Goal: Task Accomplishment & Management: Manage account settings

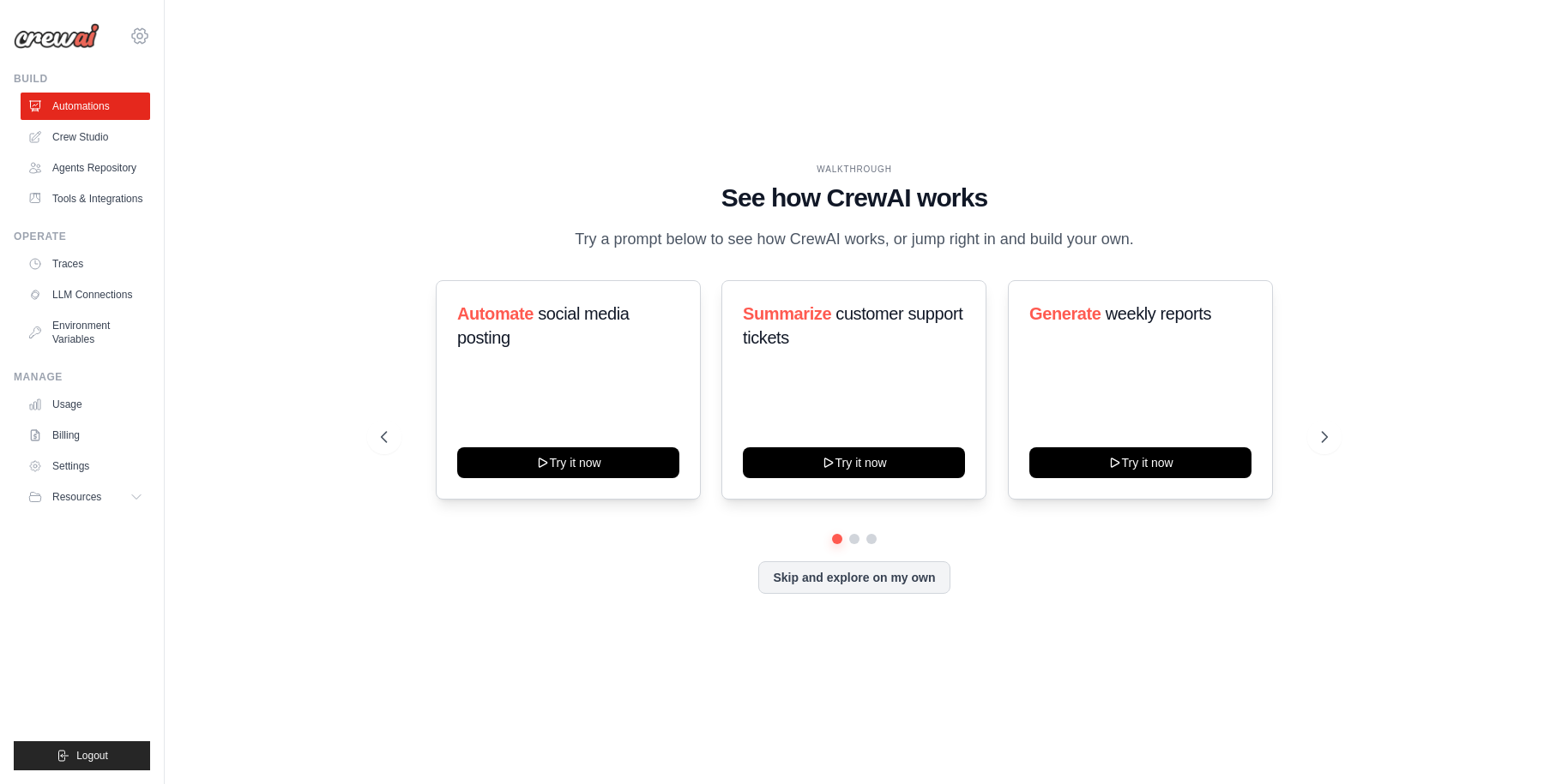
click at [150, 35] on icon at bounding box center [140, 35] width 21 height 21
click at [135, 36] on icon at bounding box center [140, 35] width 21 height 21
click at [188, 171] on span "DS-DTS-GDA-Prod" at bounding box center [215, 174] width 136 height 17
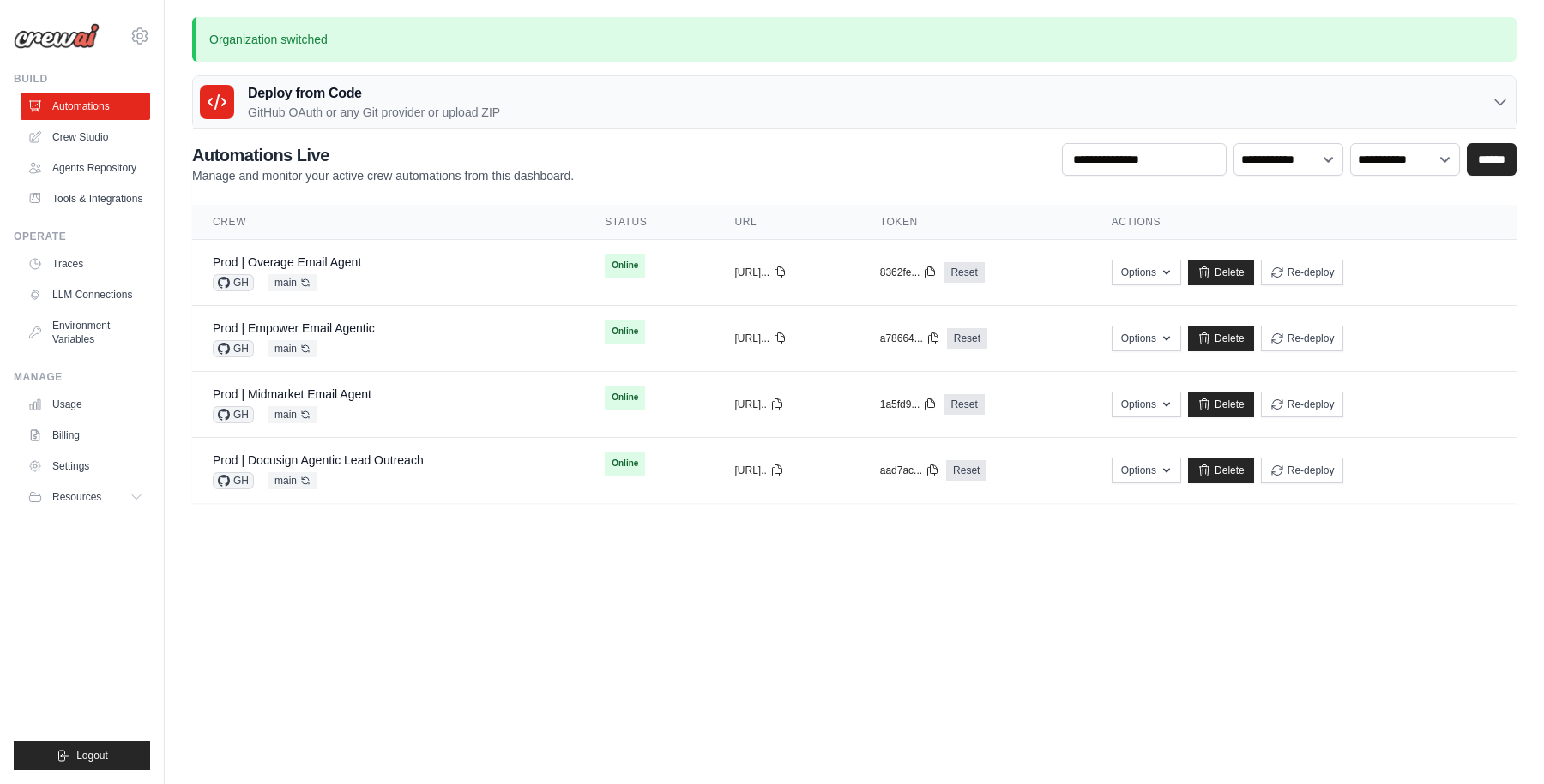
click at [409, 167] on p "Manage and monitor your active crew automations from this dashboard." at bounding box center [383, 175] width 382 height 17
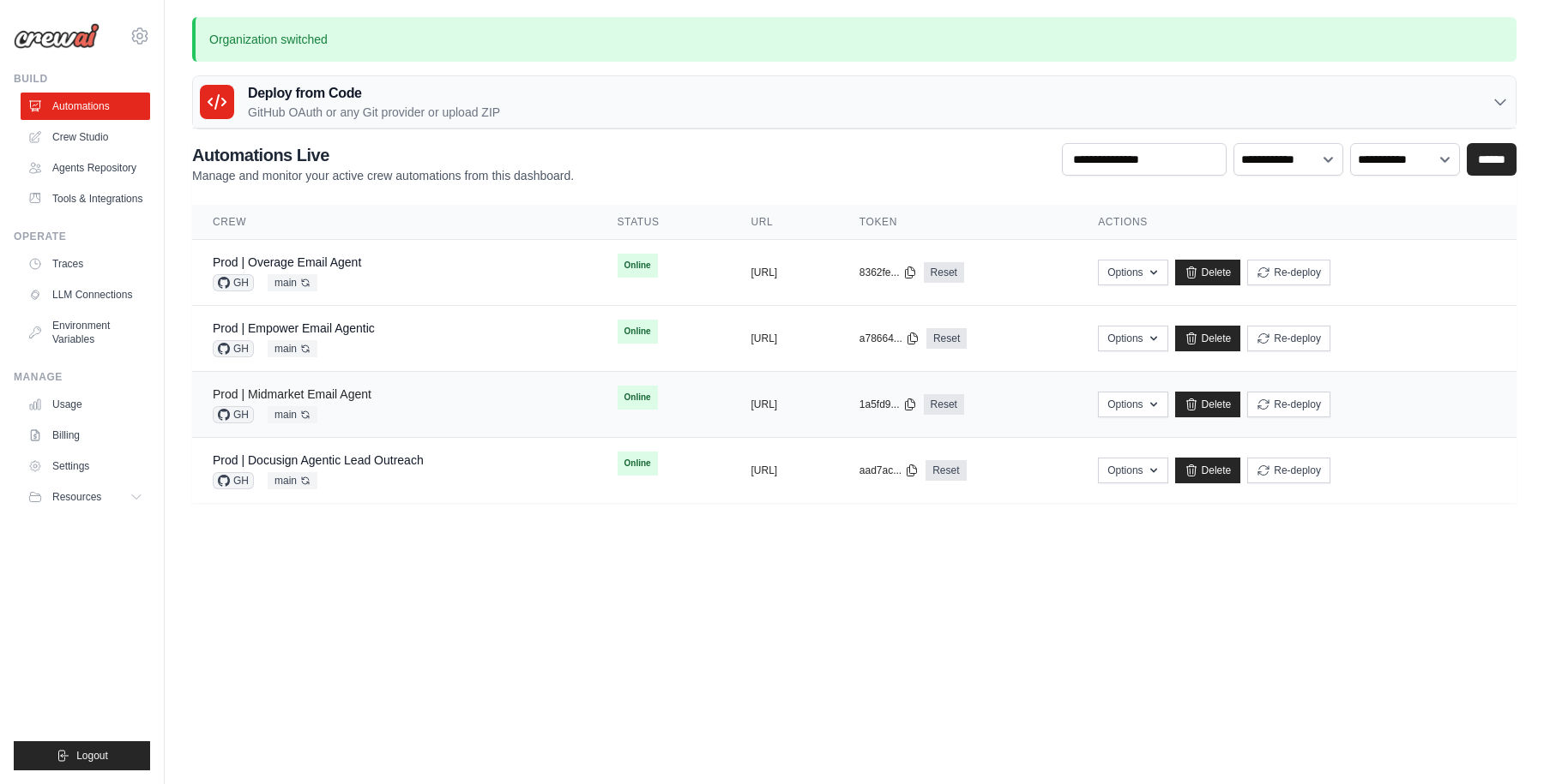
click at [310, 392] on link "Prod | Midmarket Email Agent" at bounding box center [291, 394] width 158 height 14
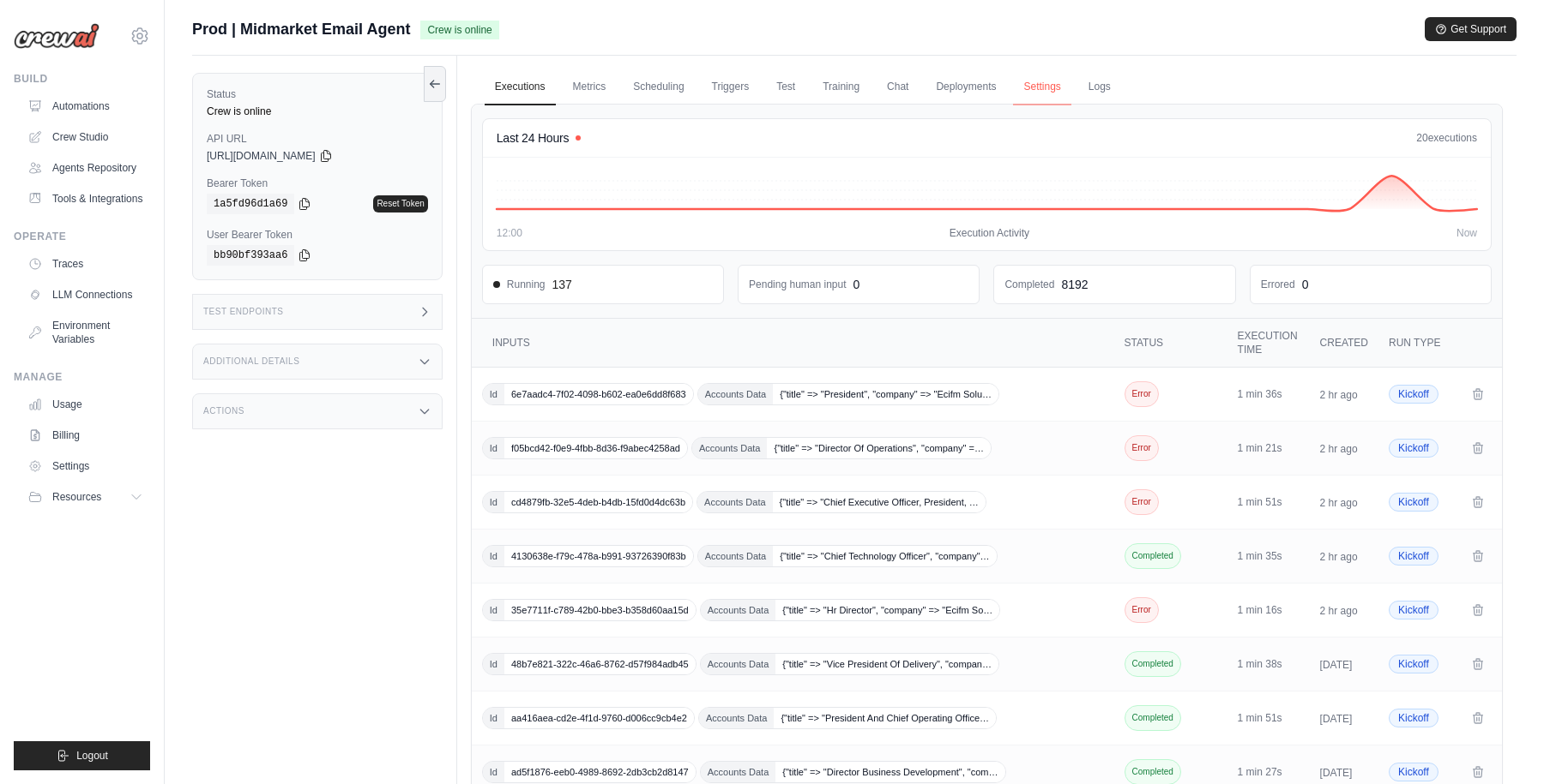
click at [1036, 89] on link "Settings" at bounding box center [1041, 88] width 57 height 36
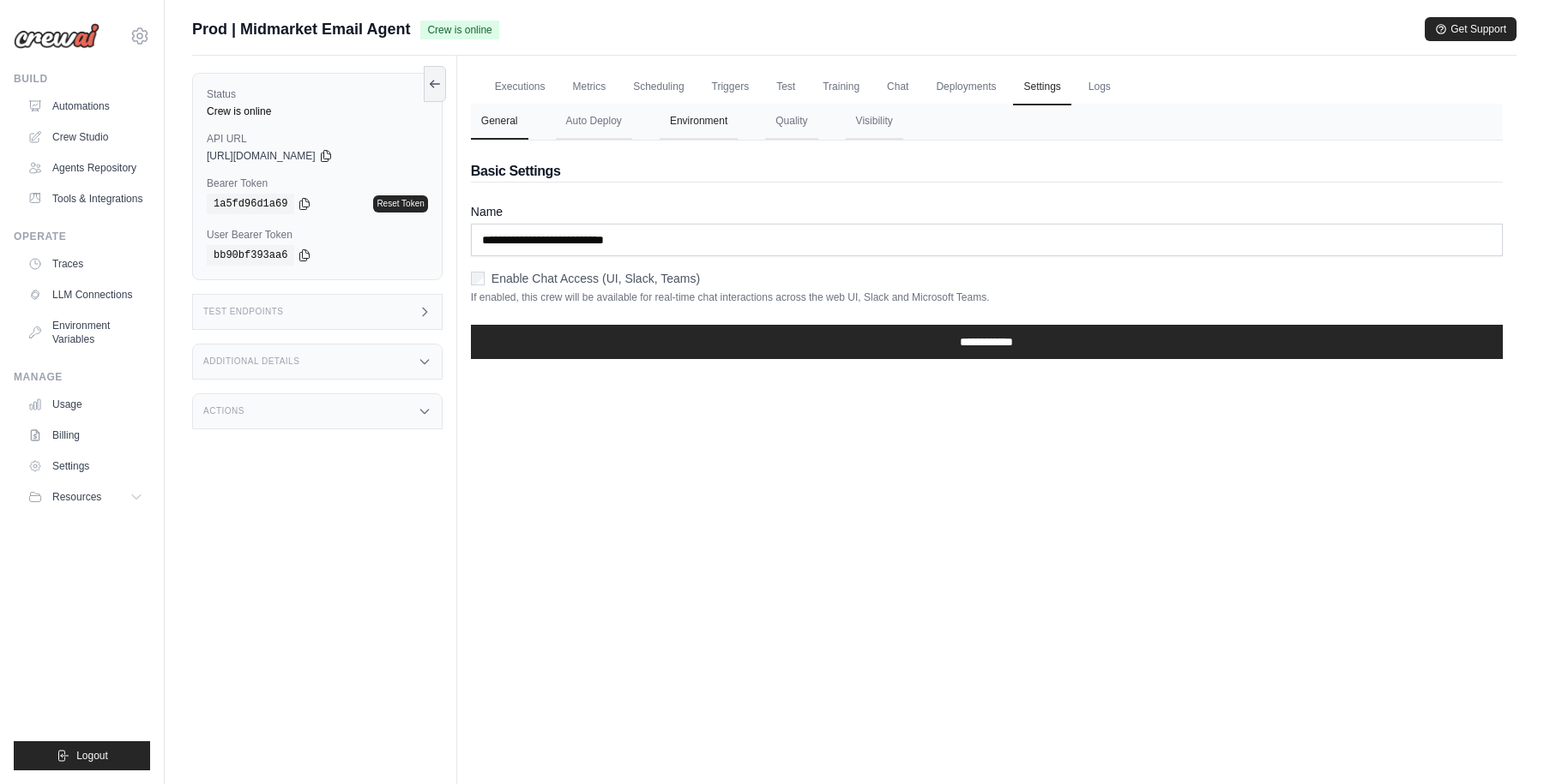
click at [719, 119] on button "Environment" at bounding box center [698, 121] width 78 height 36
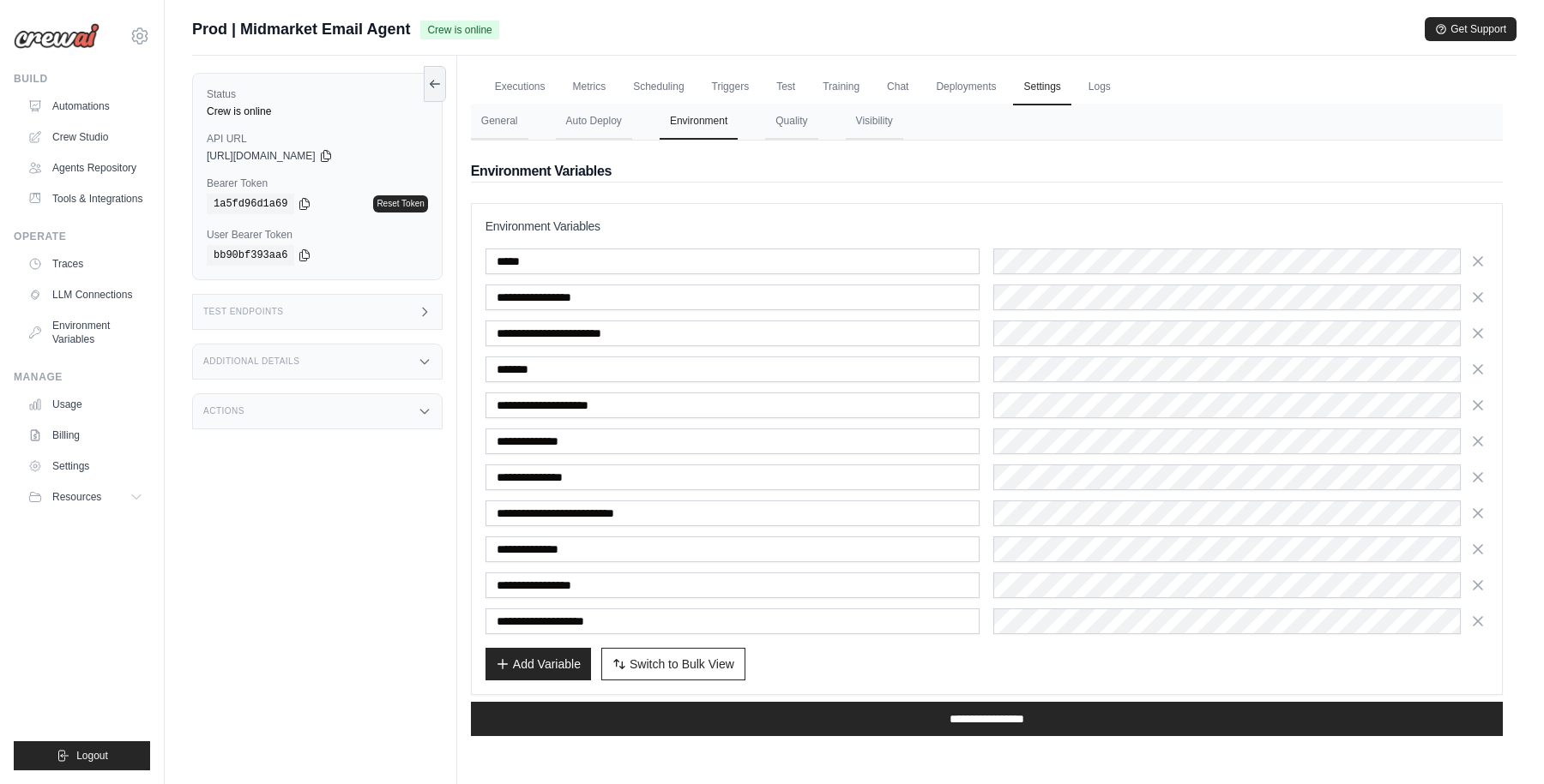
click at [982, 657] on div "Add Variable Switch to Bulk View Switch to Table View" at bounding box center [986, 664] width 1003 height 32
click at [945, 662] on div "Add Variable Switch to Bulk View Switch to Table View" at bounding box center [986, 664] width 1003 height 32
click at [706, 659] on span "Switch to Bulk View" at bounding box center [682, 663] width 104 height 17
type textarea "**********"
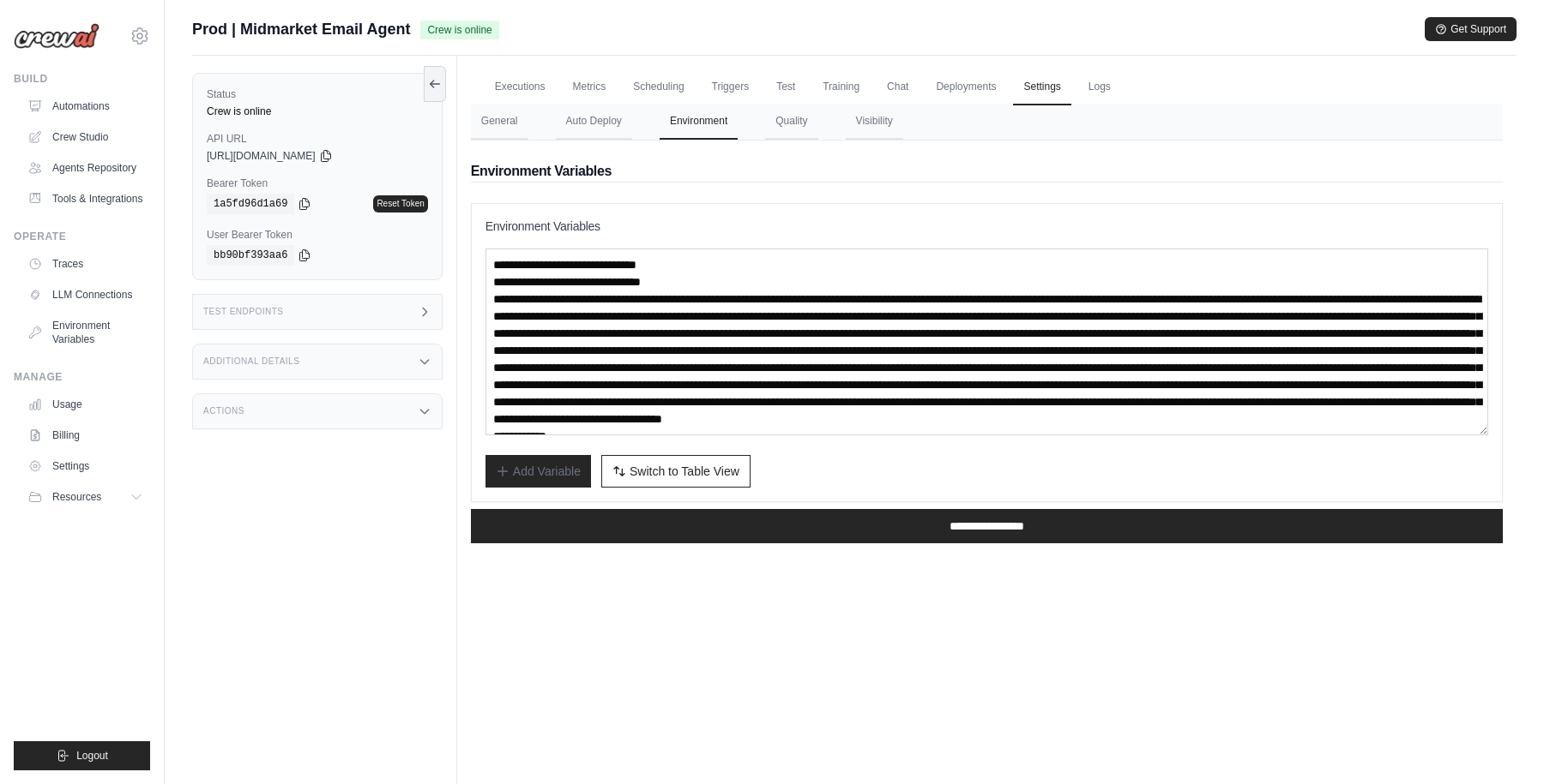
scroll to position [223, 0]
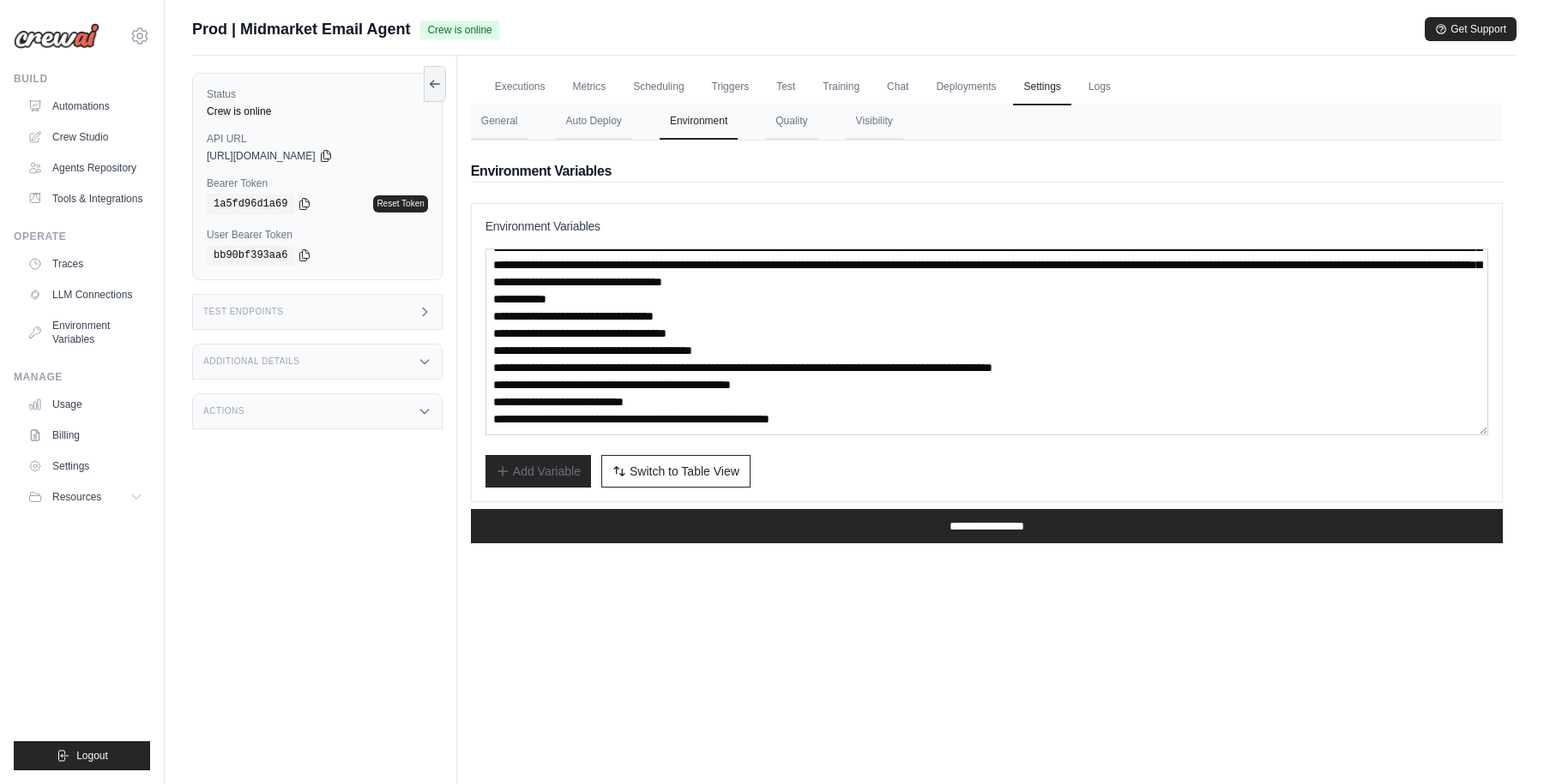
click at [858, 469] on div "Add Variable Switch to Bulk View Switch to Table View" at bounding box center [986, 471] width 1003 height 32
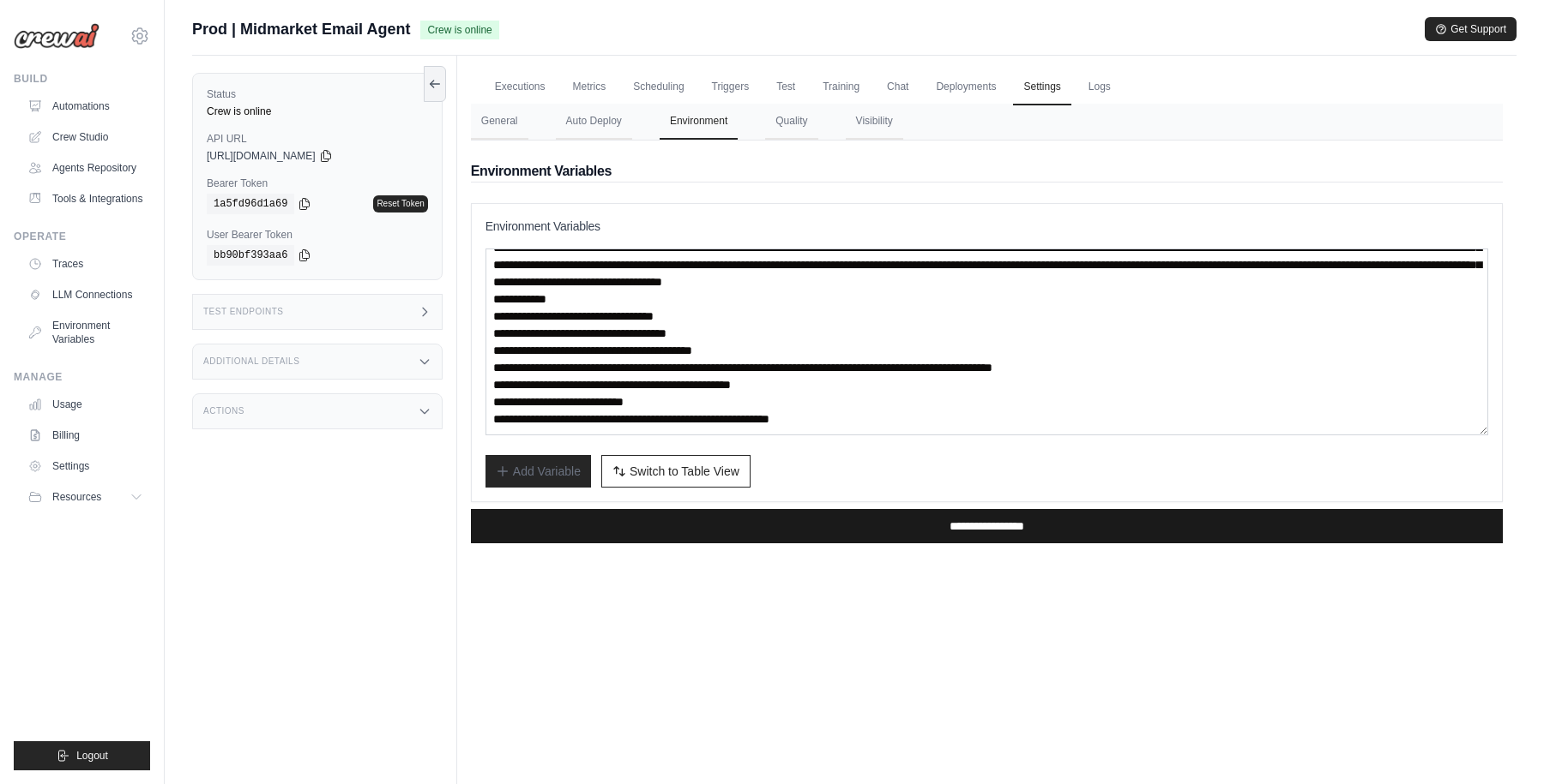
click at [957, 528] on input "**********" at bounding box center [986, 526] width 1031 height 34
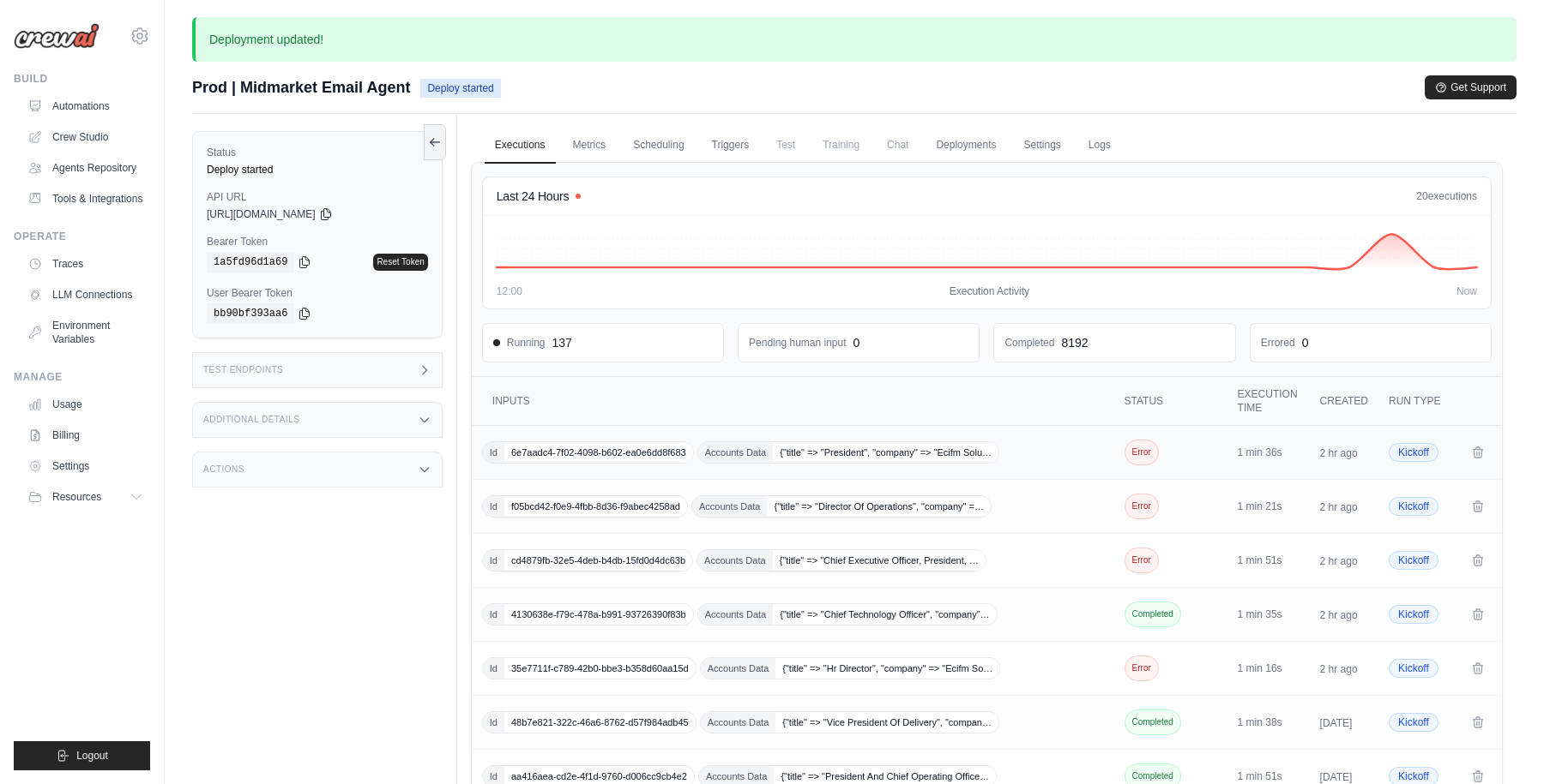
click at [1063, 452] on div "Id 6e7aadc4-7f02-4098-b602-ea0e6dd8f683 Accounts Data {"title" => "President", …" at bounding box center [794, 452] width 625 height 23
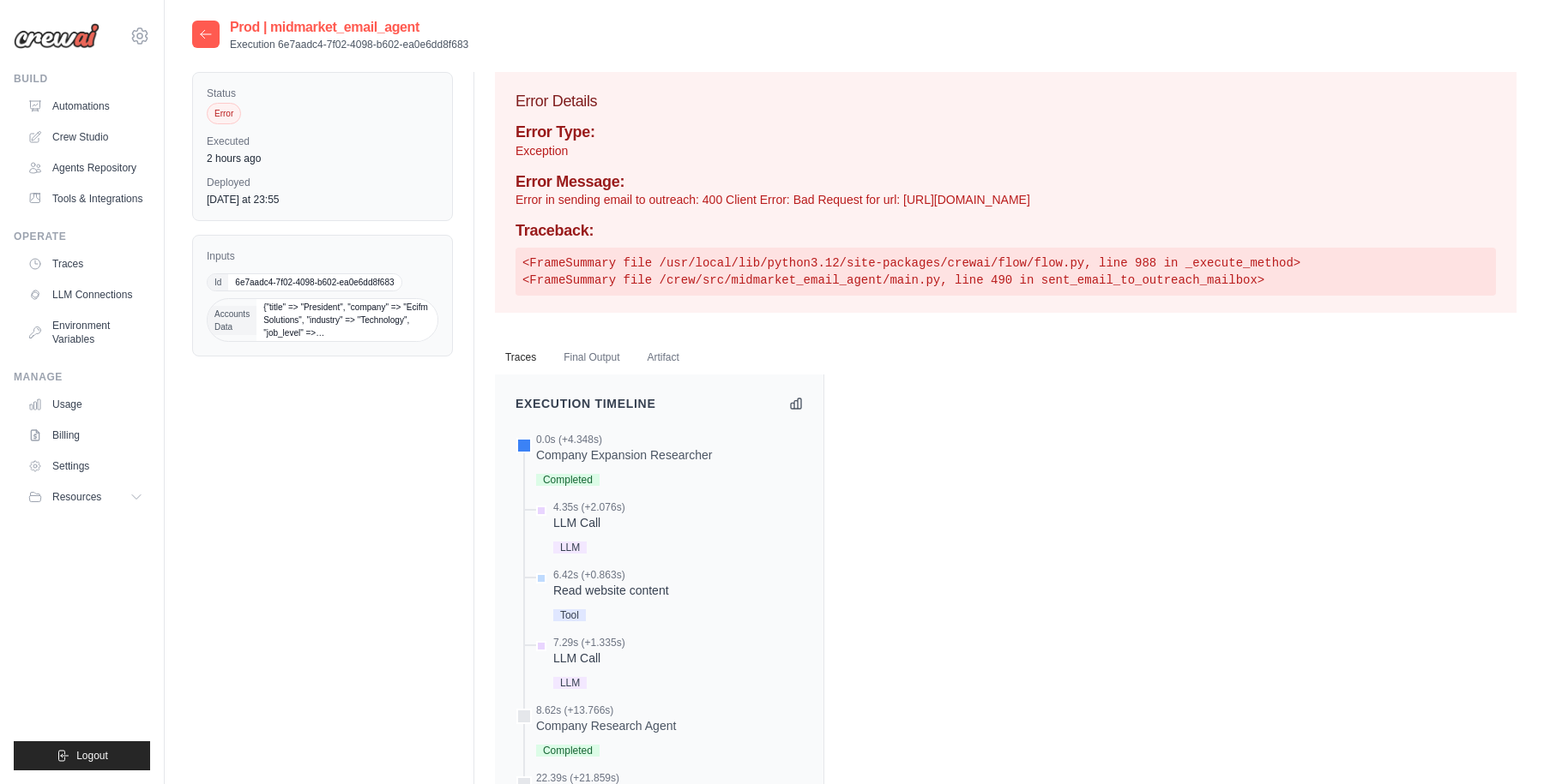
click at [213, 35] on div at bounding box center [206, 34] width 28 height 28
click at [205, 35] on icon at bounding box center [206, 34] width 14 height 14
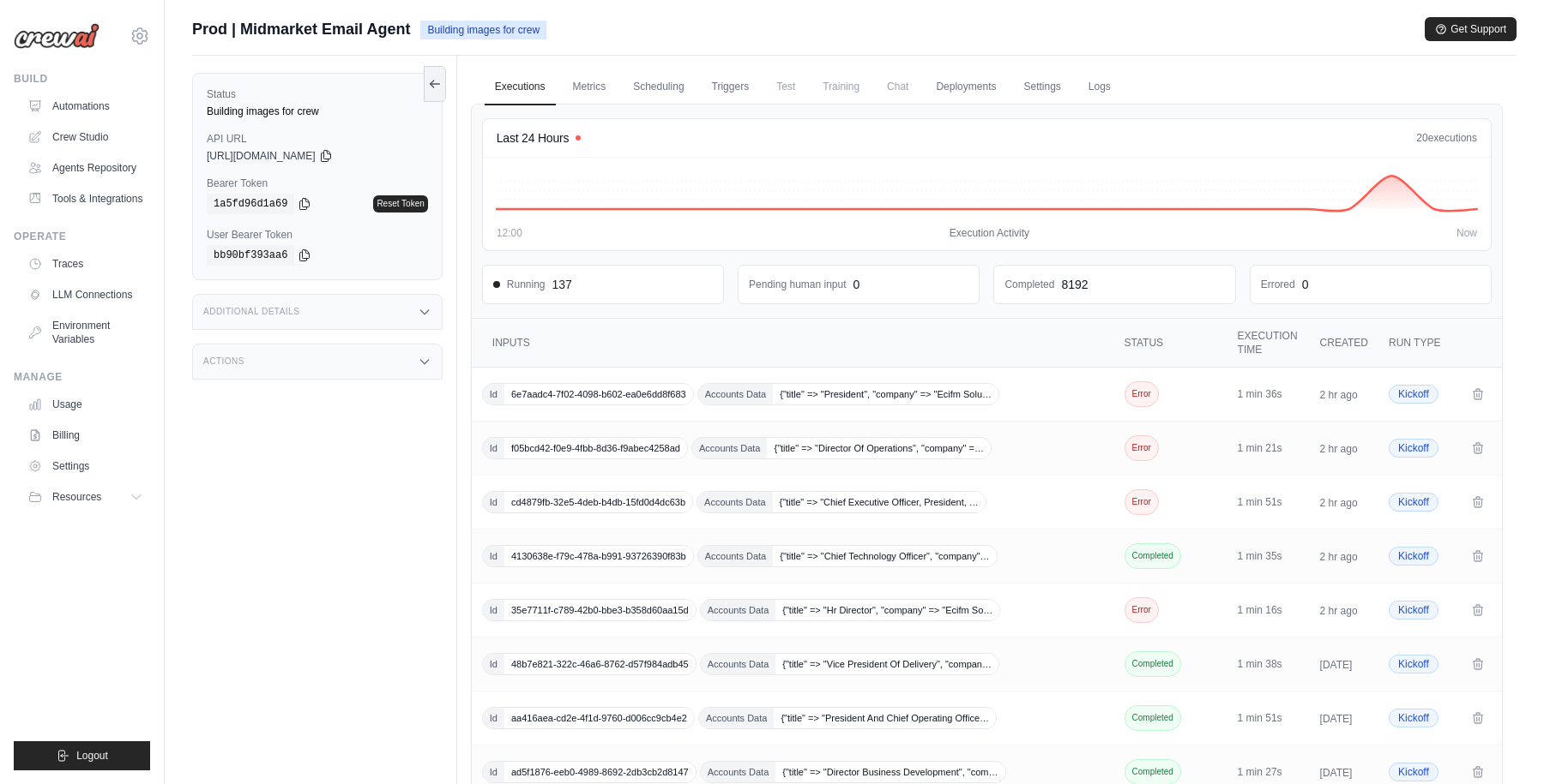
click at [1104, 25] on div "Prod | Midmarket Email Agent Building images for crew Get Support" at bounding box center [854, 29] width 1325 height 24
click at [986, 13] on main "Submit a support request Describe your issue or question * Please be specific a…" at bounding box center [853, 495] width 1379 height 991
click at [1088, 284] on div "Completed 8192" at bounding box center [1113, 283] width 219 height 17
click at [164, 371] on div "Submit a support request Describe your issue or question * Please be specific a…" at bounding box center [853, 495] width 1379 height 957
click at [434, 90] on button at bounding box center [434, 83] width 23 height 36
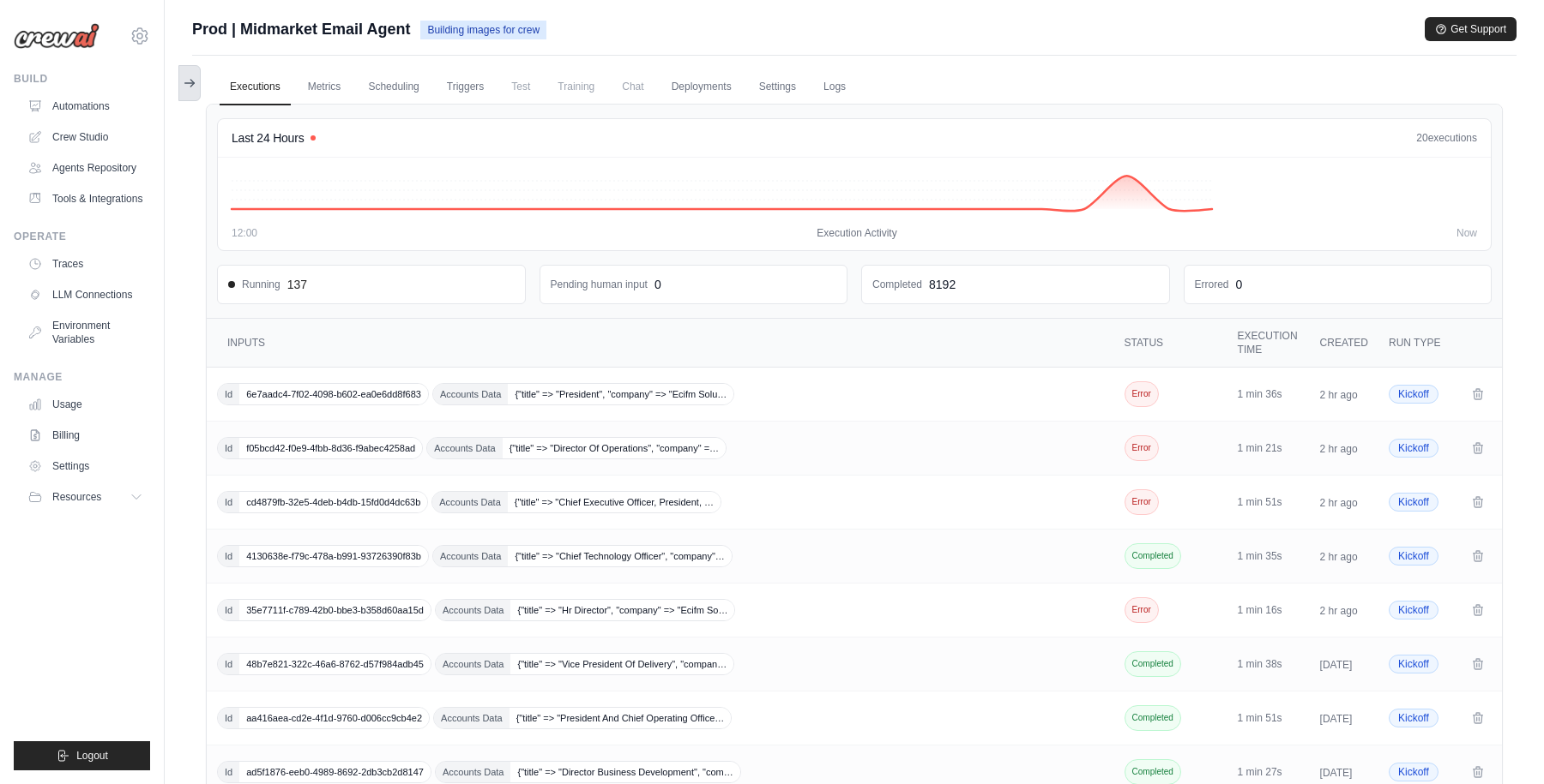
click at [189, 83] on icon at bounding box center [190, 84] width 14 height 14
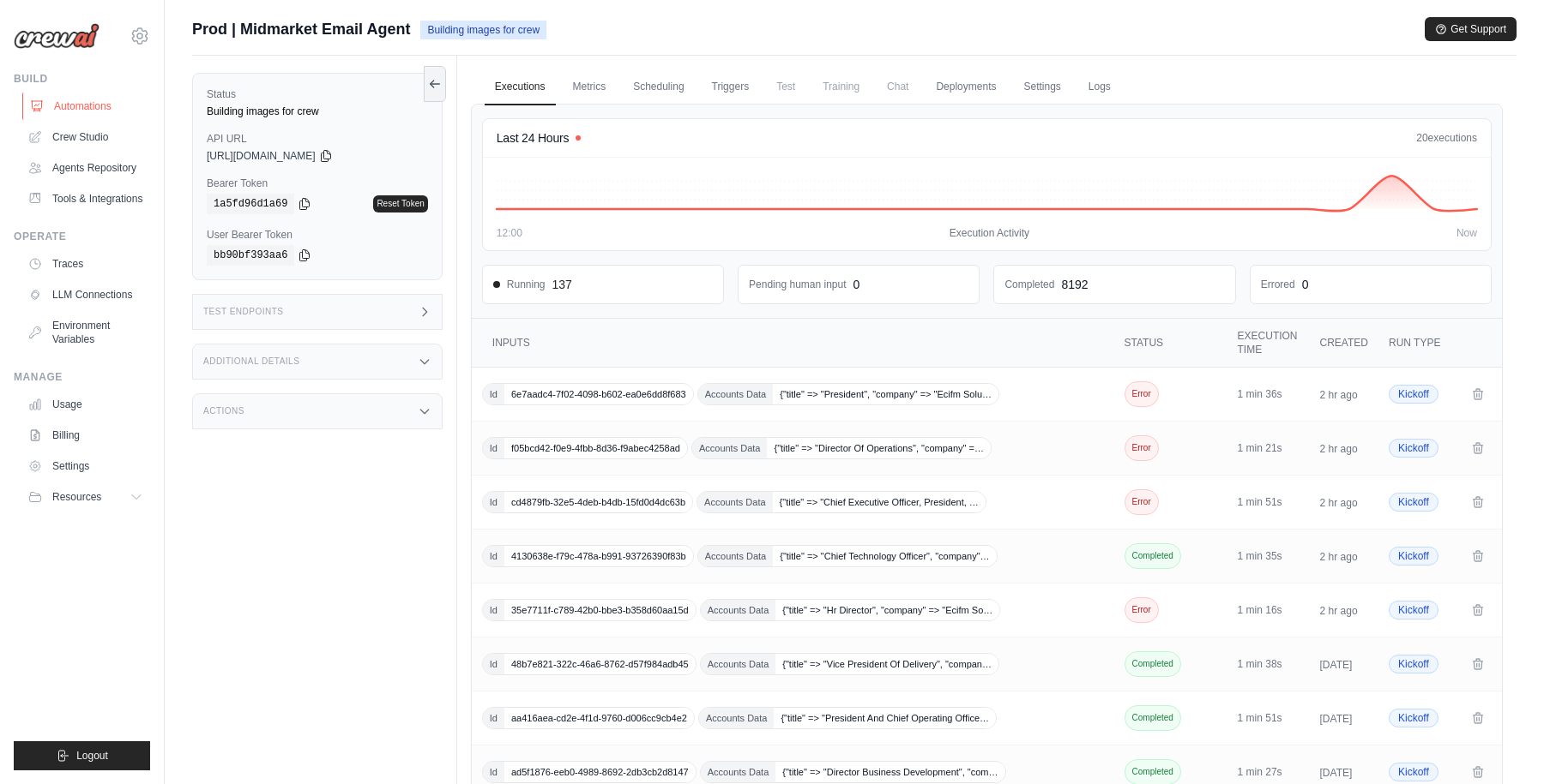
click at [73, 101] on link "Automations" at bounding box center [88, 106] width 130 height 28
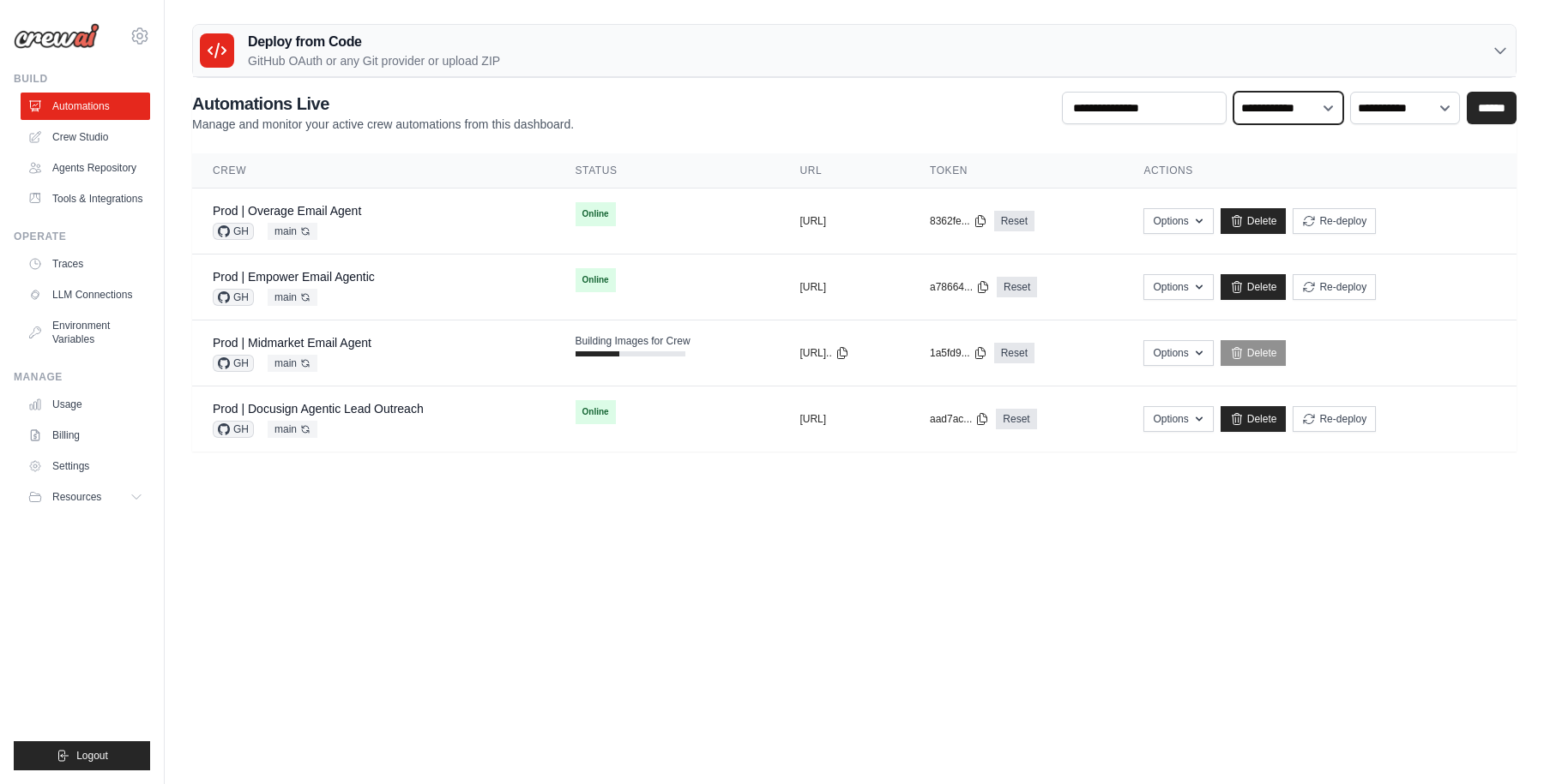
click at [1330, 108] on select "**********" at bounding box center [1288, 107] width 110 height 32
click at [1410, 111] on select "**********" at bounding box center [1405, 107] width 110 height 32
click at [347, 347] on link "Prod | Midmarket Email Agent" at bounding box center [291, 343] width 158 height 14
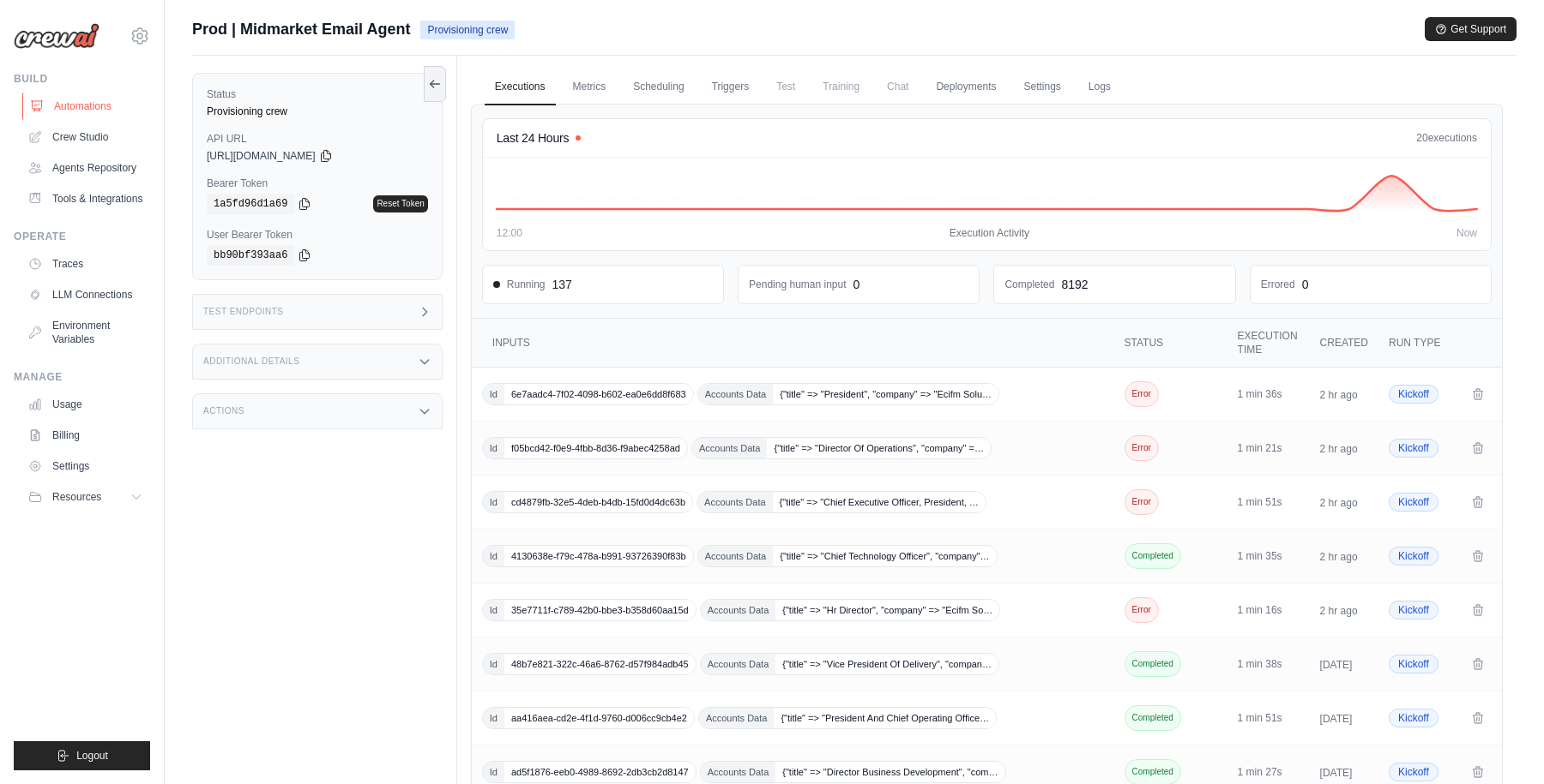
click at [83, 103] on link "Automations" at bounding box center [88, 106] width 130 height 28
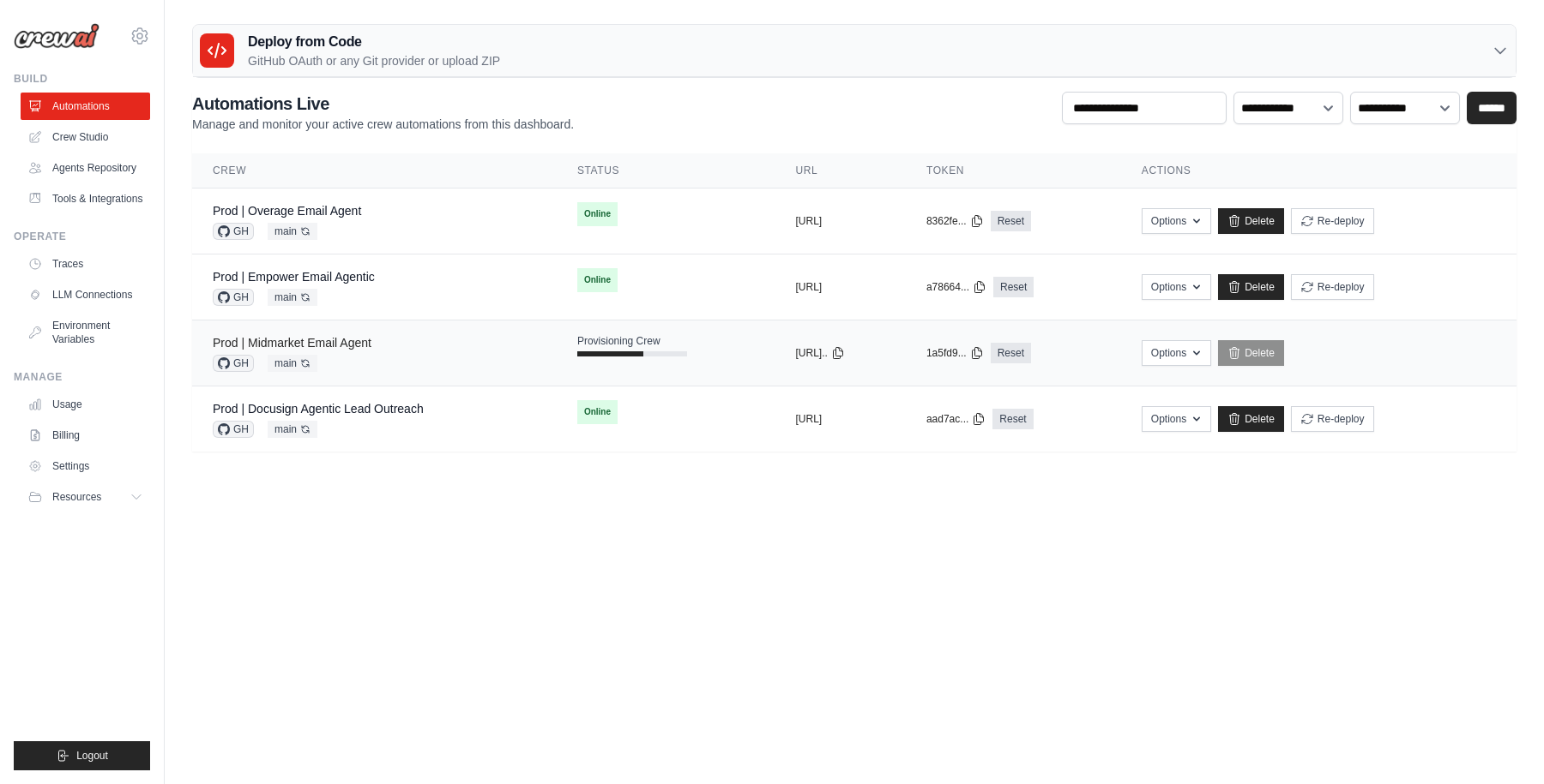
click at [343, 347] on link "Prod | Midmarket Email Agent" at bounding box center [291, 343] width 158 height 14
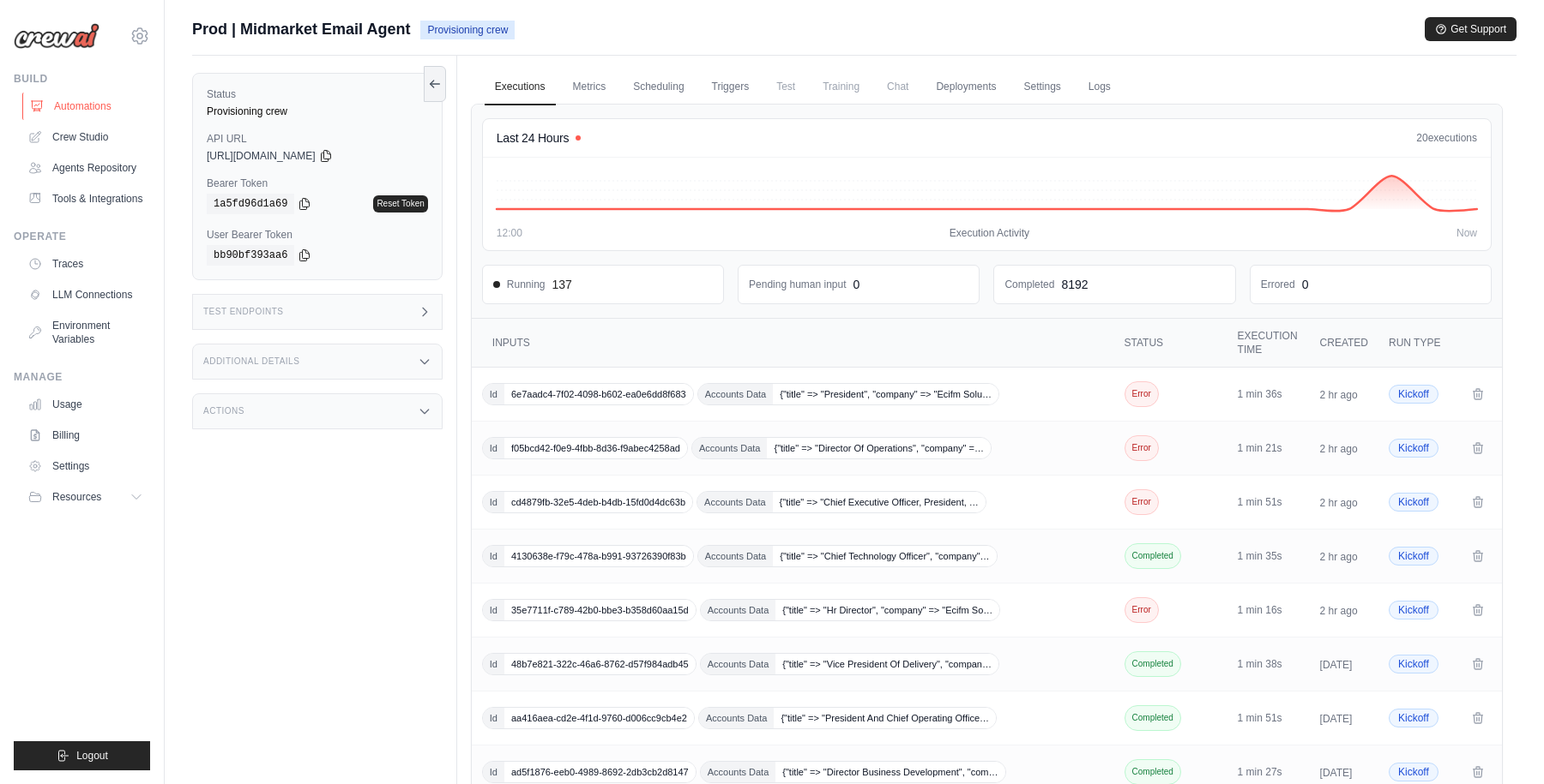
click at [83, 108] on link "Automations" at bounding box center [88, 106] width 130 height 28
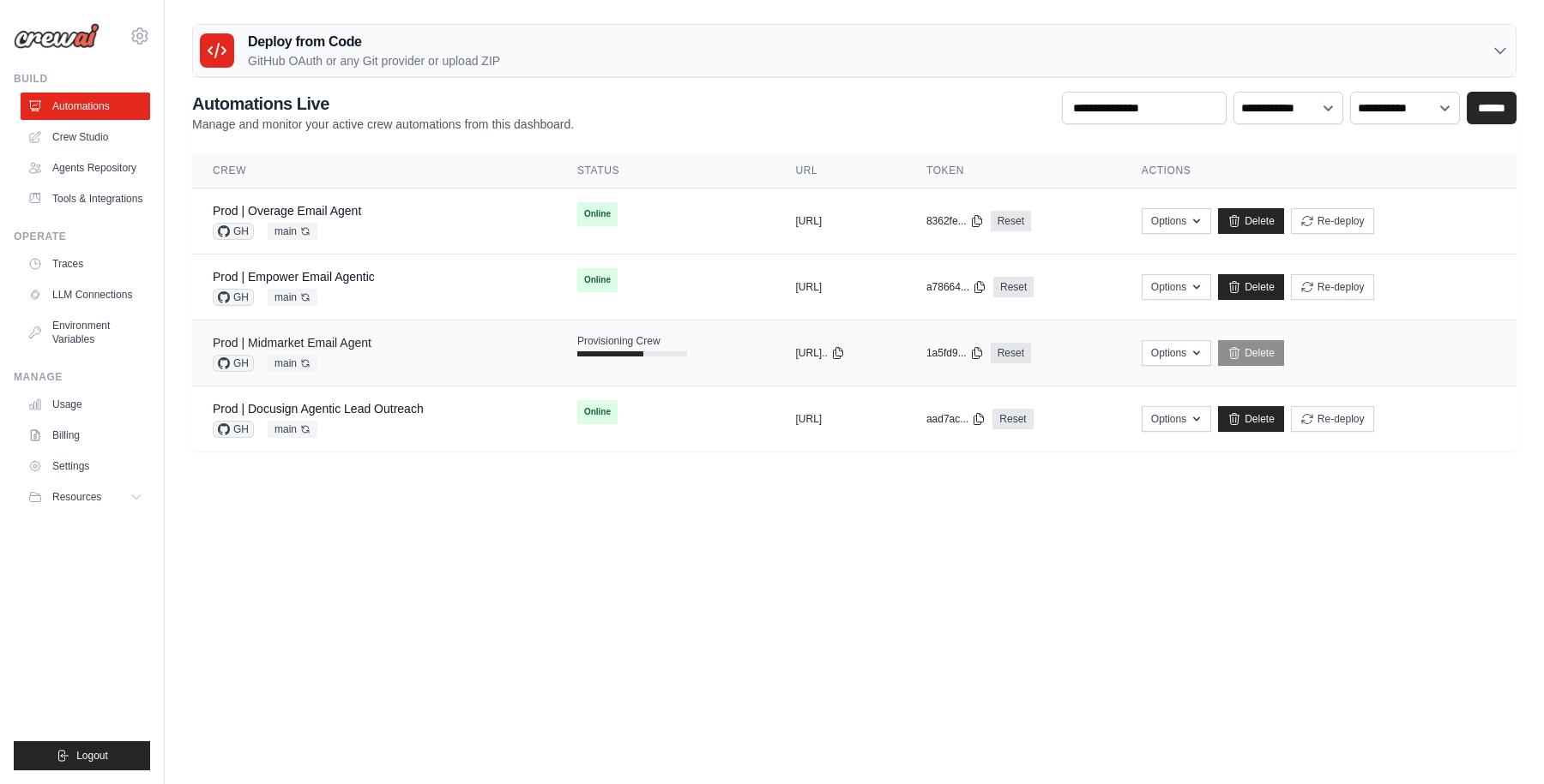
click at [334, 340] on link "Prod | Midmarket Email Agent" at bounding box center [291, 343] width 158 height 14
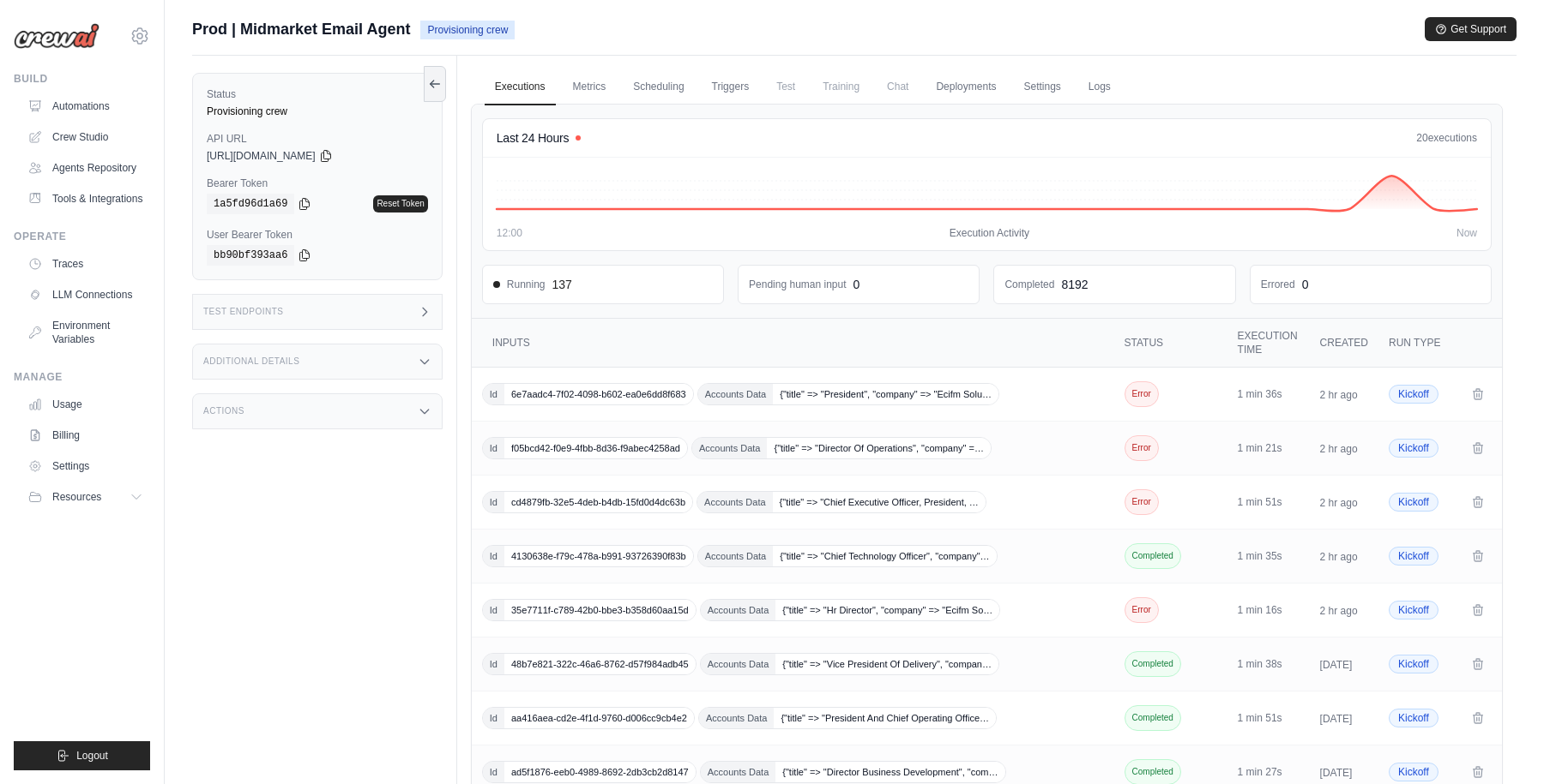
click at [875, 30] on div "Prod | Midmarket Email Agent Provisioning crew Get Support" at bounding box center [854, 29] width 1325 height 24
click at [90, 102] on link "Automations" at bounding box center [88, 106] width 130 height 28
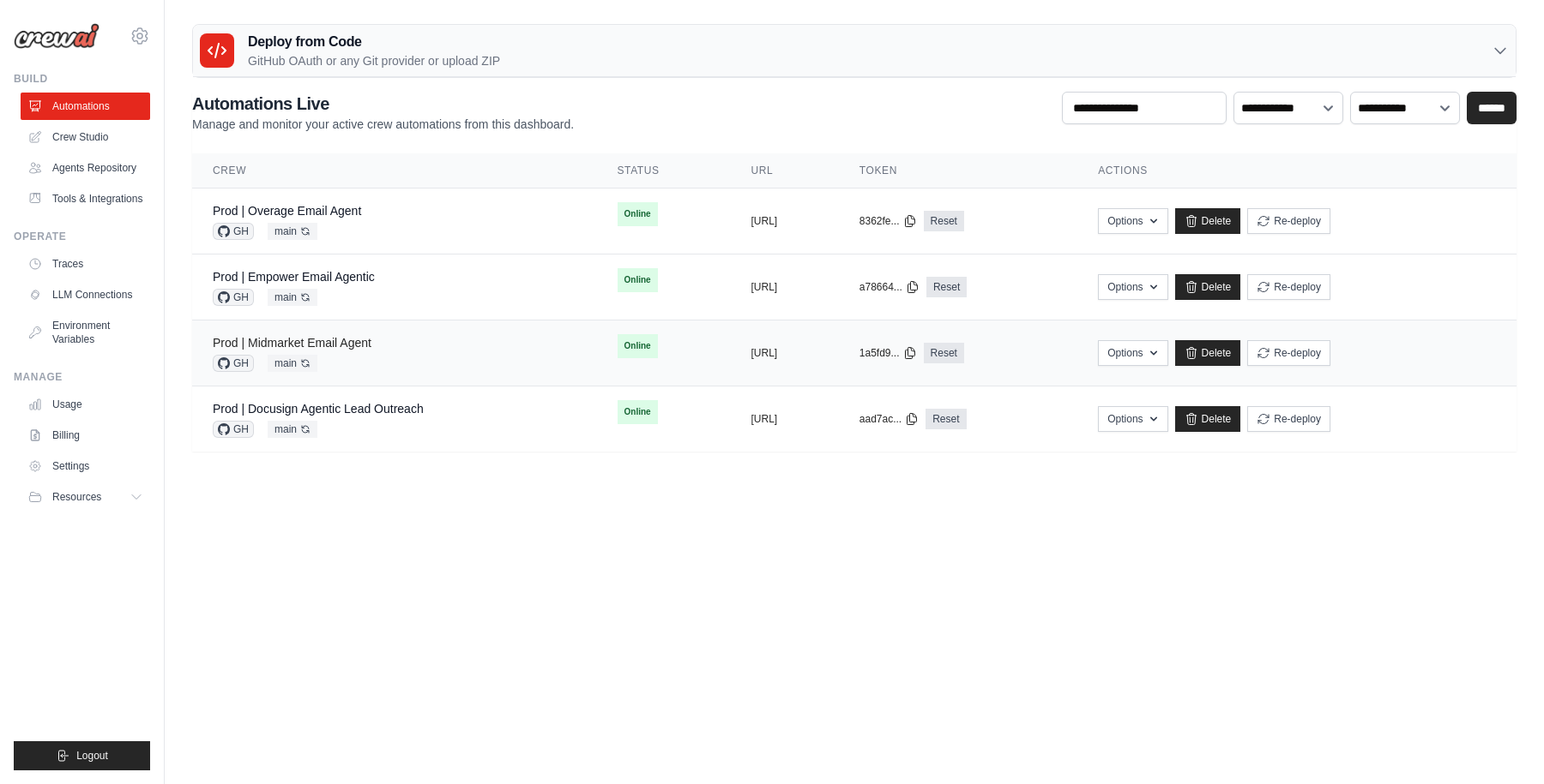
click at [343, 337] on link "Prod | Midmarket Email Agent" at bounding box center [291, 343] width 158 height 14
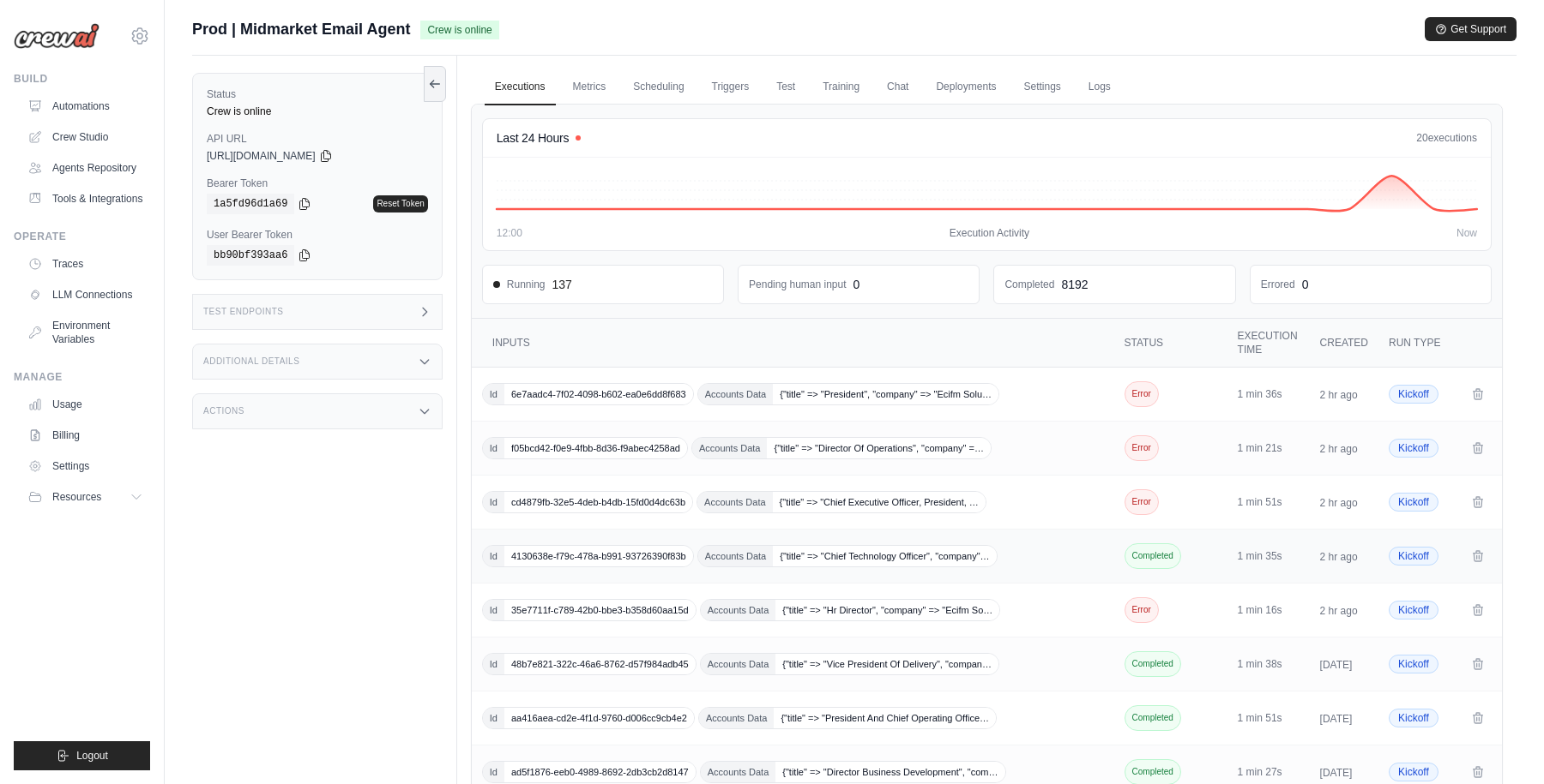
click at [1019, 555] on div "Id 4130638e-f79c-478a-b991-93726390f83b Accounts Data {"title" => "Chief Techno…" at bounding box center [794, 556] width 625 height 23
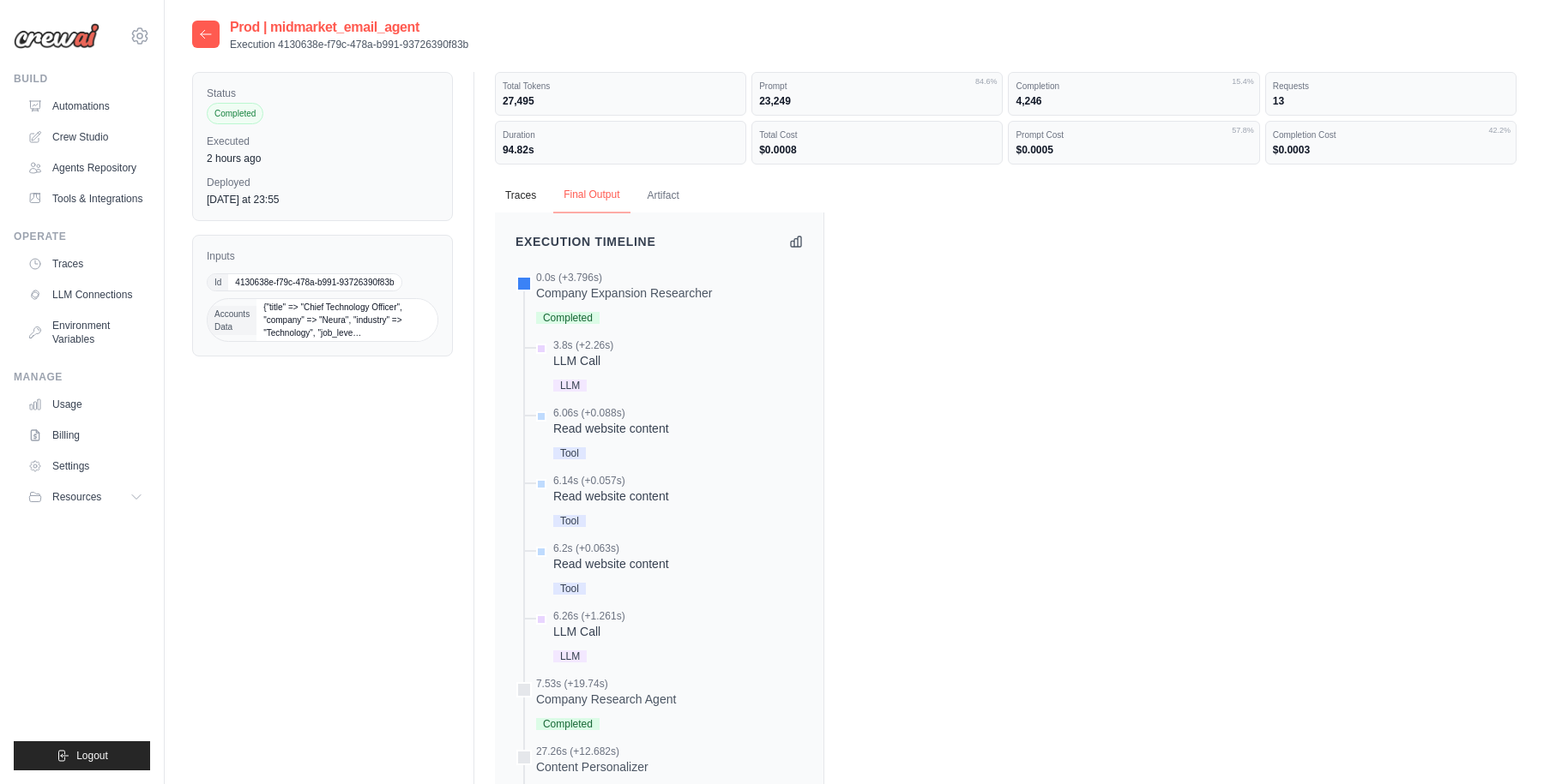
click at [598, 190] on button "Final Output" at bounding box center [591, 195] width 77 height 36
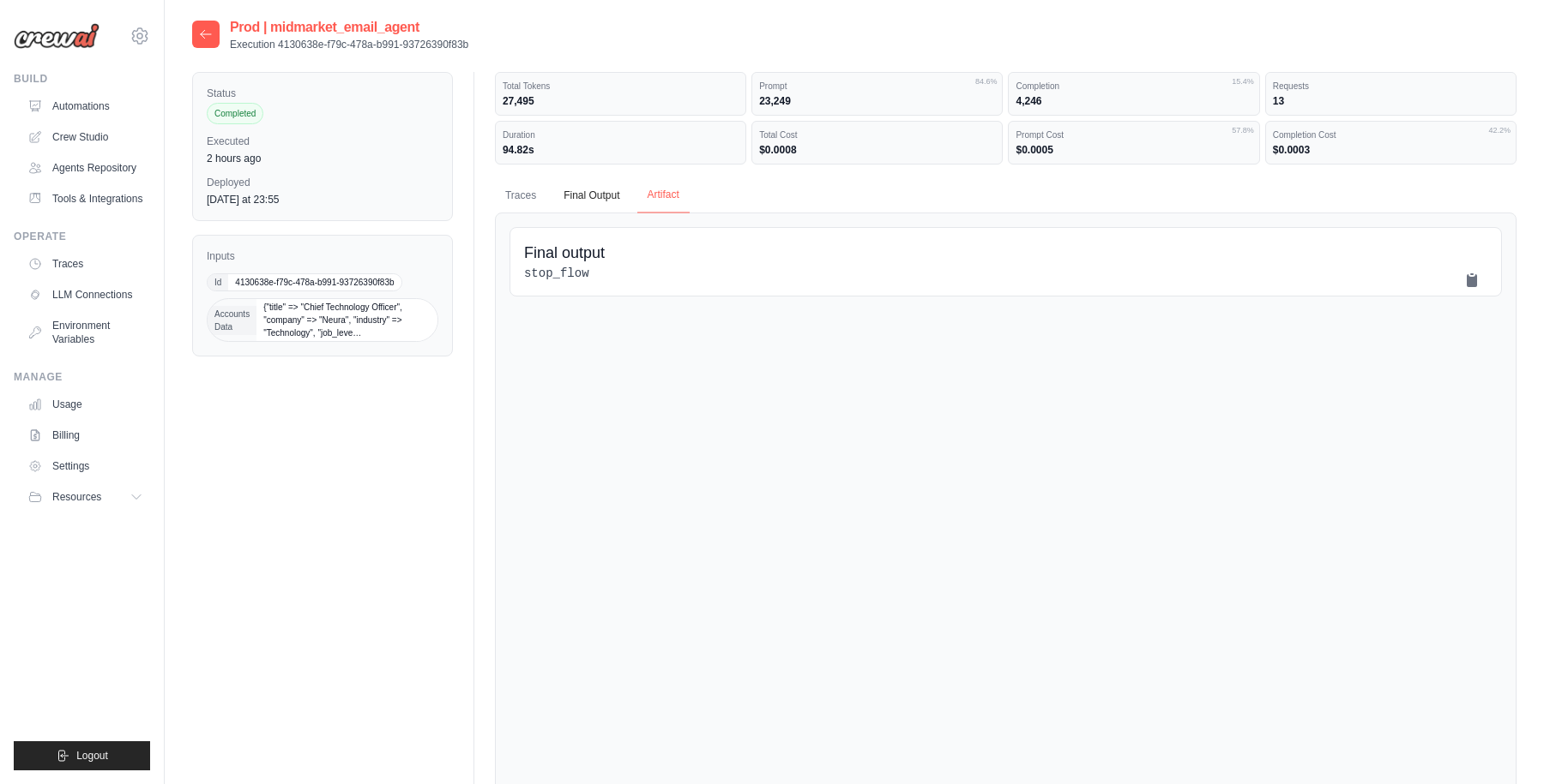
click at [663, 195] on button "Artifact" at bounding box center [662, 195] width 52 height 36
click at [524, 198] on button "Traces" at bounding box center [521, 195] width 51 height 36
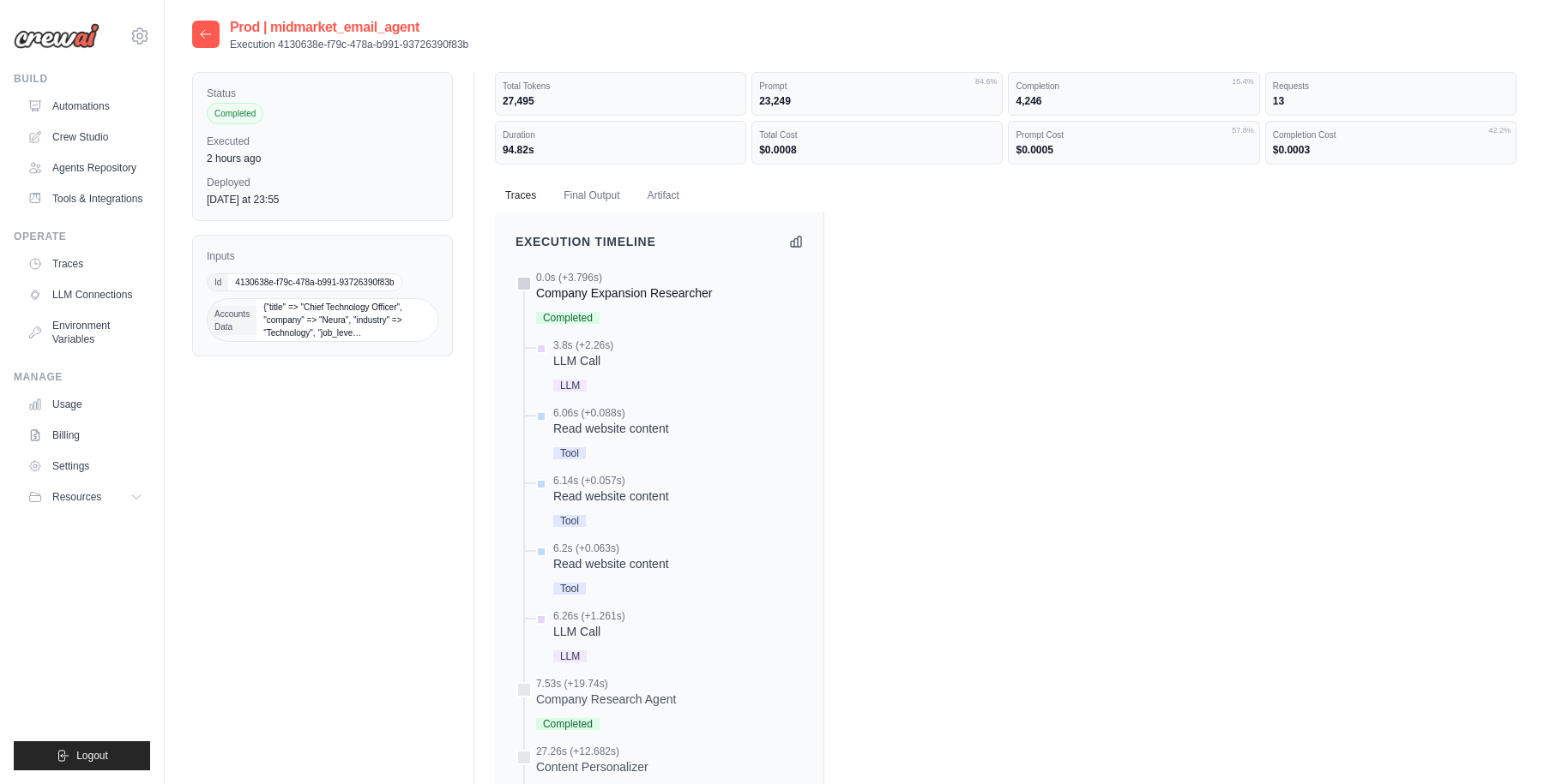
click at [595, 286] on div "Company Expansion Researcher" at bounding box center [624, 292] width 176 height 17
click at [578, 362] on div "LLM Call" at bounding box center [583, 360] width 60 height 17
click at [798, 242] on icon at bounding box center [796, 241] width 14 height 14
click at [798, 243] on icon at bounding box center [796, 241] width 14 height 14
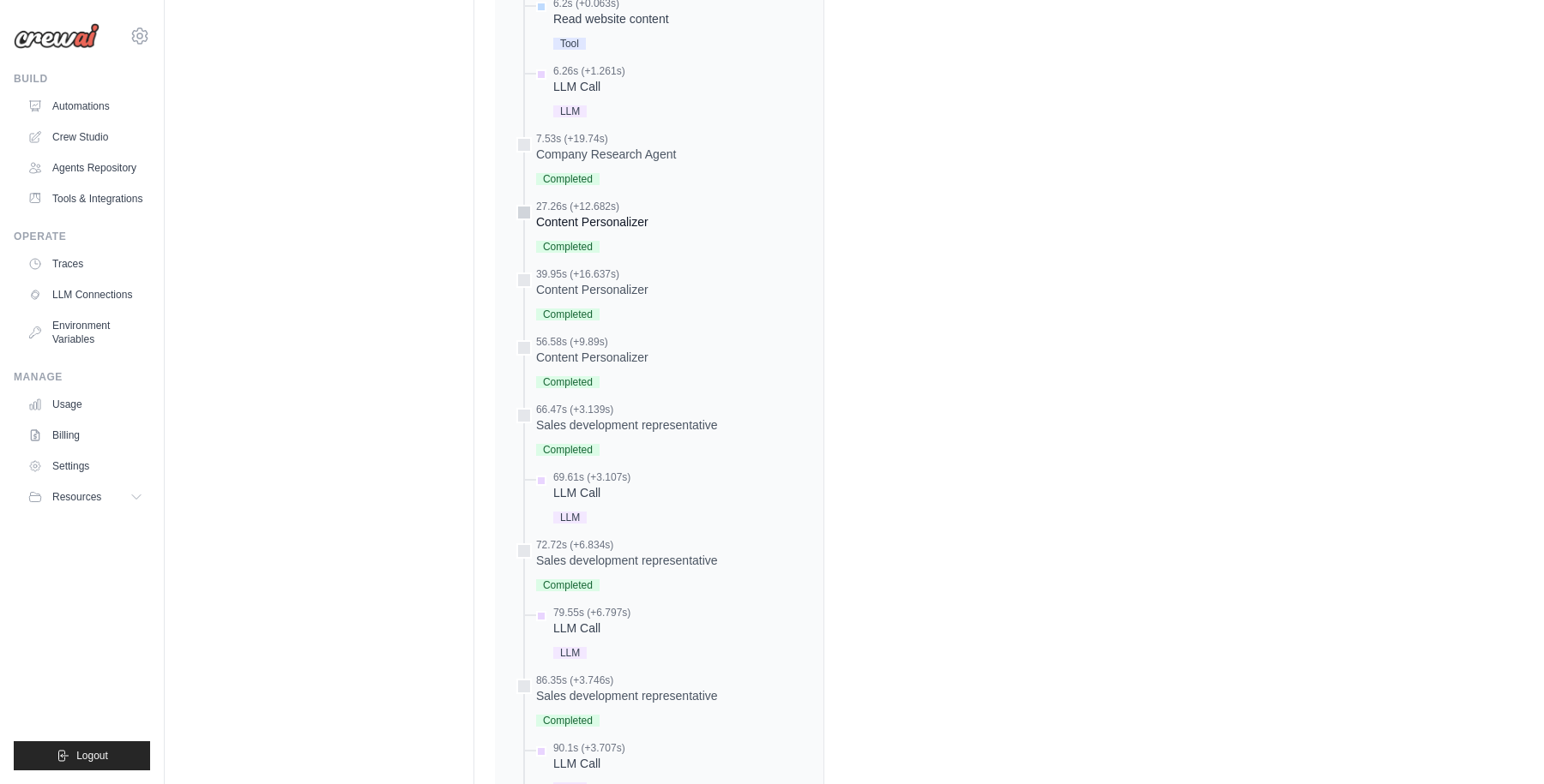
scroll to position [539, 0]
click at [570, 117] on span "LLM" at bounding box center [570, 117] width 33 height 12
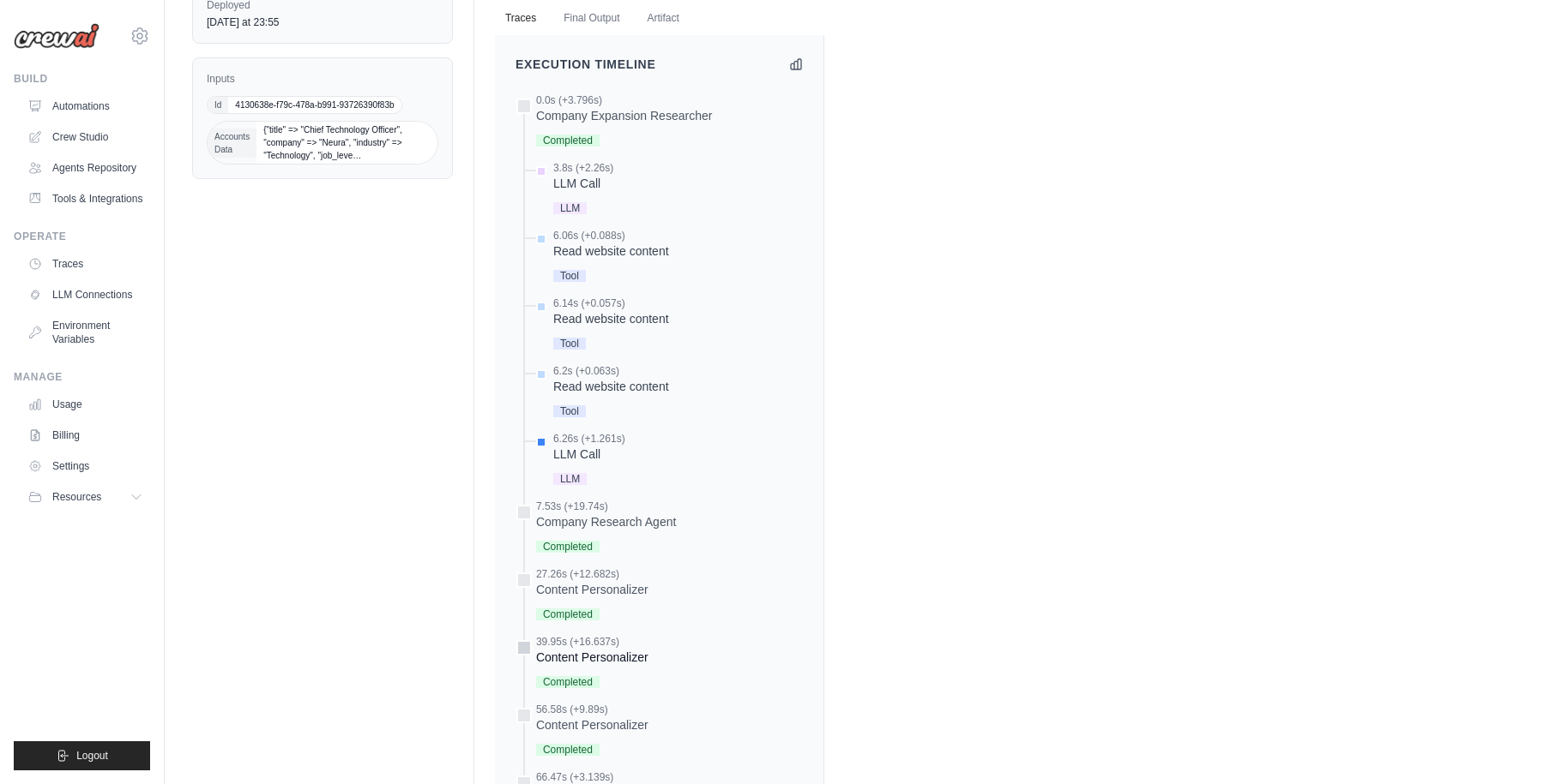
scroll to position [0, 0]
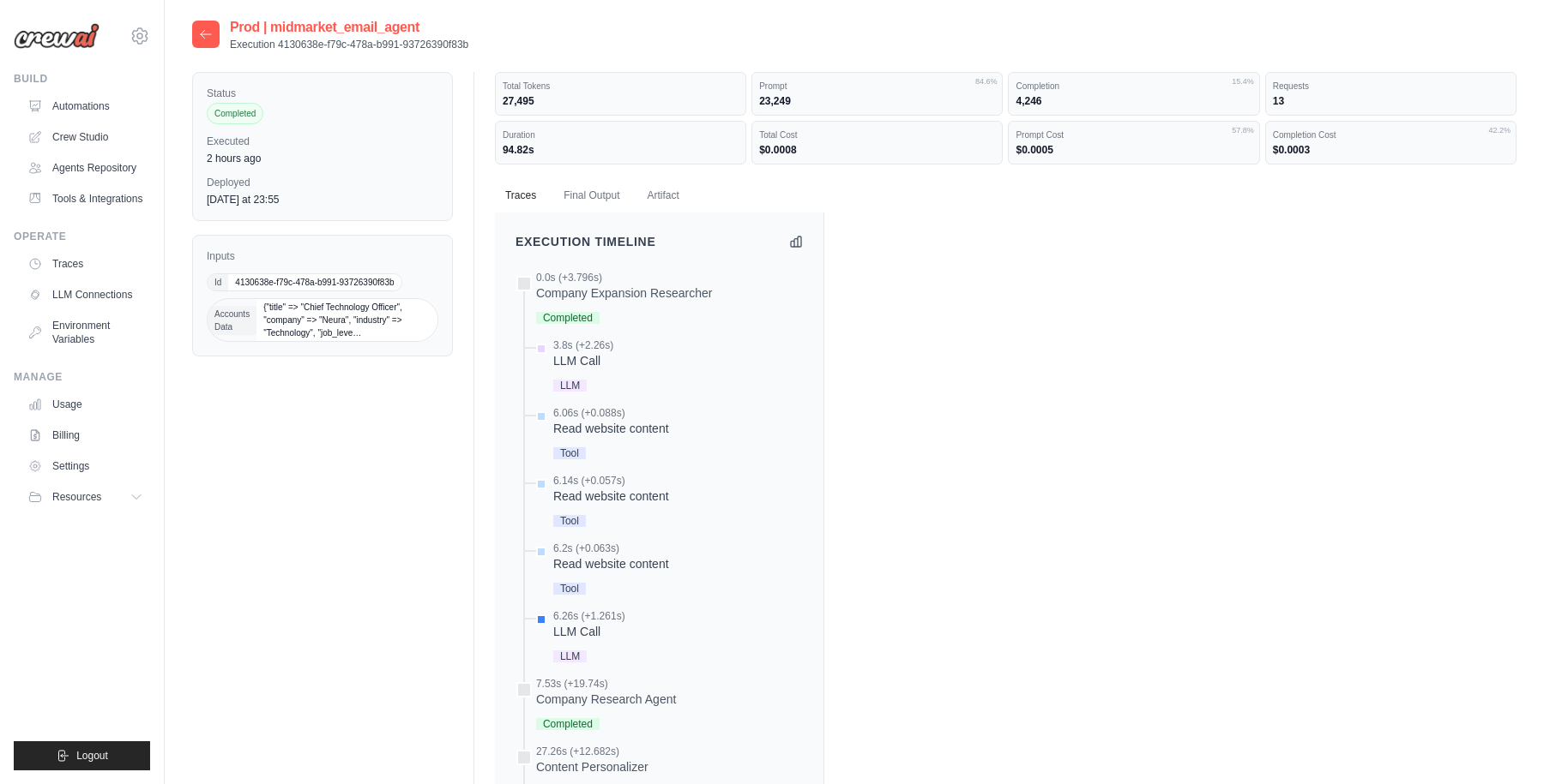
click at [208, 36] on icon at bounding box center [206, 34] width 14 height 14
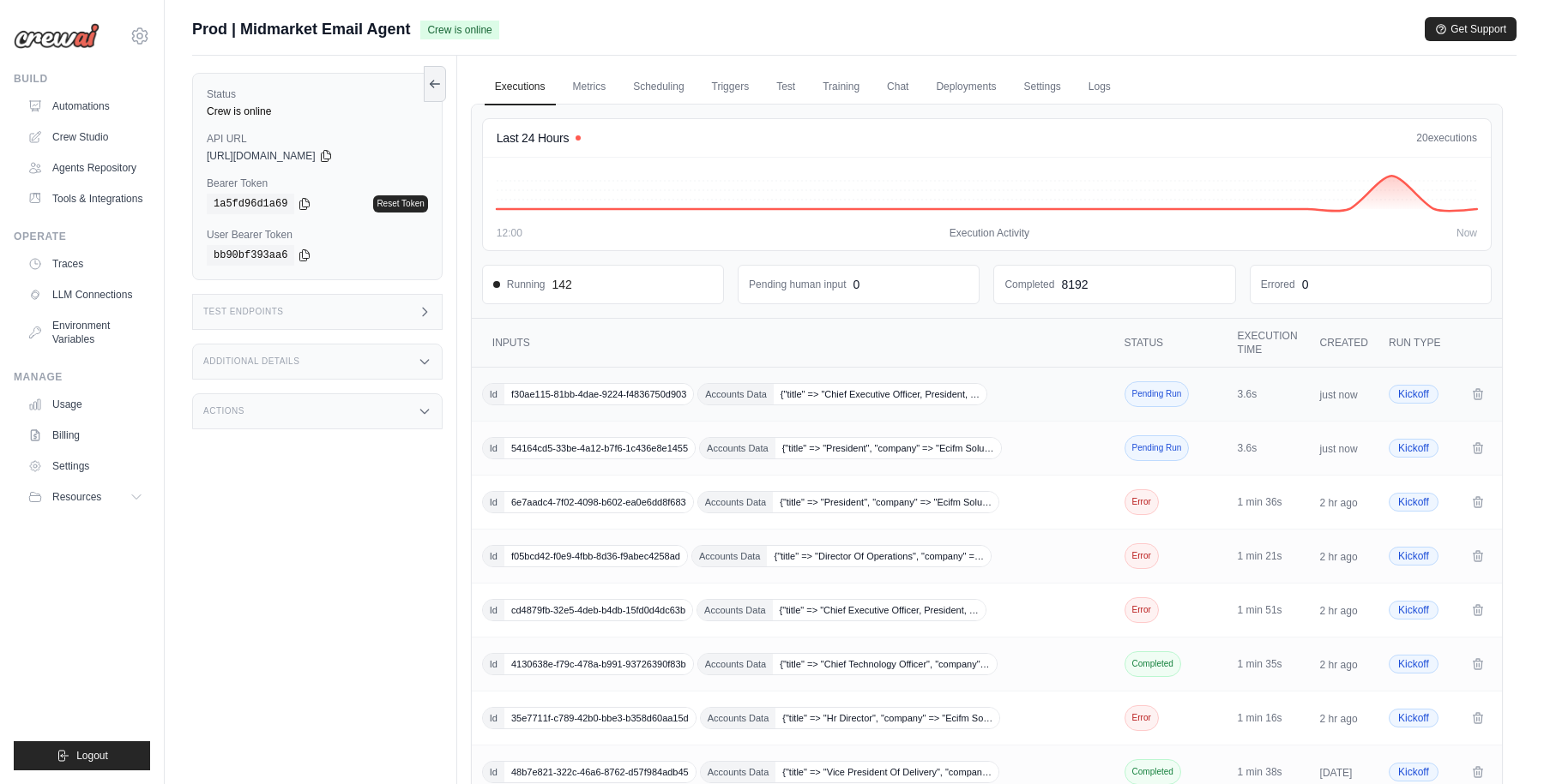
click at [1018, 395] on div "Id f30ae115-81bb-4dae-9224-f4836750d903 Accounts Data {"title" => "Chief Execut…" at bounding box center [794, 394] width 625 height 23
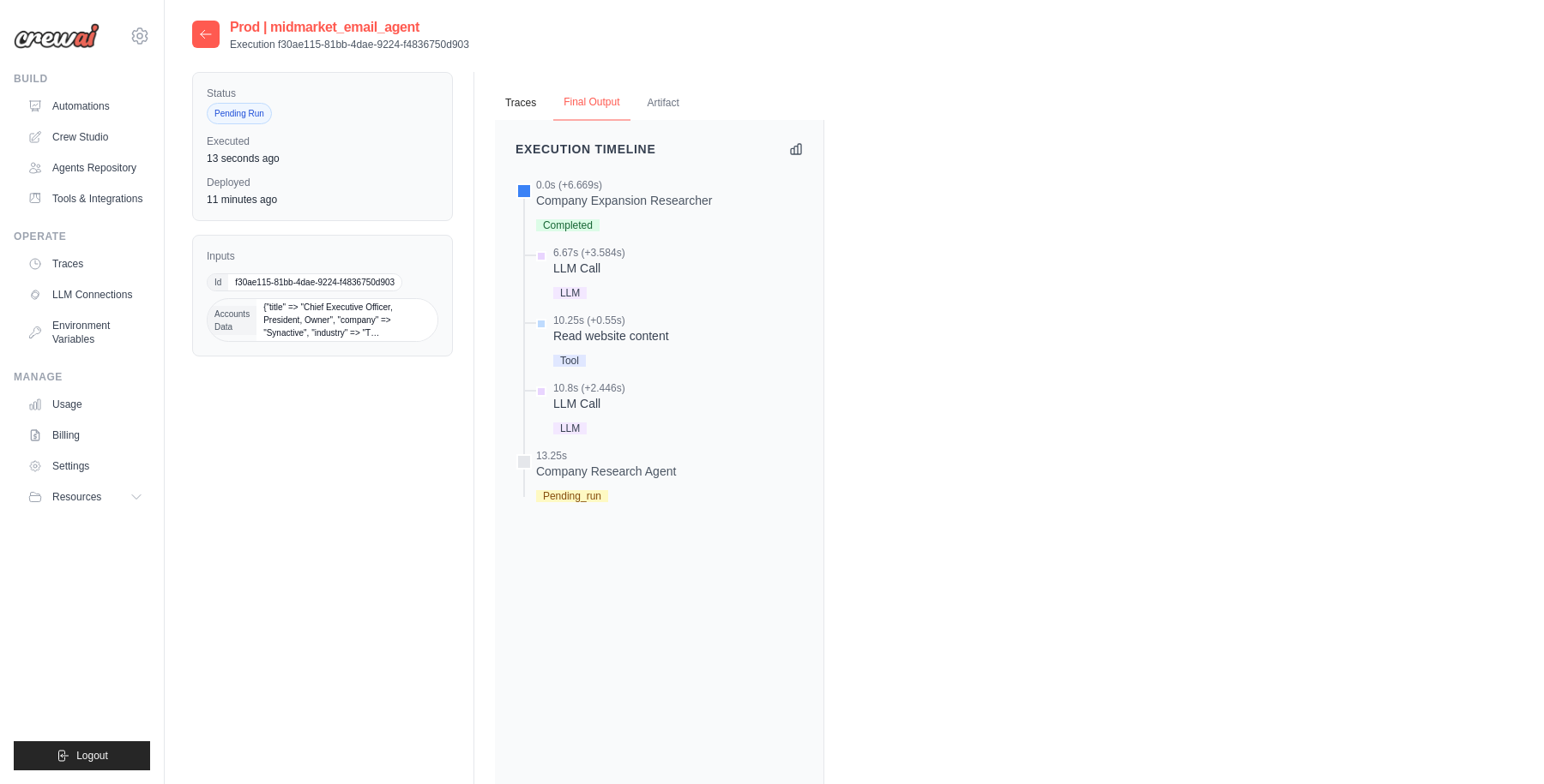
click at [598, 96] on button "Final Output" at bounding box center [591, 102] width 77 height 36
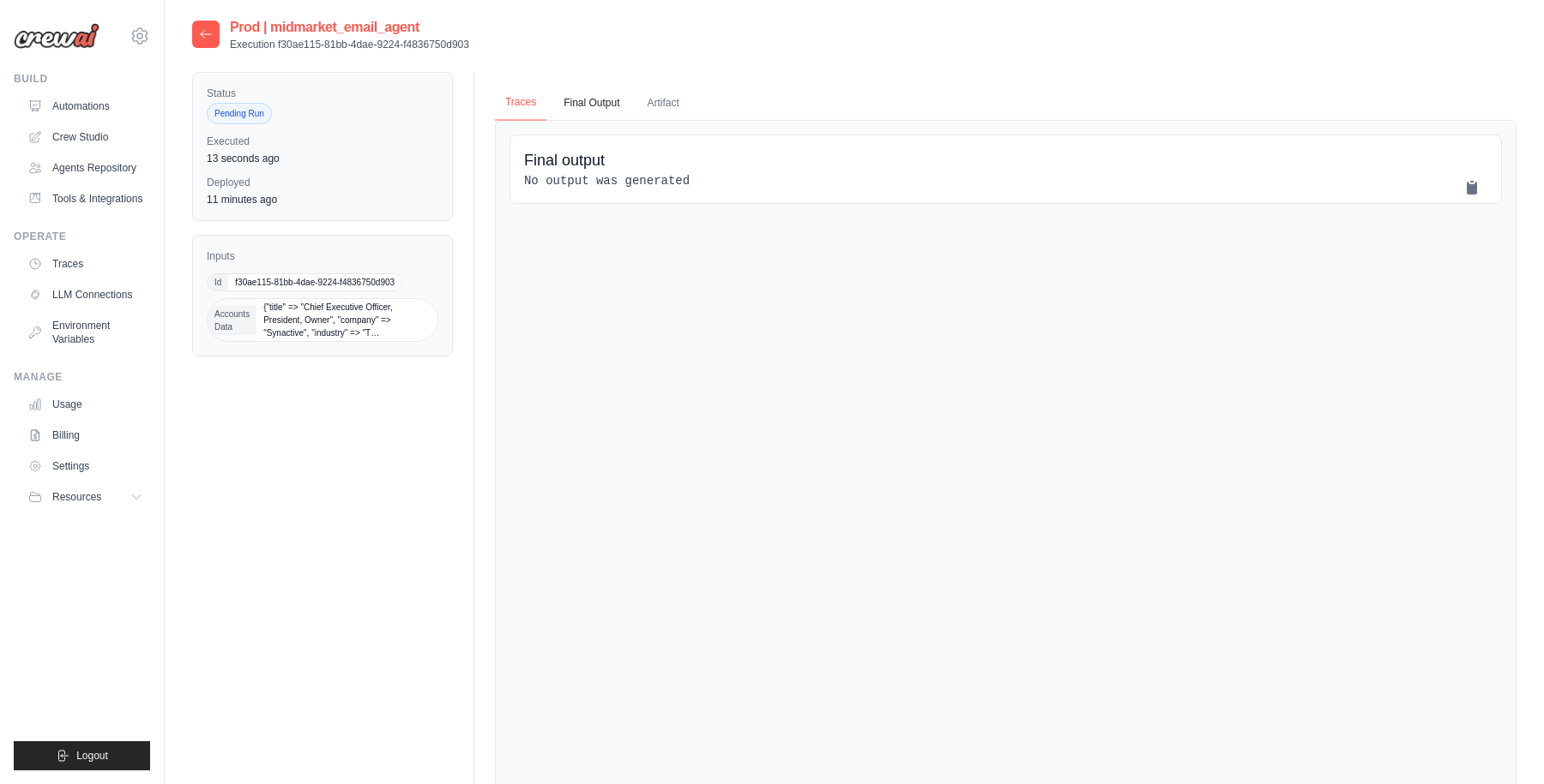
click at [524, 99] on button "Traces" at bounding box center [521, 102] width 51 height 36
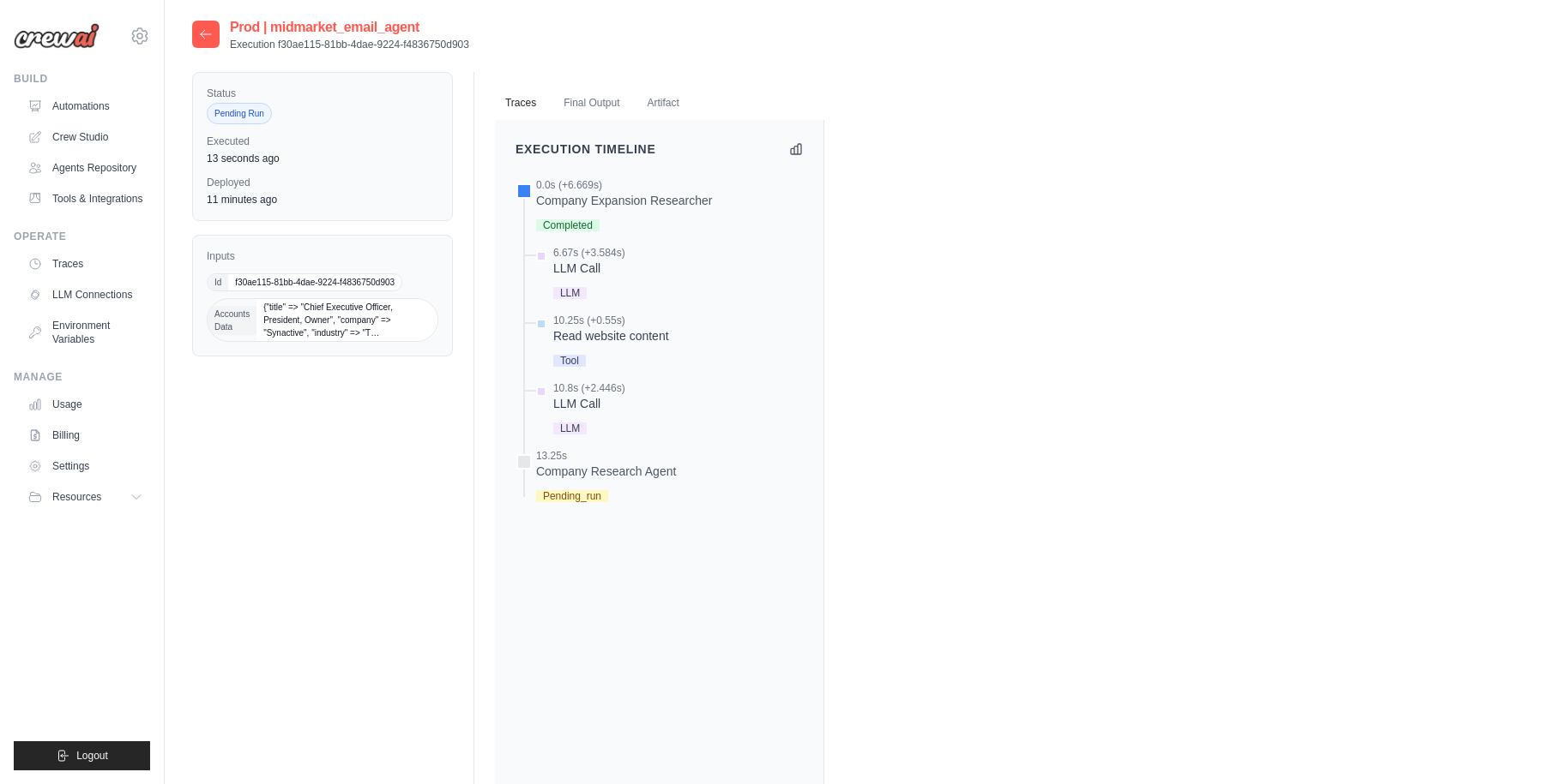
click at [206, 31] on icon at bounding box center [206, 34] width 14 height 14
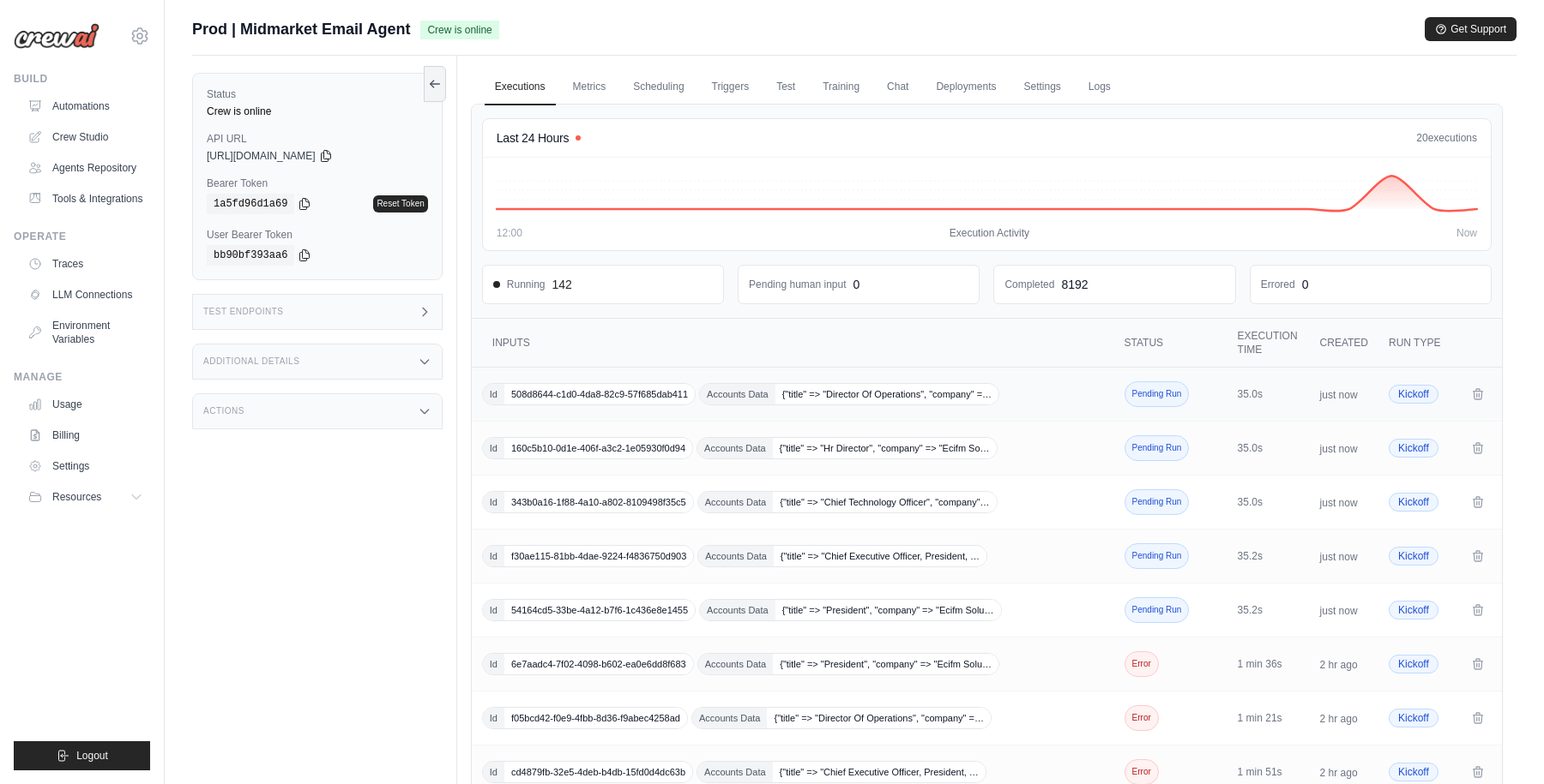
click at [1050, 406] on td "Id 508d8644-c1d0-4da8-82c9-57f685dab411 Accounts Data {"title" => "Director Of …" at bounding box center [794, 394] width 646 height 54
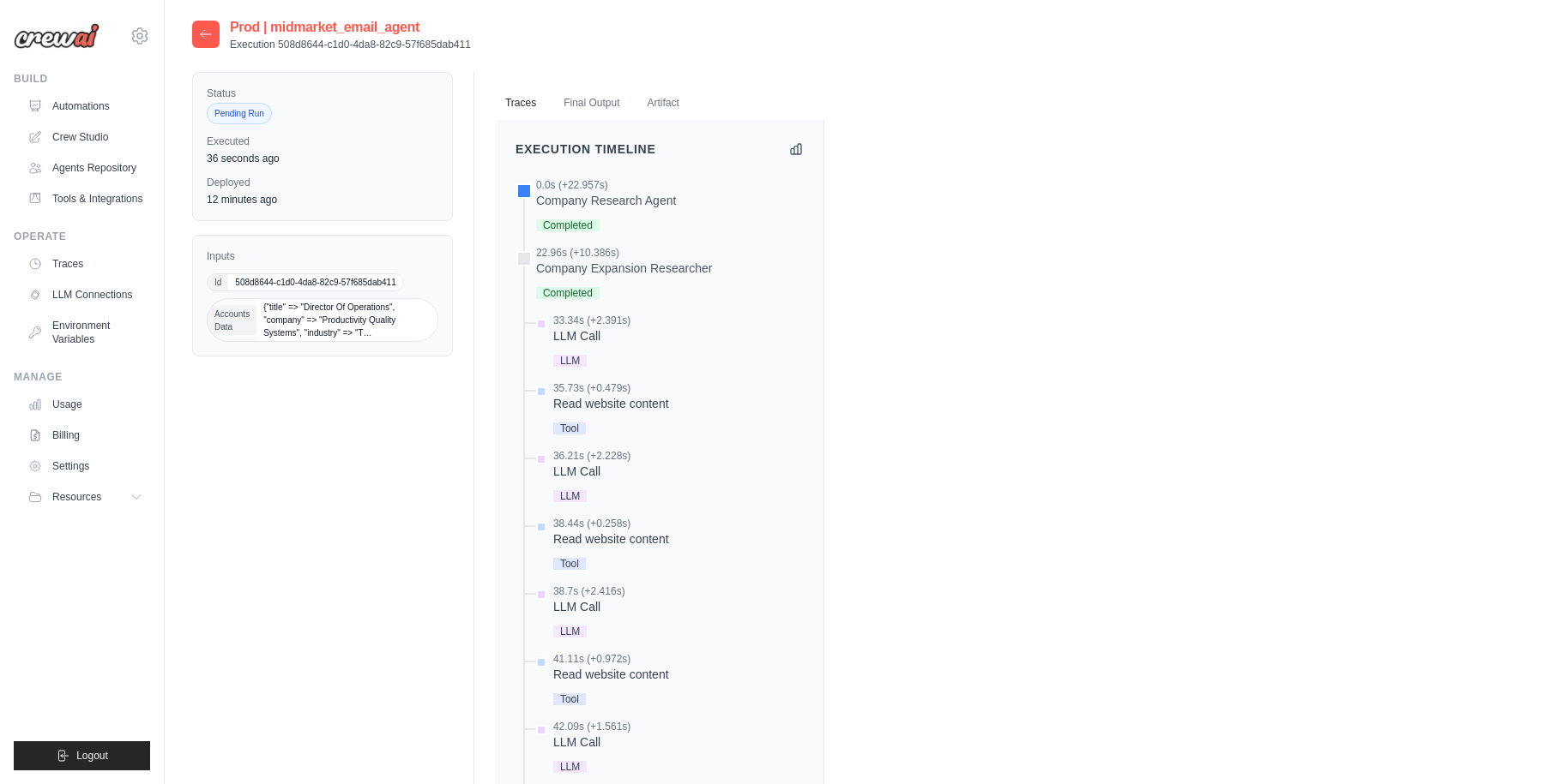
click at [198, 35] on div at bounding box center [206, 34] width 28 height 28
click at [208, 36] on icon at bounding box center [206, 34] width 14 height 14
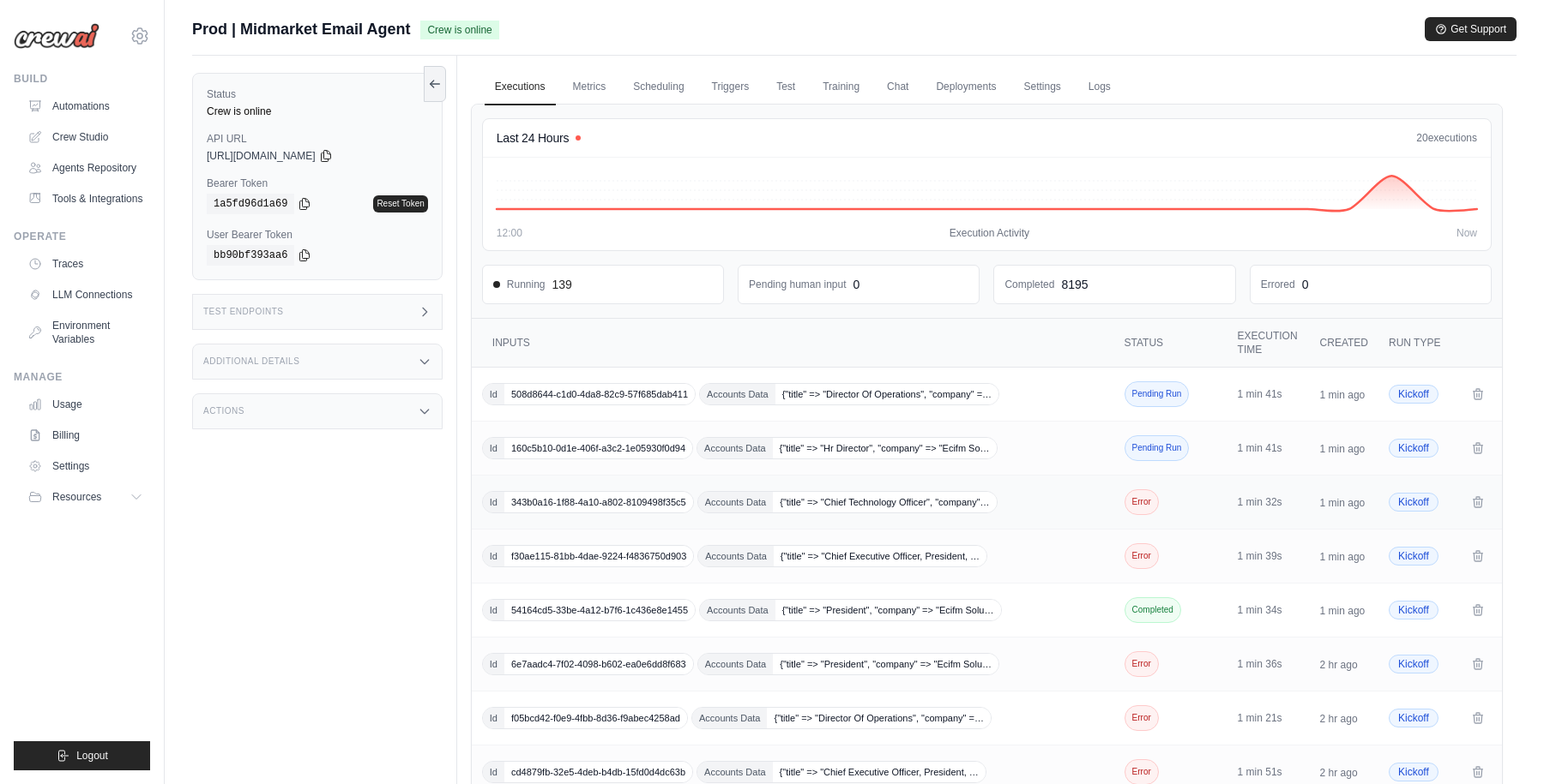
click at [1018, 499] on div "Id 343b0a16-1f88-4a10-a802-8109498f35c5 Accounts Data {"title" => "Chief Techno…" at bounding box center [794, 502] width 625 height 23
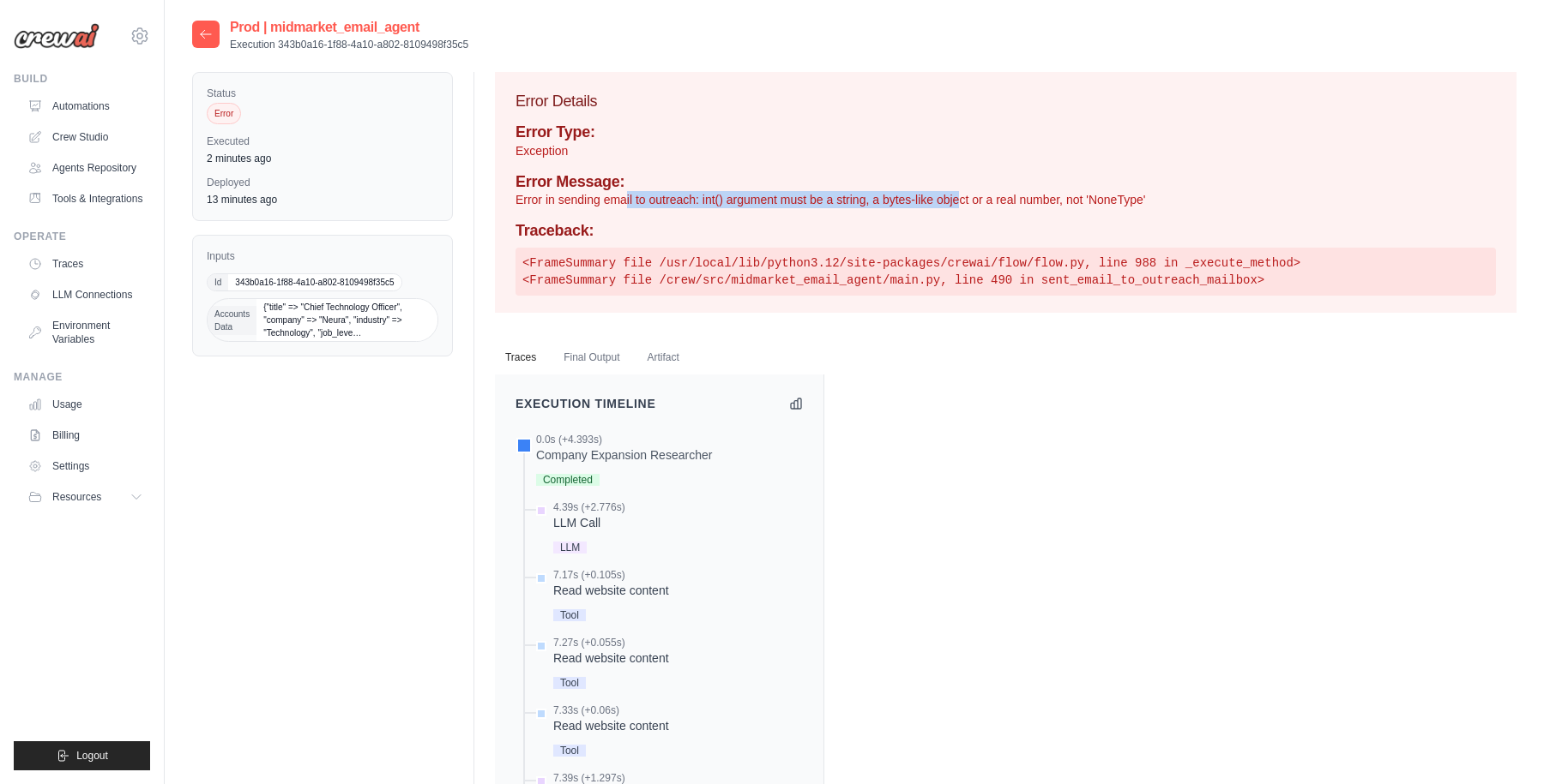
drag, startPoint x: 624, startPoint y: 200, endPoint x: 959, endPoint y: 200, distance: 335.0
click at [959, 200] on p "Error in sending email to outreach: int() argument must be a string, a bytes-li…" at bounding box center [1006, 199] width 980 height 17
click at [797, 211] on div "Error Type: Exception Error Message: Error in sending email to outreach: int() …" at bounding box center [1006, 209] width 980 height 172
drag, startPoint x: 832, startPoint y: 198, endPoint x: 942, endPoint y: 199, distance: 110.0
click at [942, 199] on p "Error in sending email to outreach: int() argument must be a string, a bytes-li…" at bounding box center [1006, 199] width 980 height 17
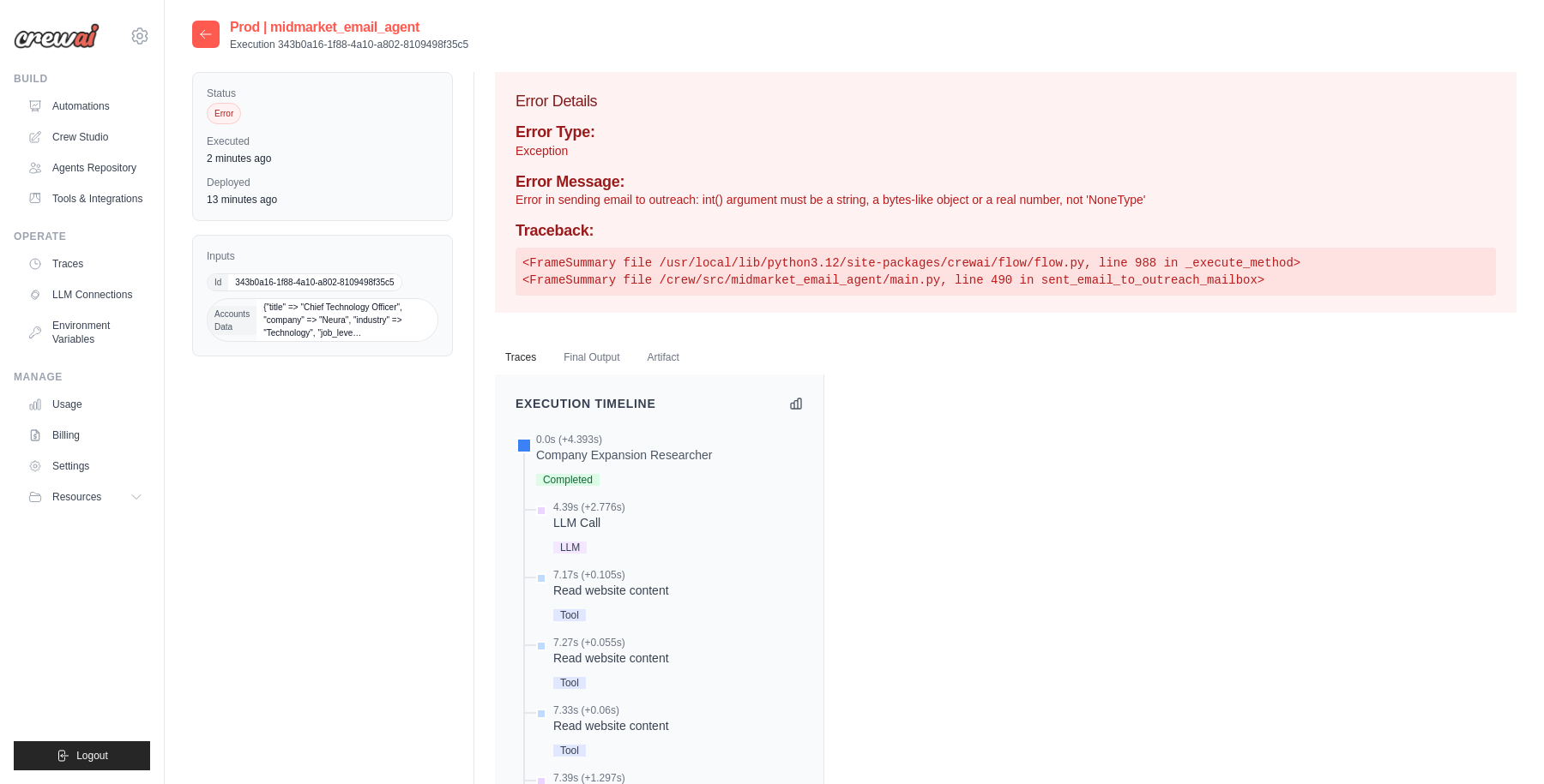
click at [802, 226] on h4 "Traceback:" at bounding box center [1006, 231] width 980 height 19
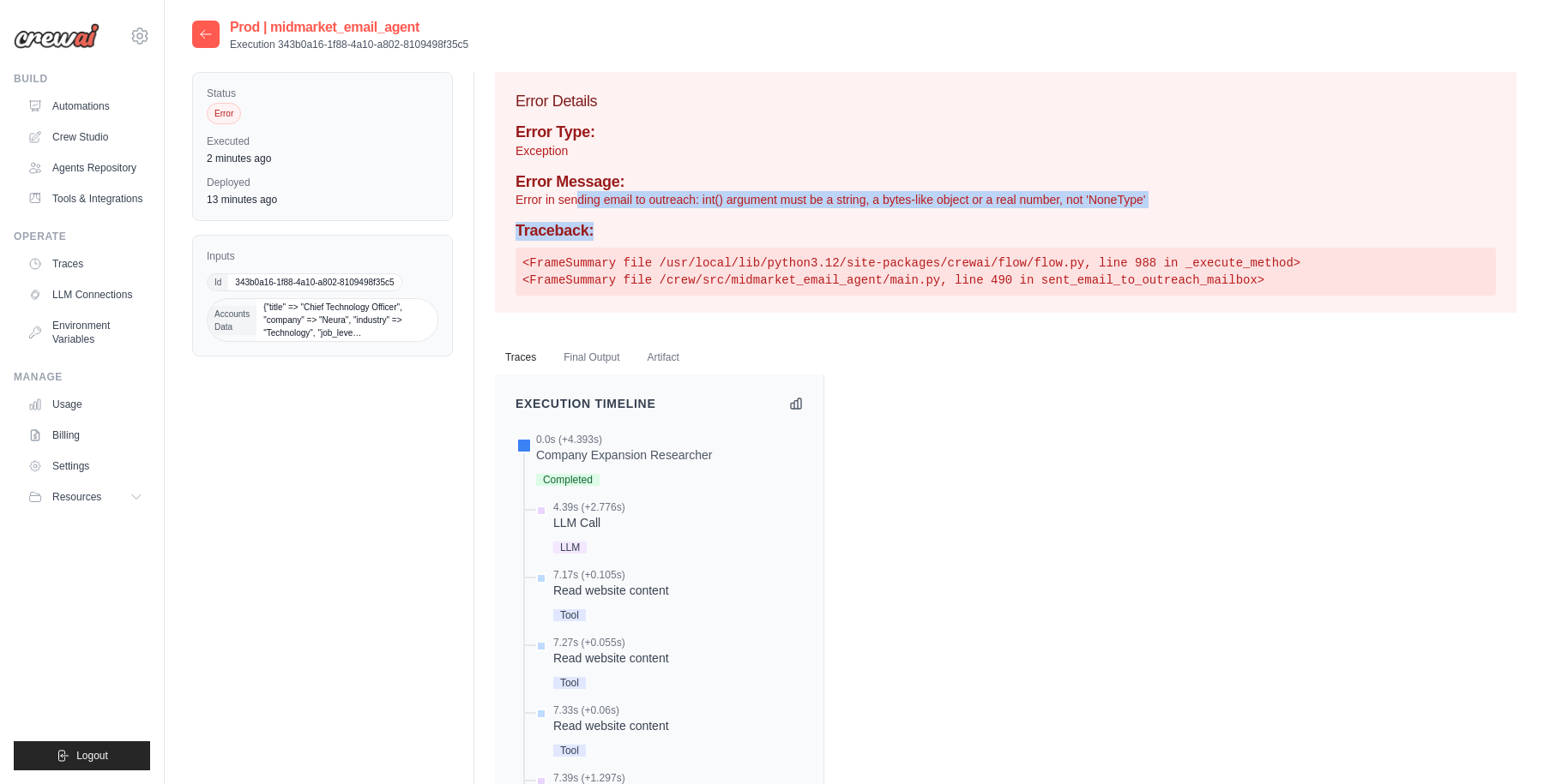
drag, startPoint x: 577, startPoint y: 201, endPoint x: 1004, endPoint y: 233, distance: 428.2
click at [1004, 233] on div "Error Type: Exception Error Message: Error in sending email to outreach: int() …" at bounding box center [1006, 209] width 980 height 172
click at [883, 218] on div "Error Type: Exception Error Message: Error in sending email to outreach: int() …" at bounding box center [1006, 209] width 980 height 172
drag, startPoint x: 917, startPoint y: 200, endPoint x: 1298, endPoint y: 200, distance: 381.0
click at [1298, 200] on p "Error in sending email to outreach: int() argument must be a string, a bytes-li…" at bounding box center [1006, 199] width 980 height 17
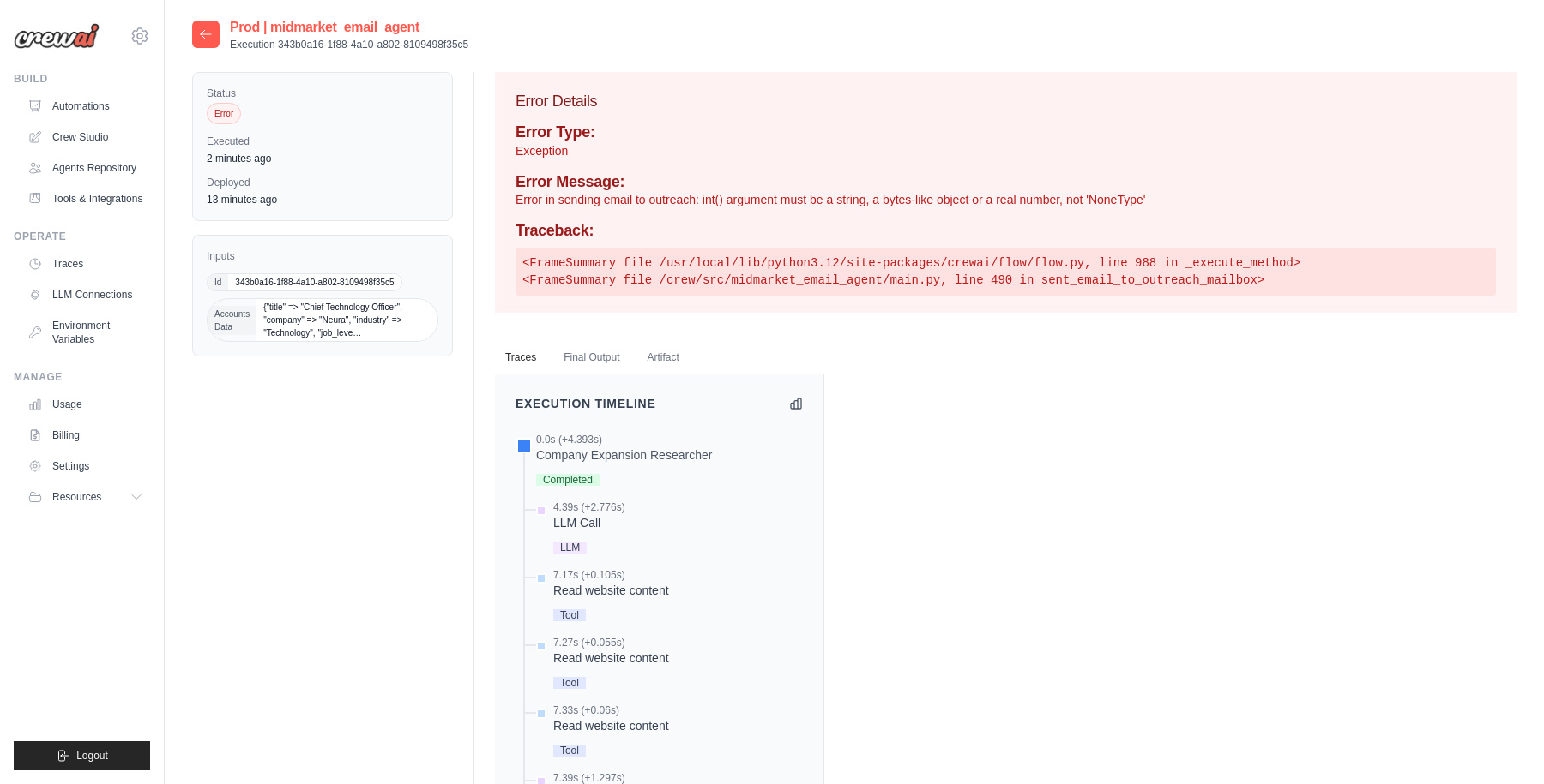
click at [1209, 200] on p "Error in sending email to outreach: int() argument must be a string, a bytes-li…" at bounding box center [1006, 199] width 980 height 17
click at [207, 34] on icon at bounding box center [206, 34] width 14 height 14
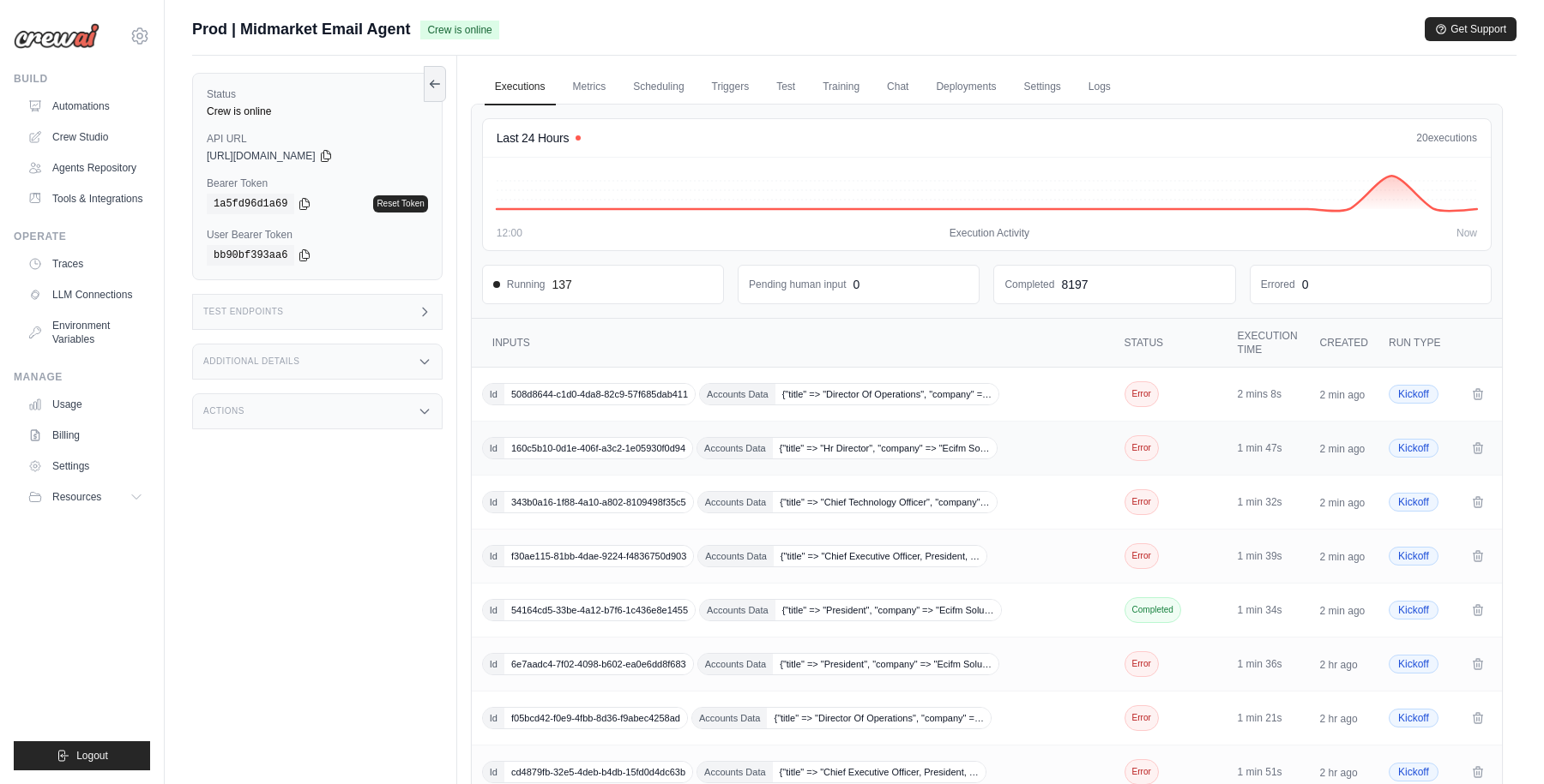
click at [1049, 461] on td "Id 160c5b10-0d1e-406f-a3c2-1e05930f0d94 Accounts Data {"title" => "Hr Director"…" at bounding box center [794, 449] width 646 height 54
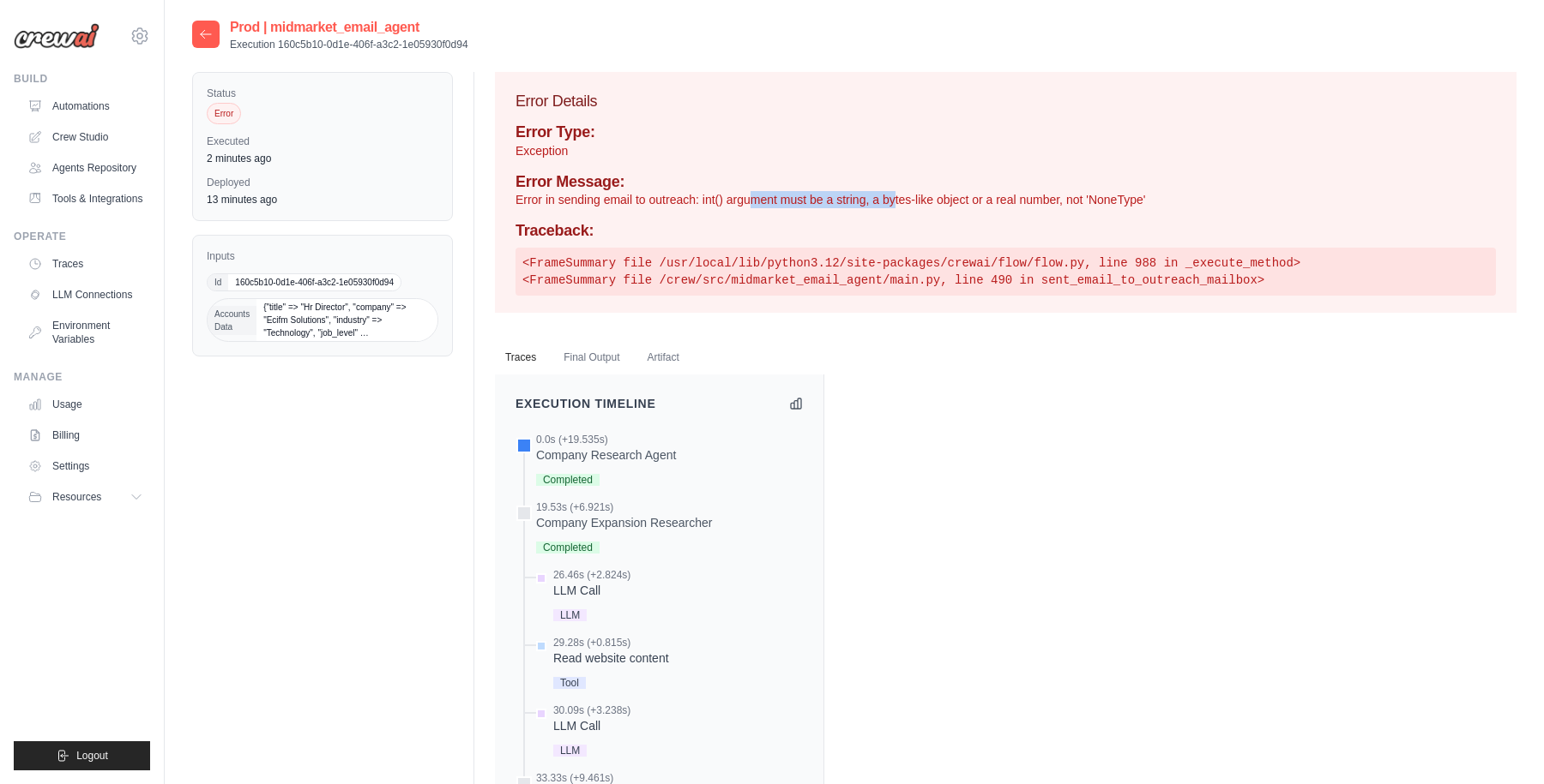
drag, startPoint x: 748, startPoint y: 208, endPoint x: 895, endPoint y: 208, distance: 147.0
click at [894, 208] on p "Error in sending email to outreach: int() argument must be a string, a bytes-li…" at bounding box center [1006, 199] width 980 height 17
click at [848, 212] on div "Error Type: Exception Error Message: Error in sending email to outreach: int() …" at bounding box center [1006, 209] width 980 height 172
click at [1111, 193] on p "Error in sending email to outreach: int() argument must be a string, a bytes-li…" at bounding box center [1006, 199] width 980 height 17
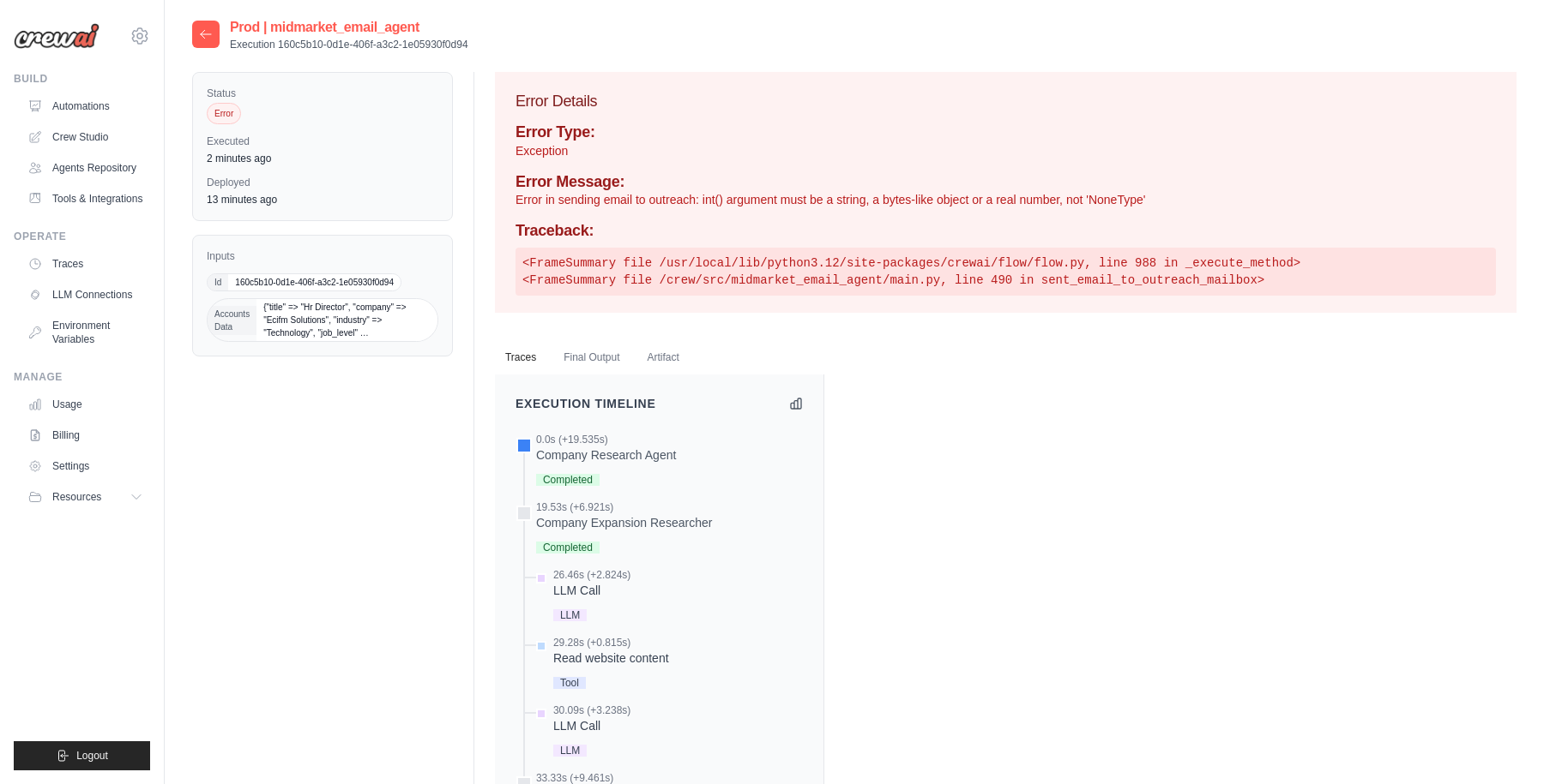
click at [763, 222] on h4 "Traceback:" at bounding box center [1006, 231] width 980 height 19
click at [205, 42] on div at bounding box center [206, 34] width 28 height 28
click at [204, 35] on icon at bounding box center [206, 34] width 14 height 14
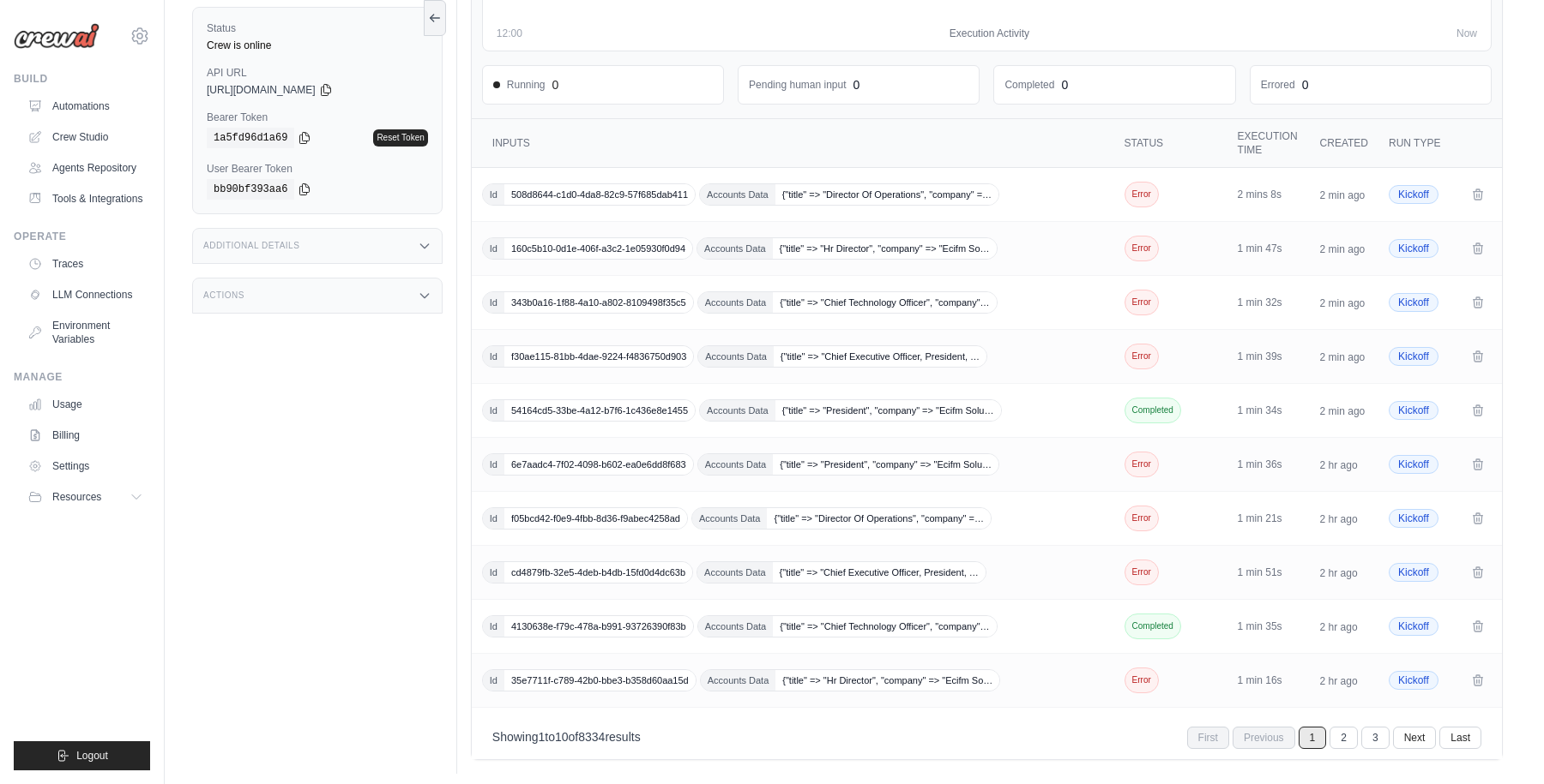
scroll to position [207, 0]
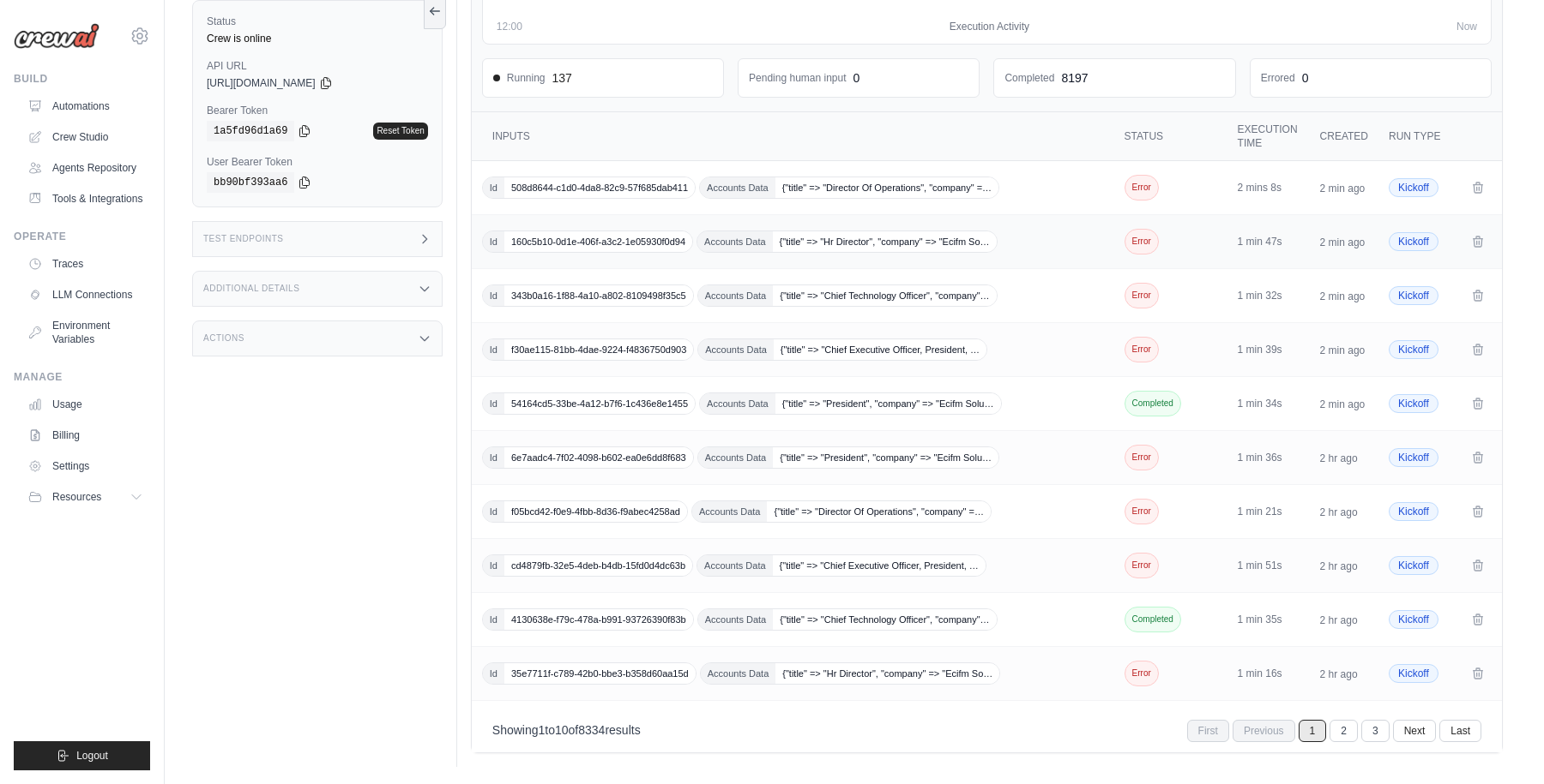
click at [1044, 249] on div "Id 160c5b10-0d1e-406f-a3c2-1e05930f0d94 Accounts Data {"title" => "Hr Director"…" at bounding box center [794, 241] width 625 height 23
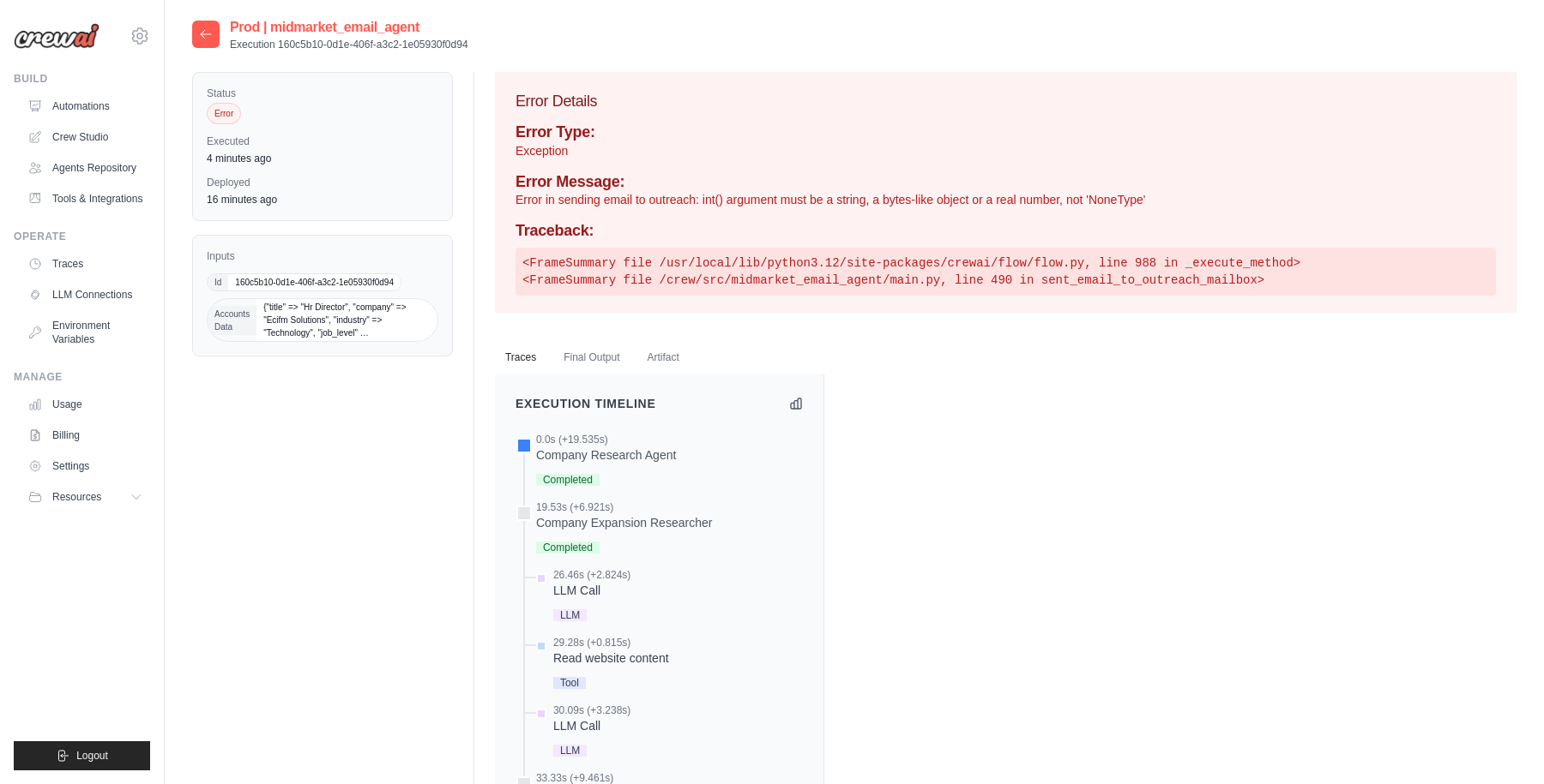
click at [201, 30] on icon at bounding box center [206, 34] width 14 height 14
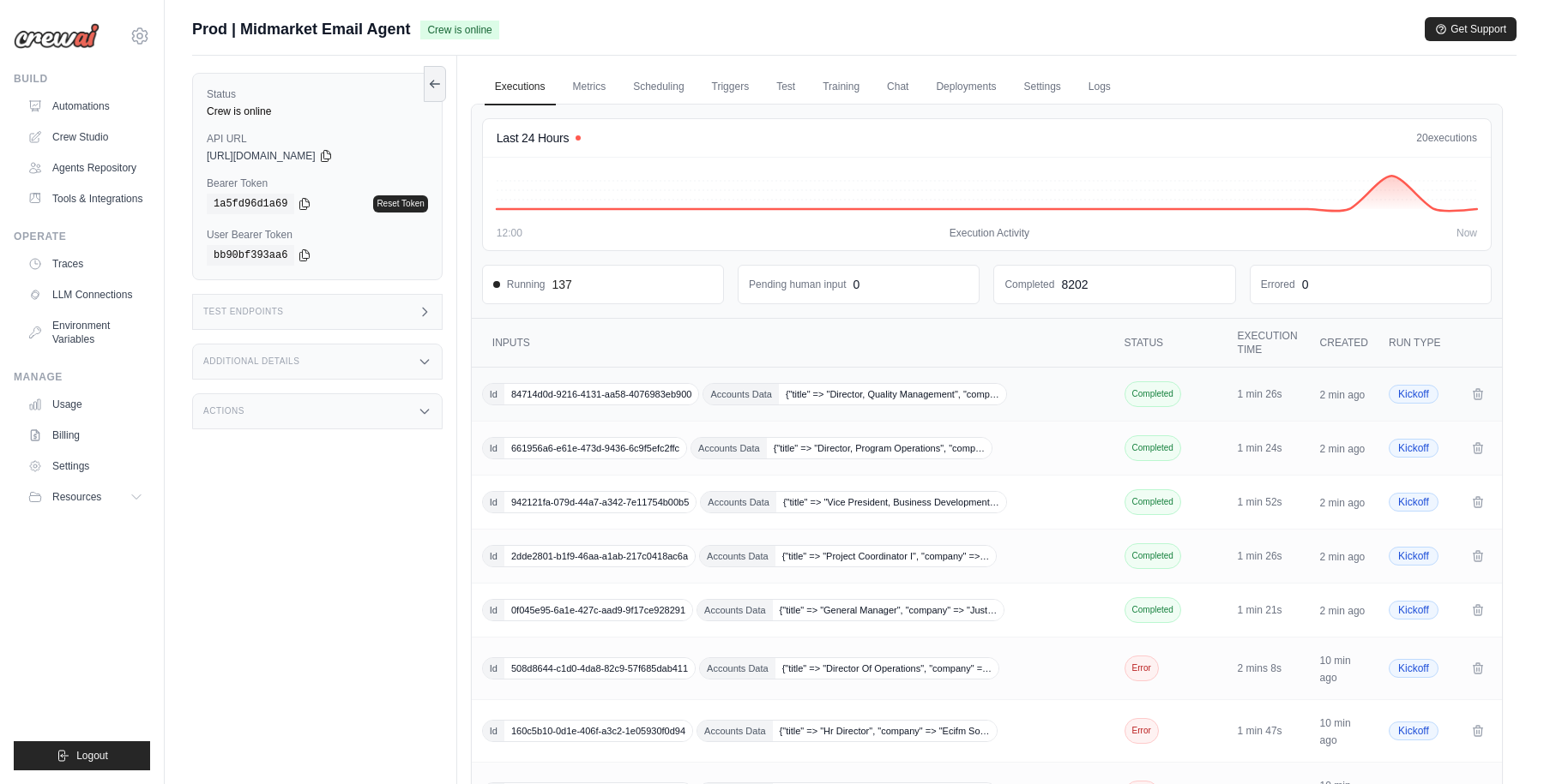
click at [1048, 396] on div "Id 84714d0d-9216-4131-aa58-4076983eb900 Accounts Data {"title" => "Director, Qu…" at bounding box center [794, 394] width 625 height 23
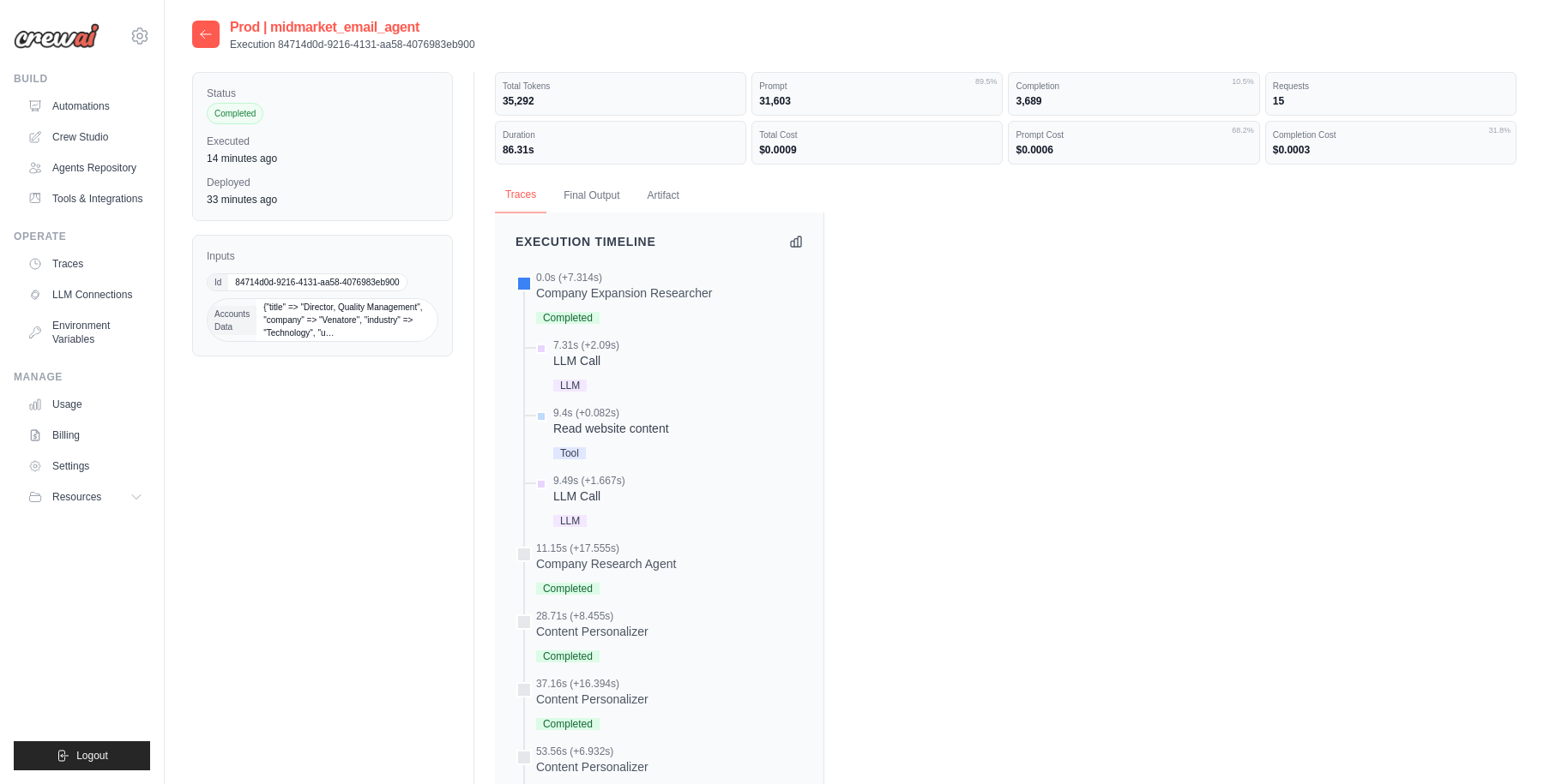
click at [533, 195] on button "Traces" at bounding box center [521, 195] width 51 height 36
click at [538, 195] on button "Traces" at bounding box center [521, 195] width 51 height 36
click at [592, 194] on button "Final Output" at bounding box center [591, 195] width 77 height 36
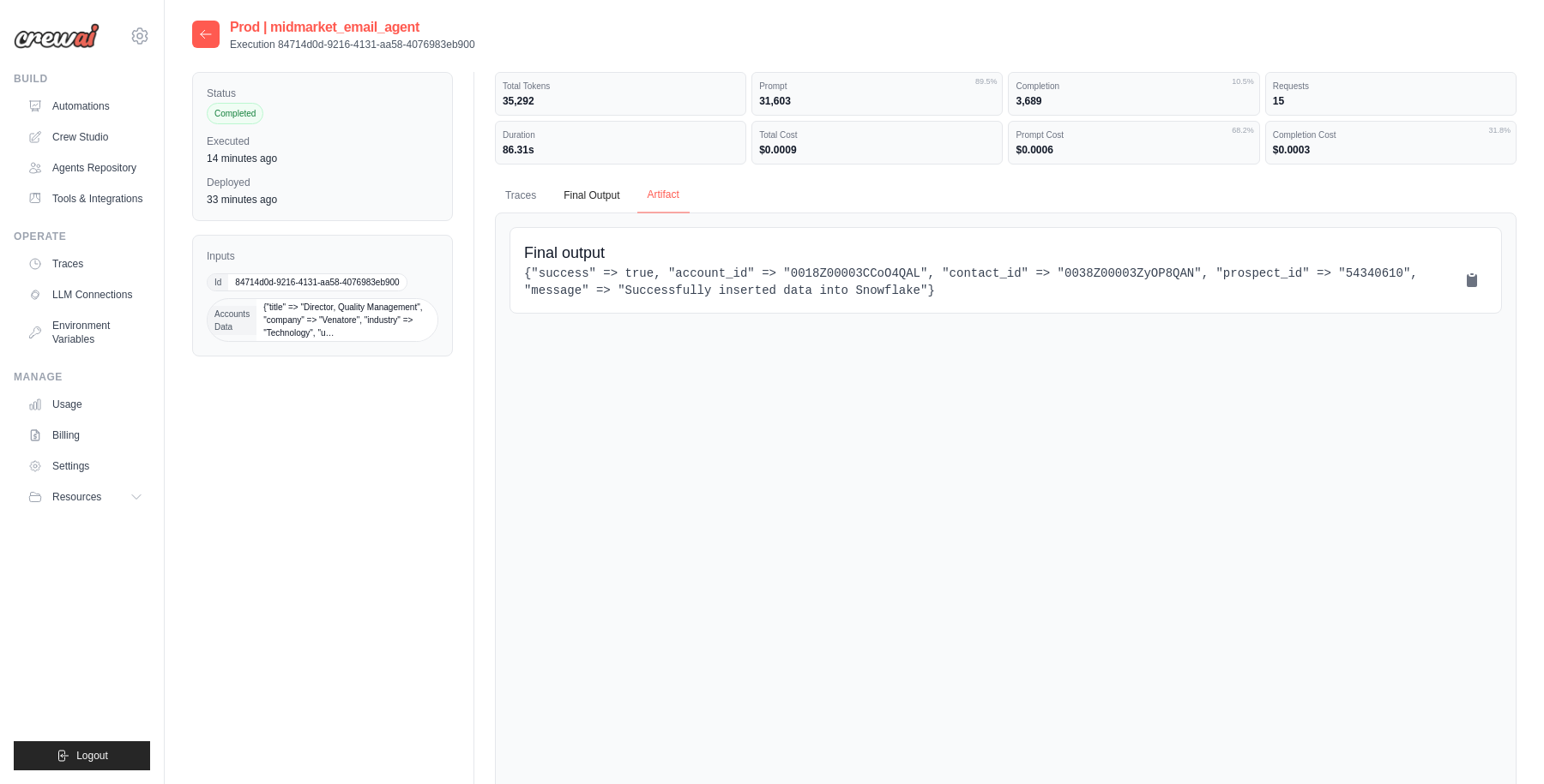
click at [666, 195] on button "Artifact" at bounding box center [662, 195] width 52 height 36
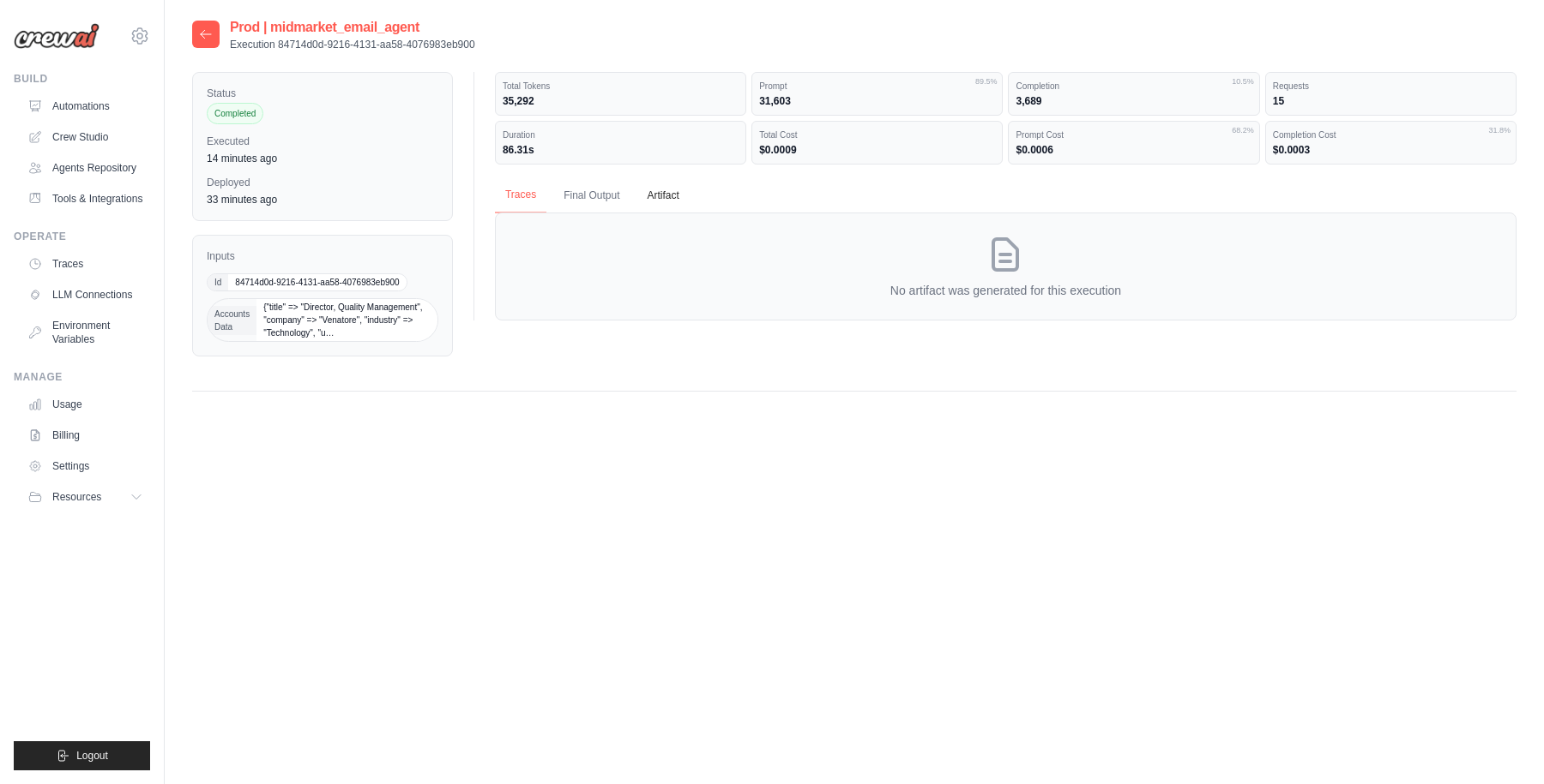
click at [530, 197] on button "Traces" at bounding box center [521, 195] width 51 height 36
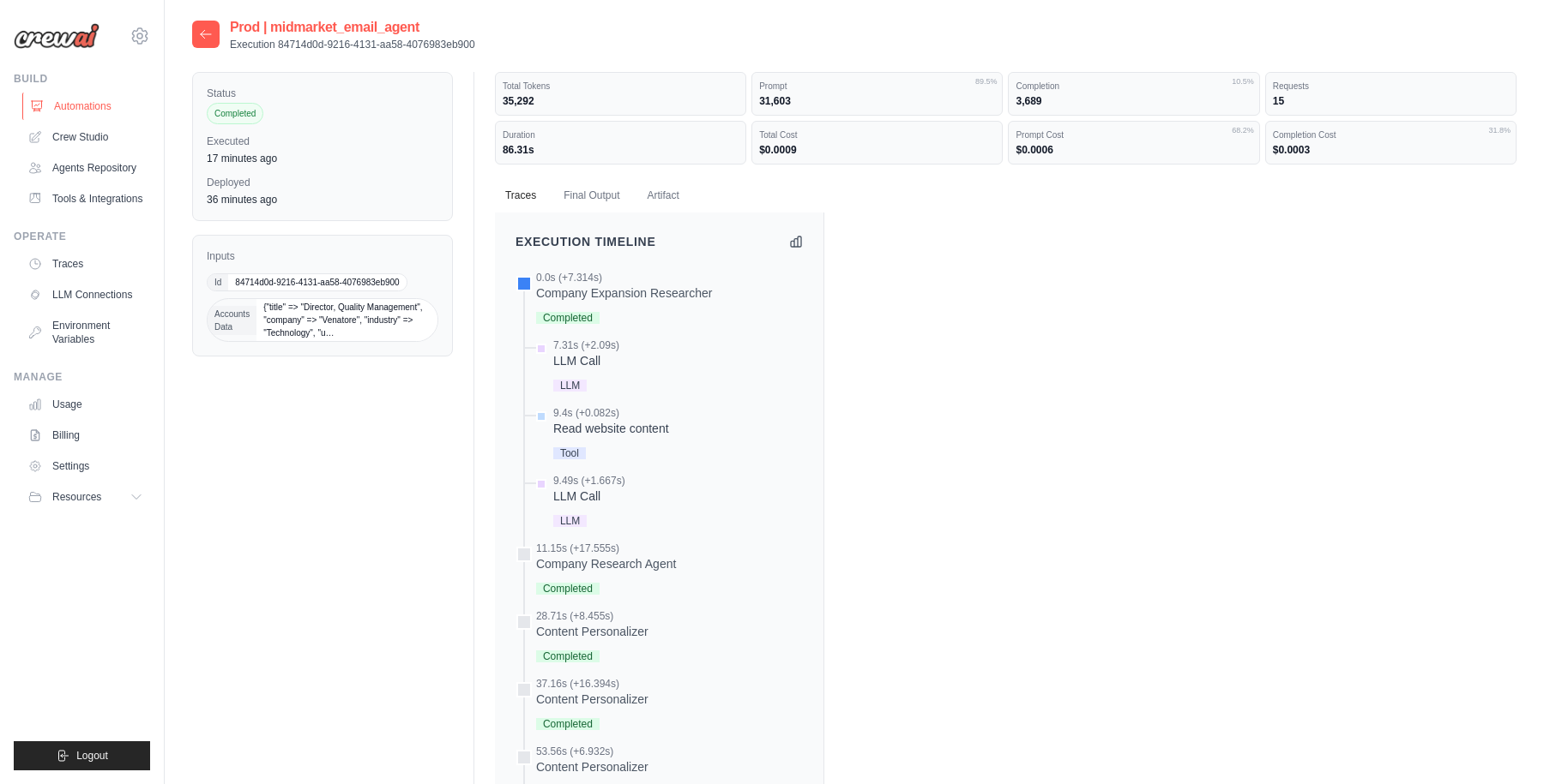
click at [92, 102] on link "Automations" at bounding box center [88, 106] width 130 height 28
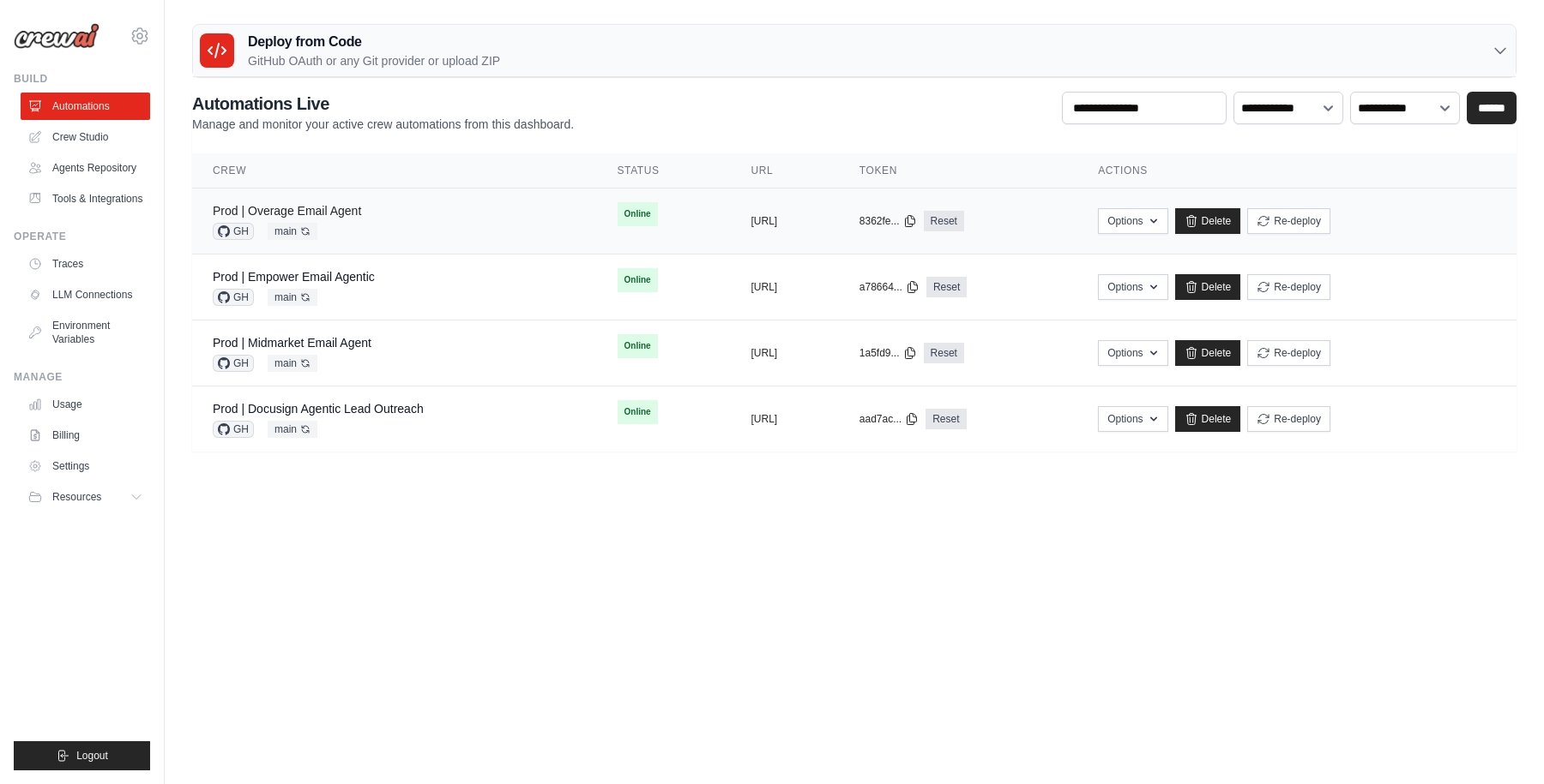
click at [337, 214] on link "Prod | Overage Email Agent" at bounding box center [286, 211] width 149 height 14
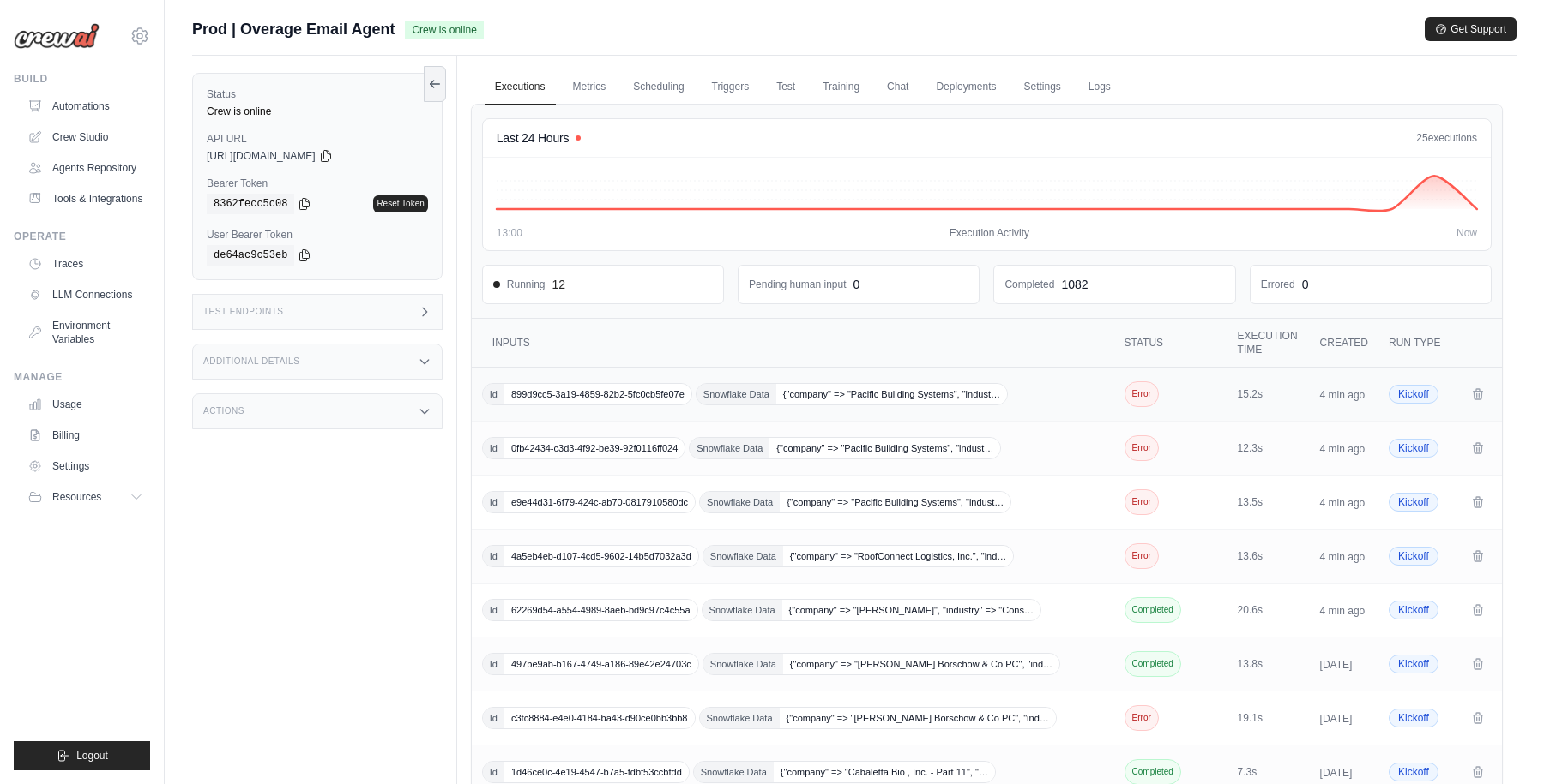
click at [1061, 405] on td "Id 899d9cc5-3a19-4859-82b2-5fc0cb5fe07e Snowflake Data {"company" => "Pacific B…" at bounding box center [794, 394] width 646 height 54
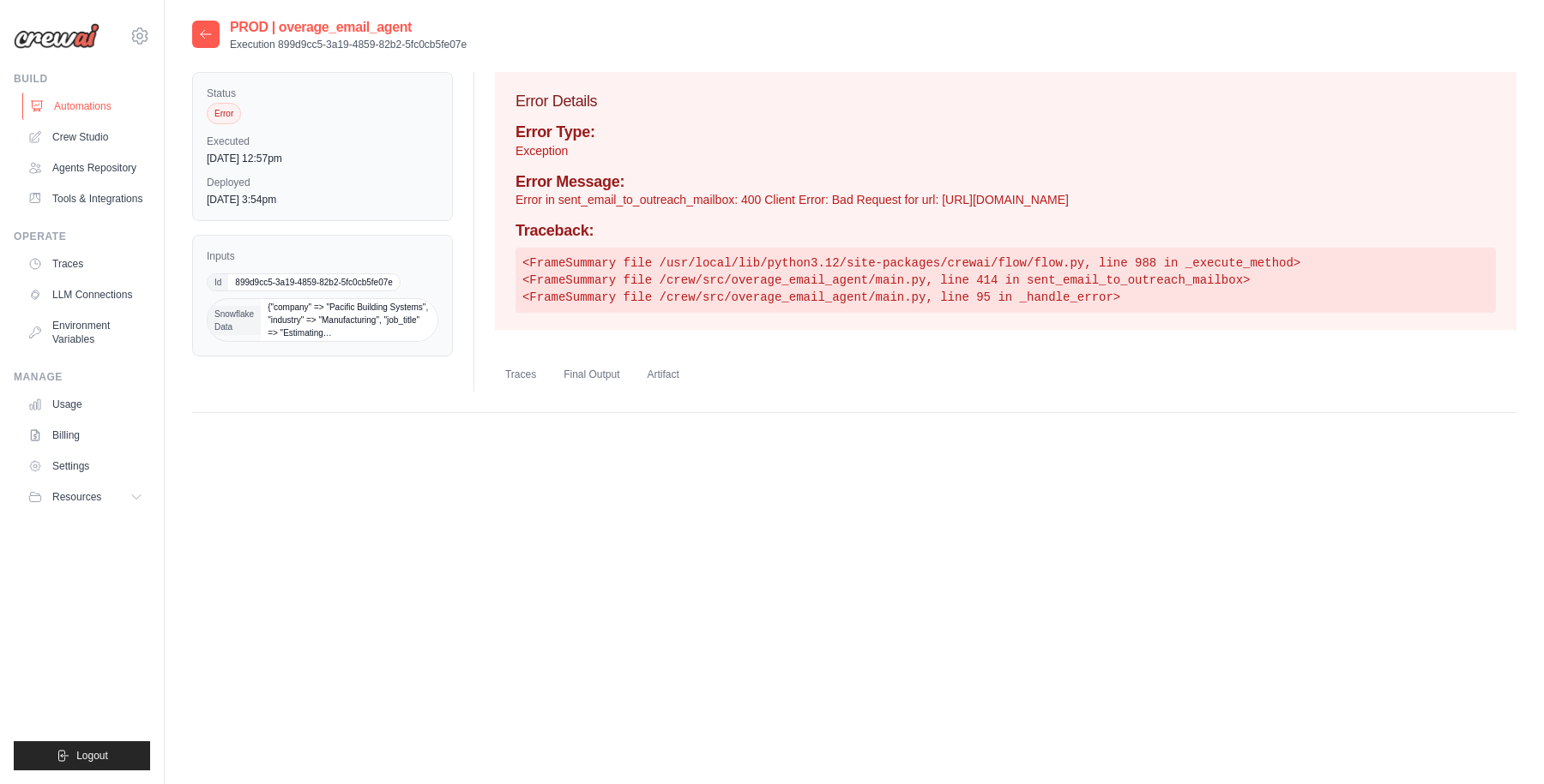
click at [107, 102] on link "Automations" at bounding box center [88, 106] width 130 height 28
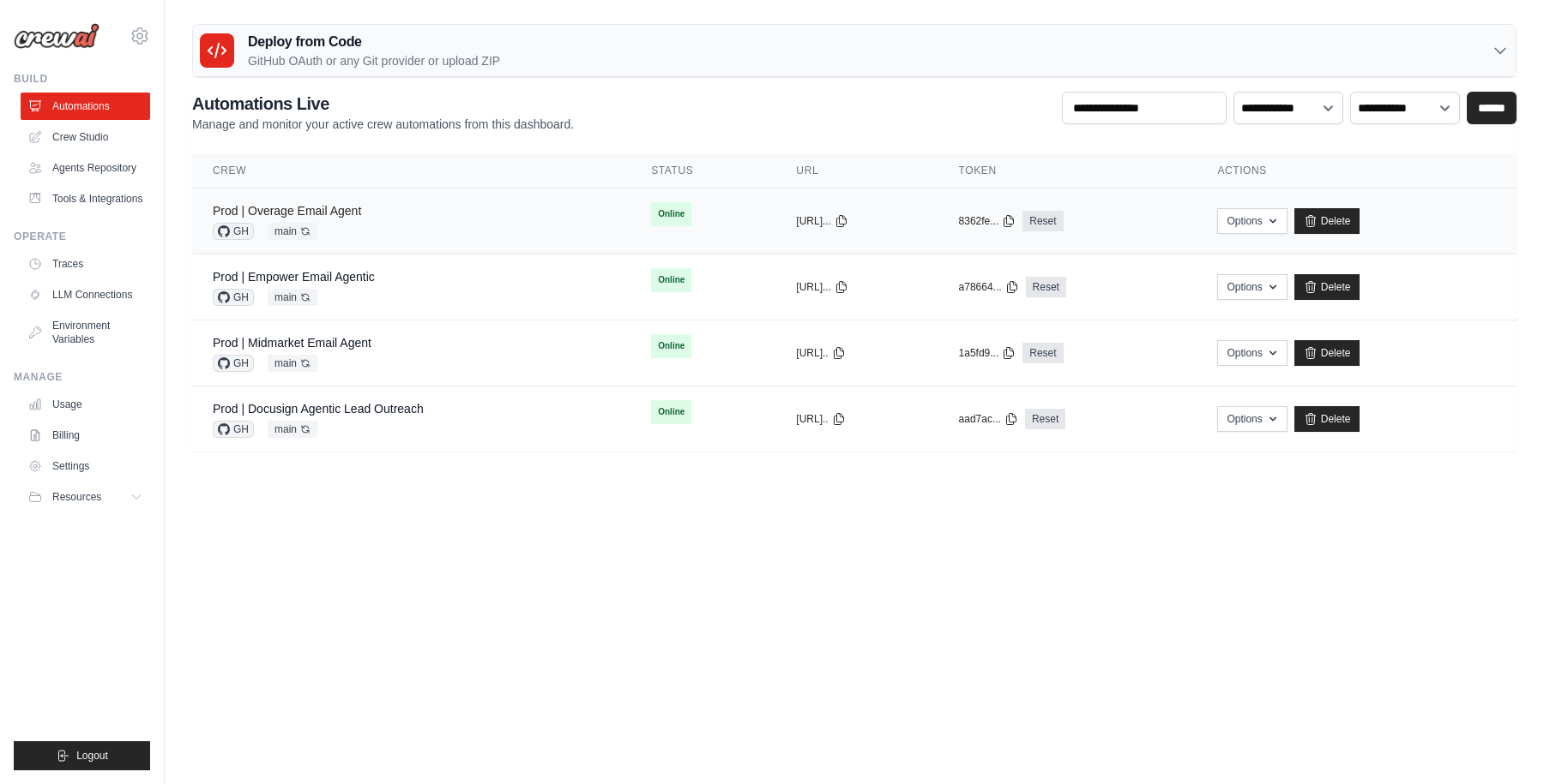
click at [314, 211] on link "Prod | Overage Email Agent" at bounding box center [286, 211] width 149 height 14
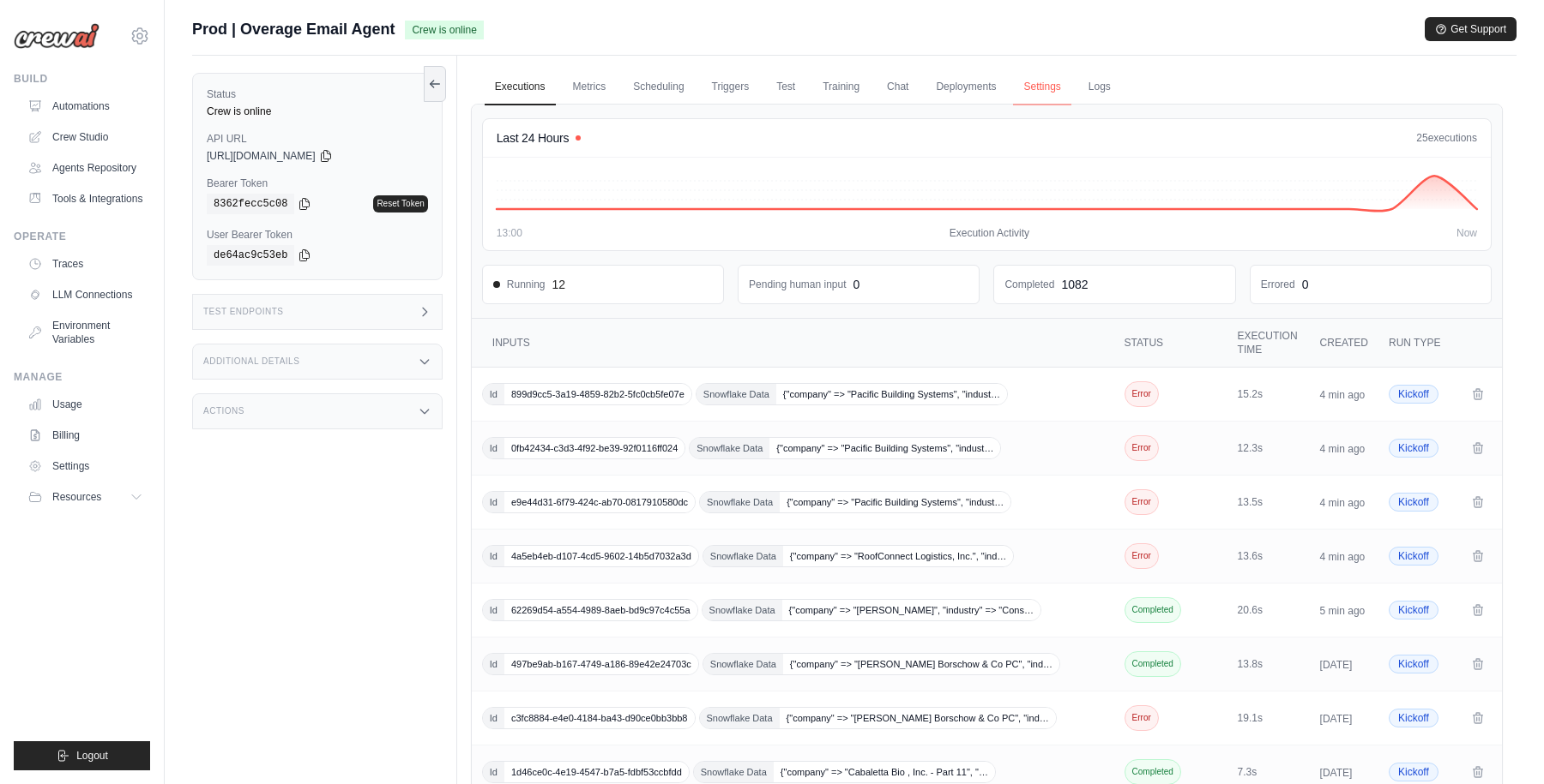
click at [1042, 91] on link "Settings" at bounding box center [1041, 88] width 57 height 36
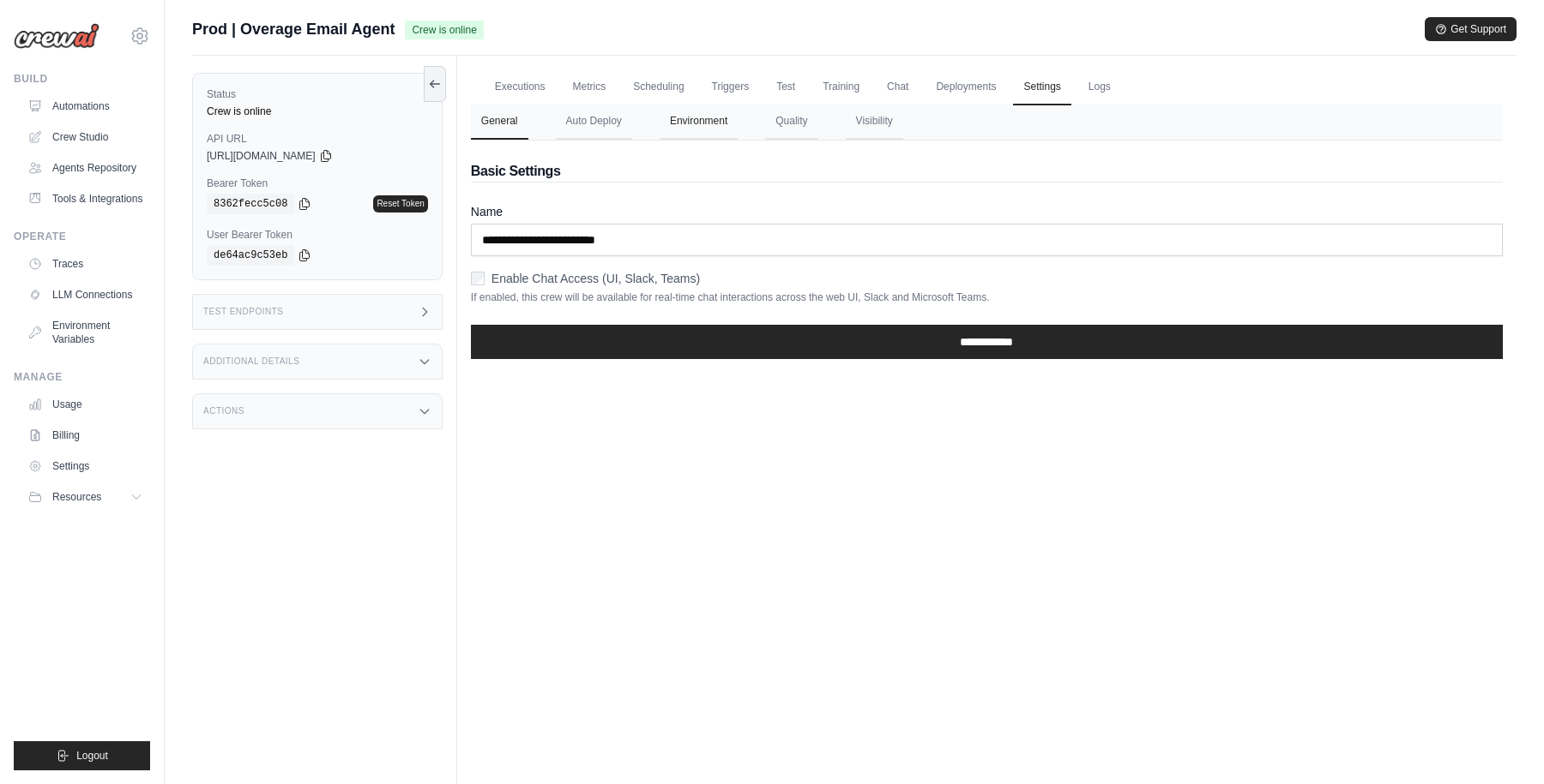
click at [707, 117] on button "Environment" at bounding box center [698, 121] width 78 height 36
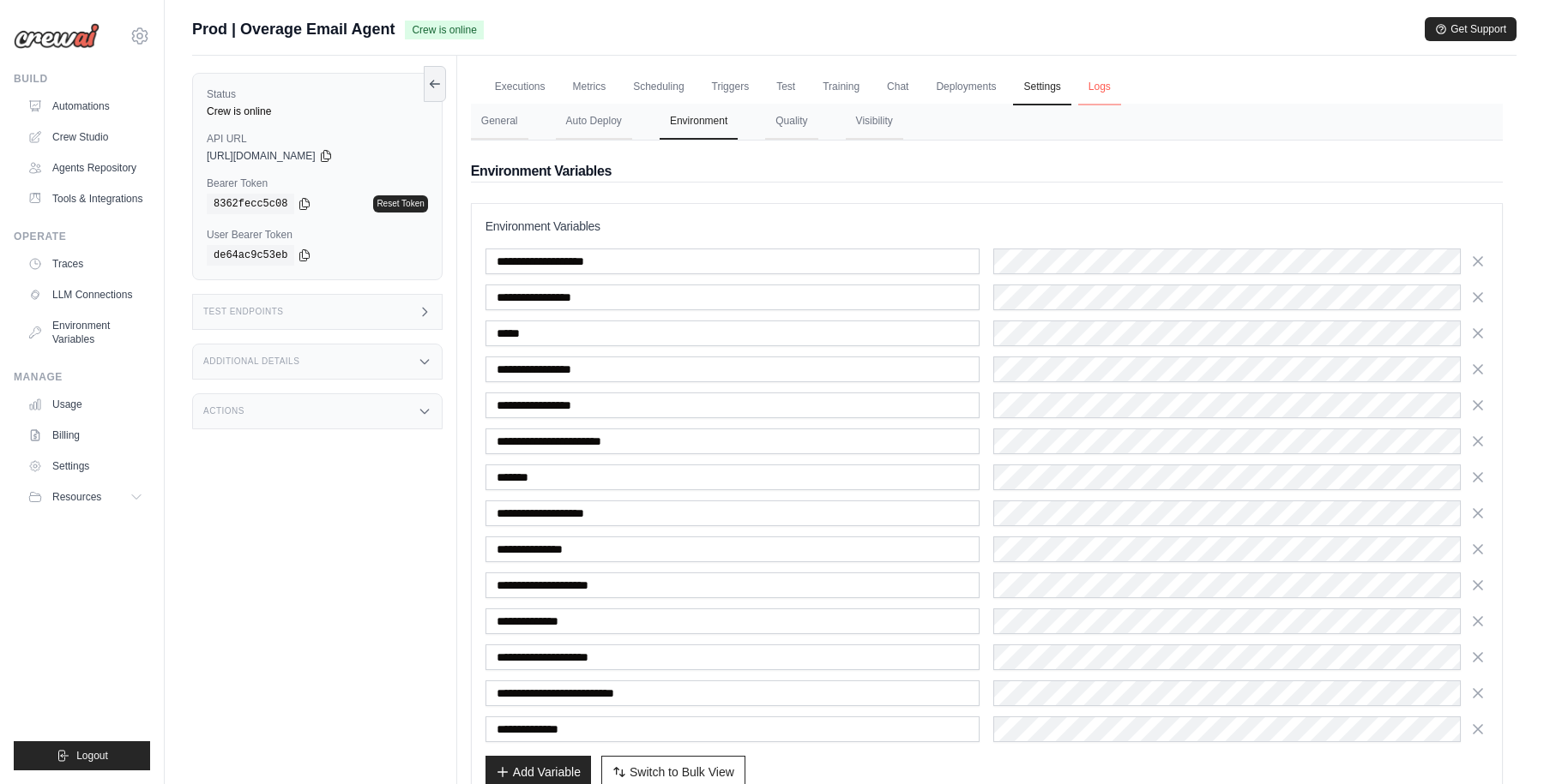
click at [1095, 86] on link "Logs" at bounding box center [1099, 88] width 43 height 36
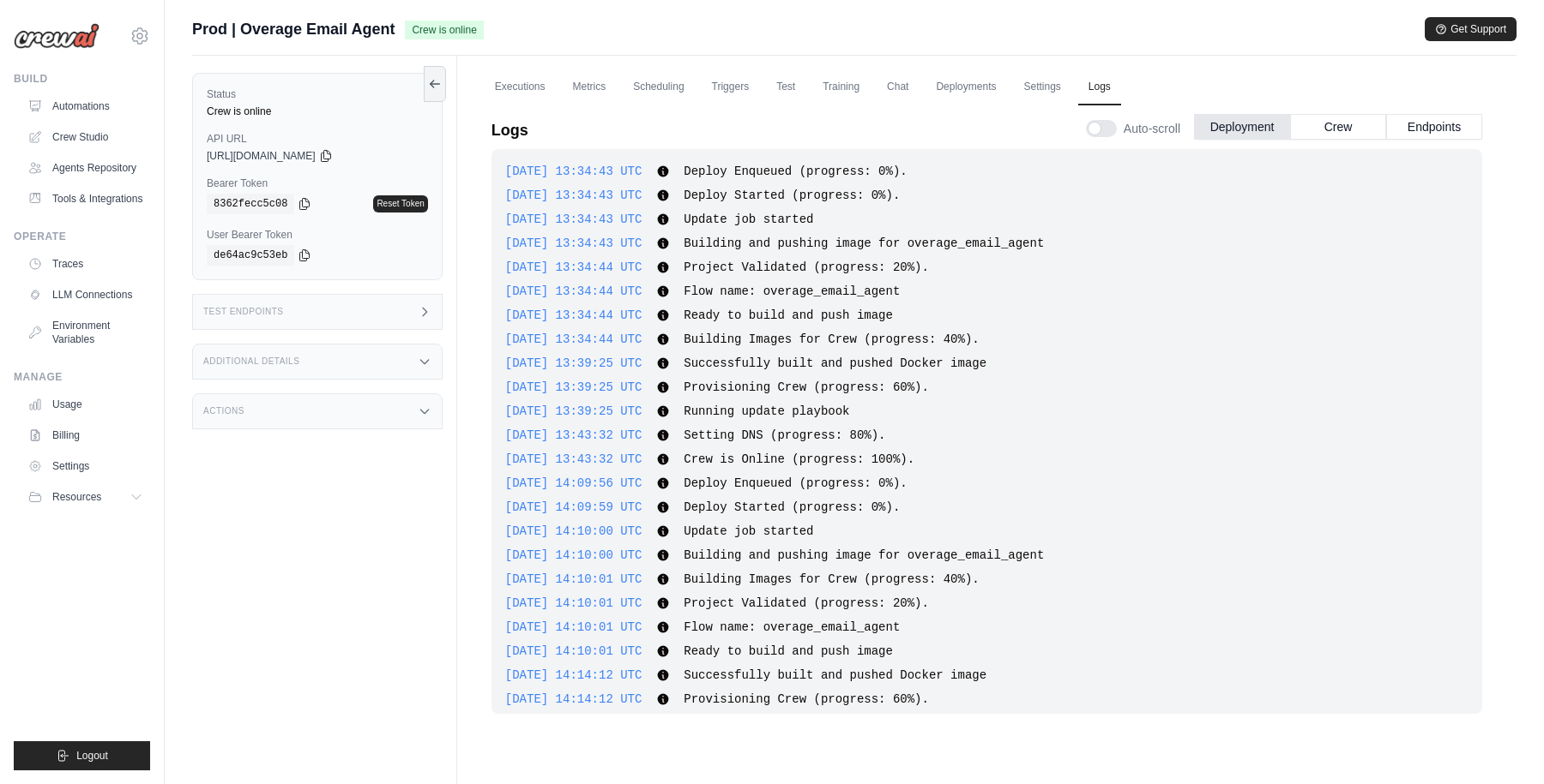
scroll to position [398, 0]
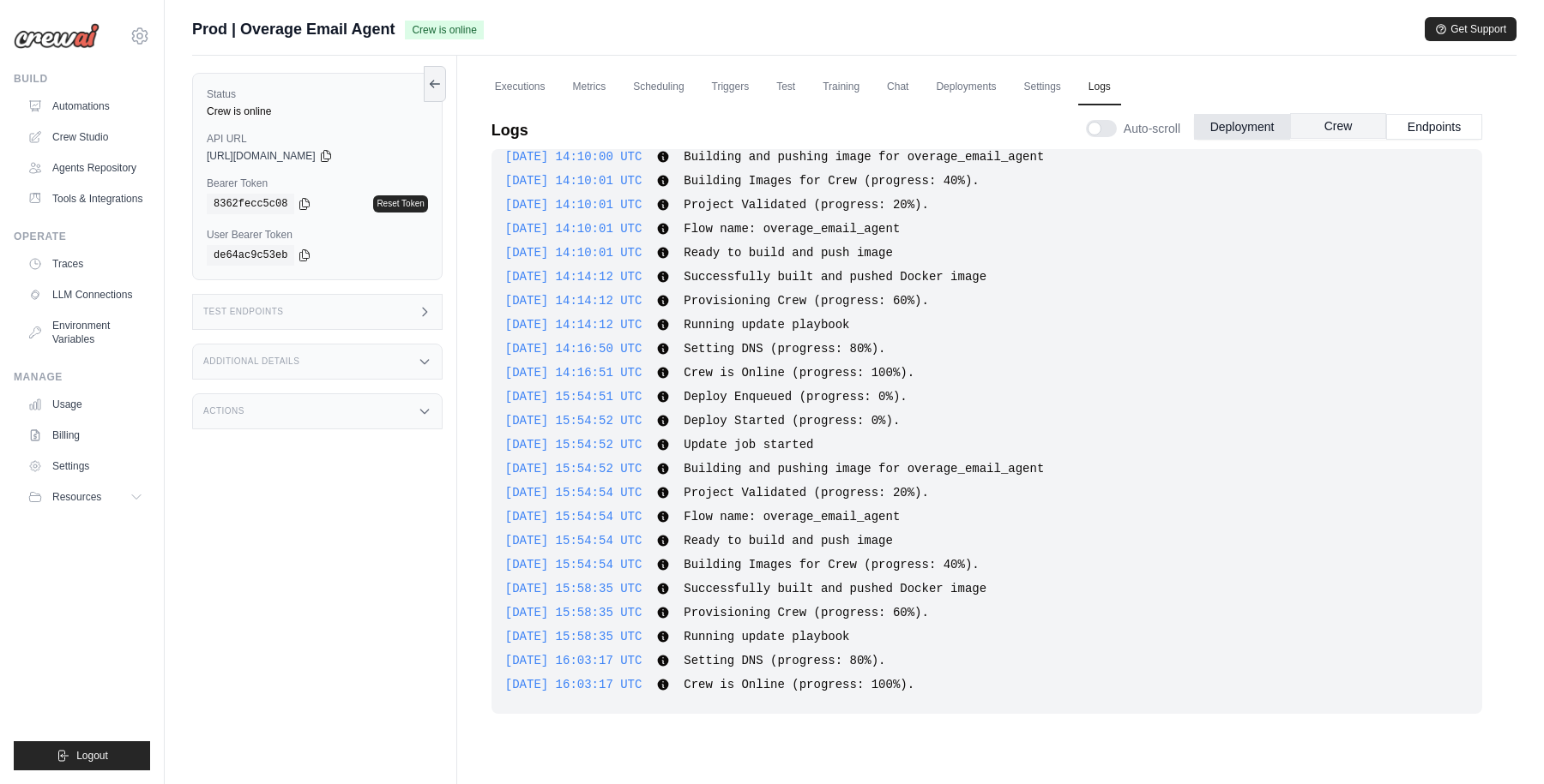
click at [1337, 124] on button "Crew" at bounding box center [1338, 126] width 96 height 26
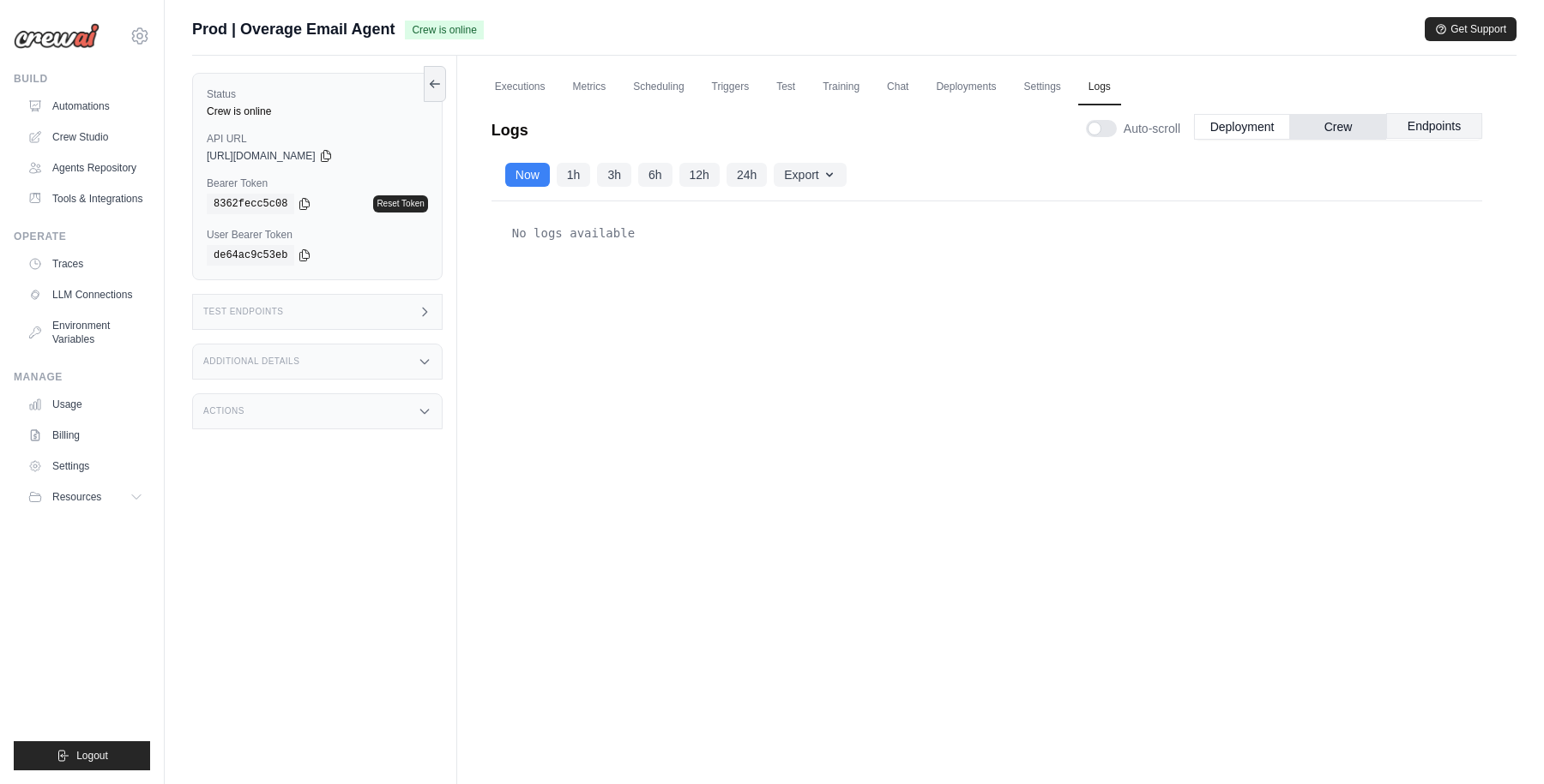
click at [1424, 127] on button "Endpoints" at bounding box center [1434, 126] width 96 height 26
click at [1341, 123] on button "Crew" at bounding box center [1338, 126] width 96 height 26
click at [577, 177] on button "1h" at bounding box center [574, 174] width 34 height 24
click at [1441, 133] on button "Endpoints" at bounding box center [1434, 126] width 96 height 26
click at [1234, 123] on button "Deployment" at bounding box center [1242, 126] width 96 height 26
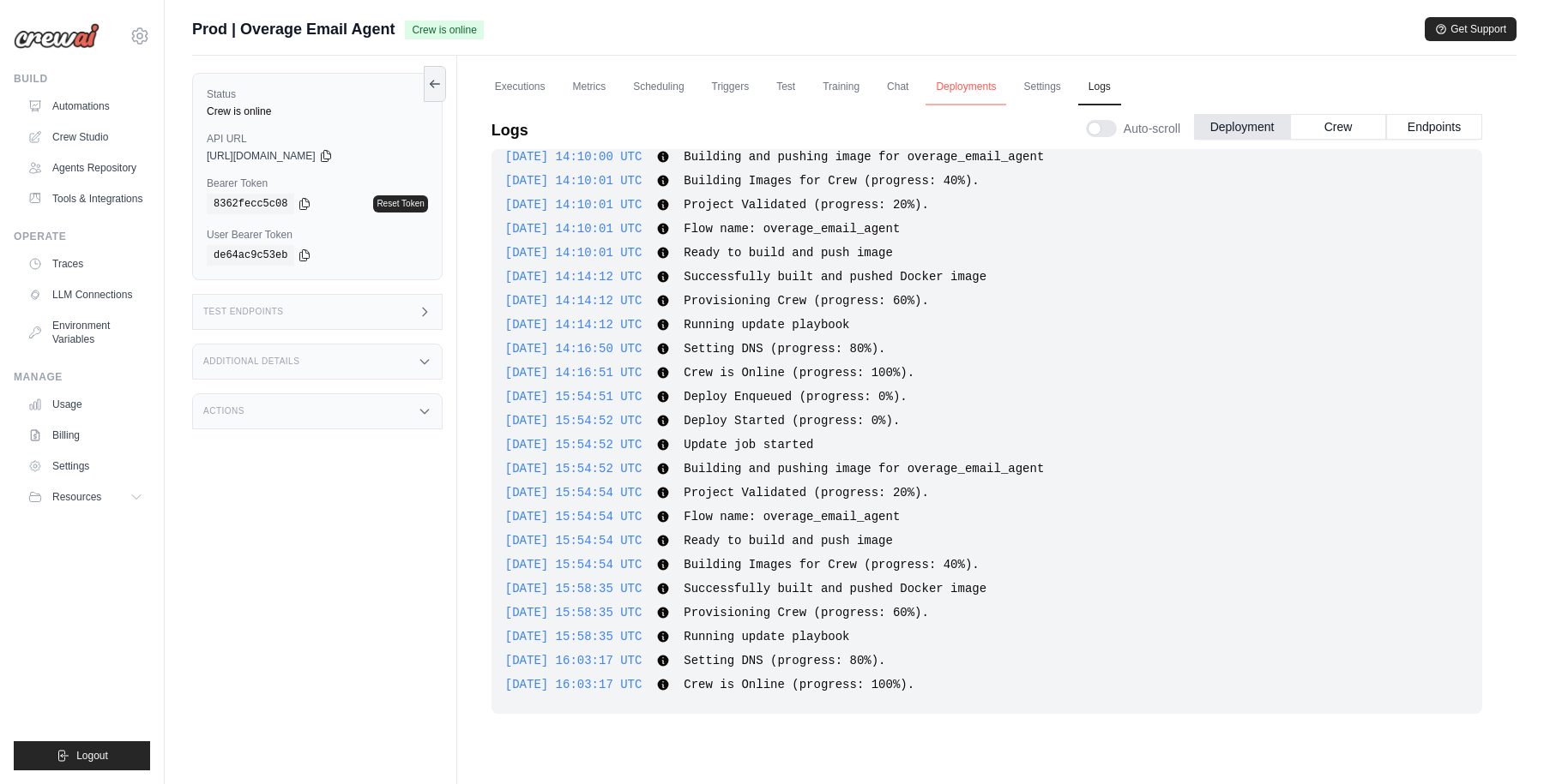
click at [957, 81] on link "Deployments" at bounding box center [965, 88] width 81 height 36
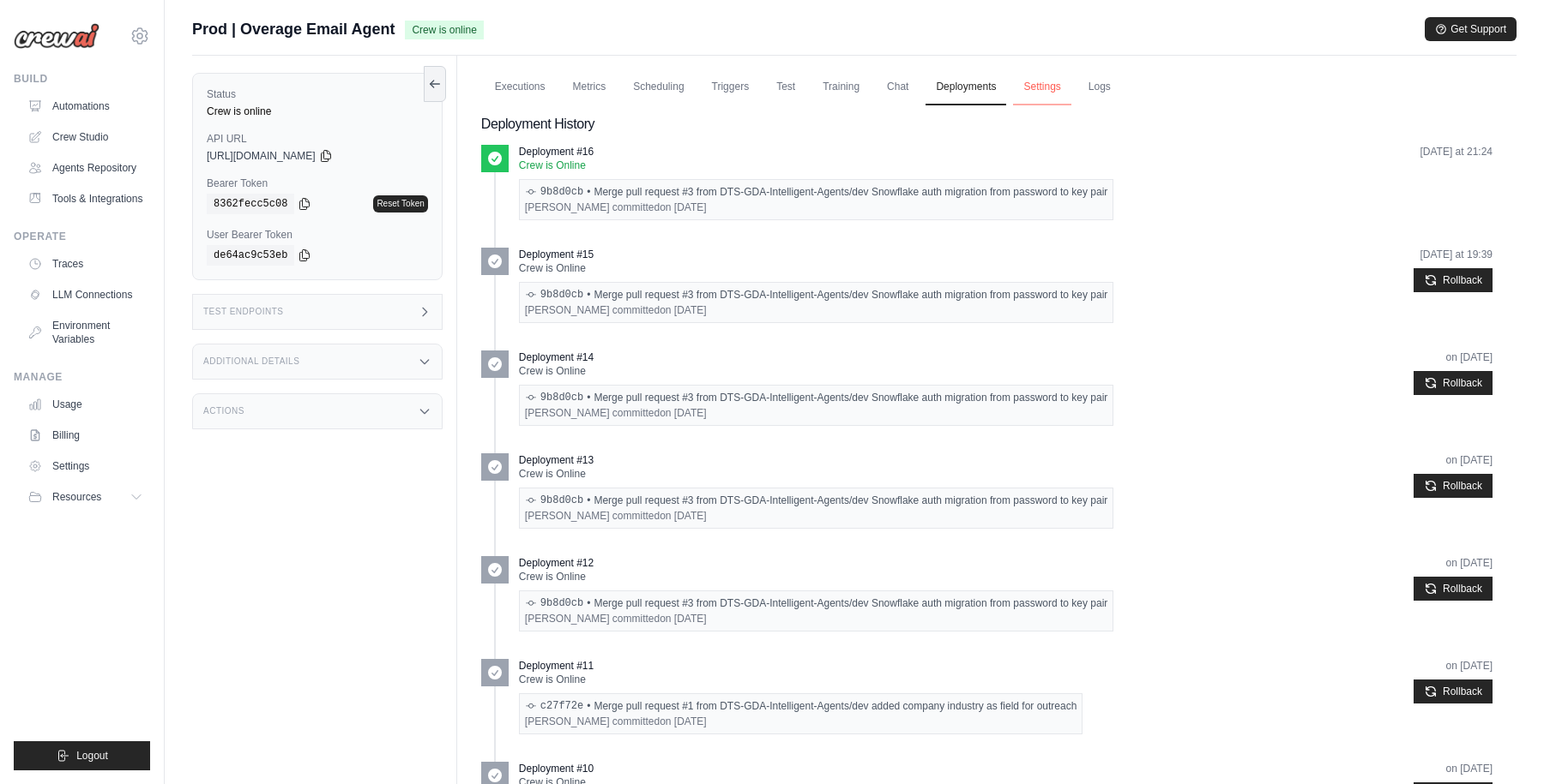
click at [1052, 81] on link "Settings" at bounding box center [1041, 88] width 57 height 36
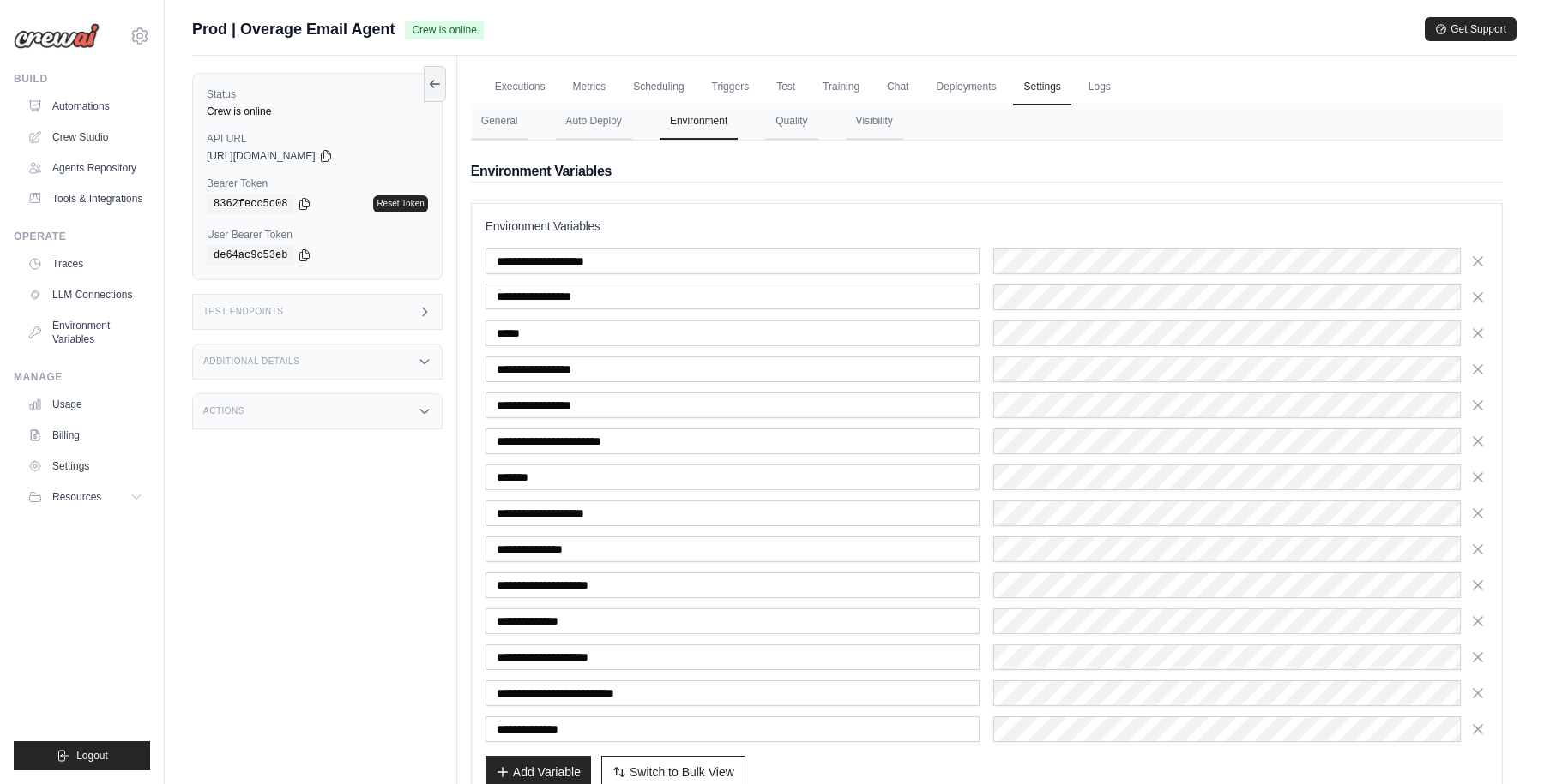
scroll to position [104, 0]
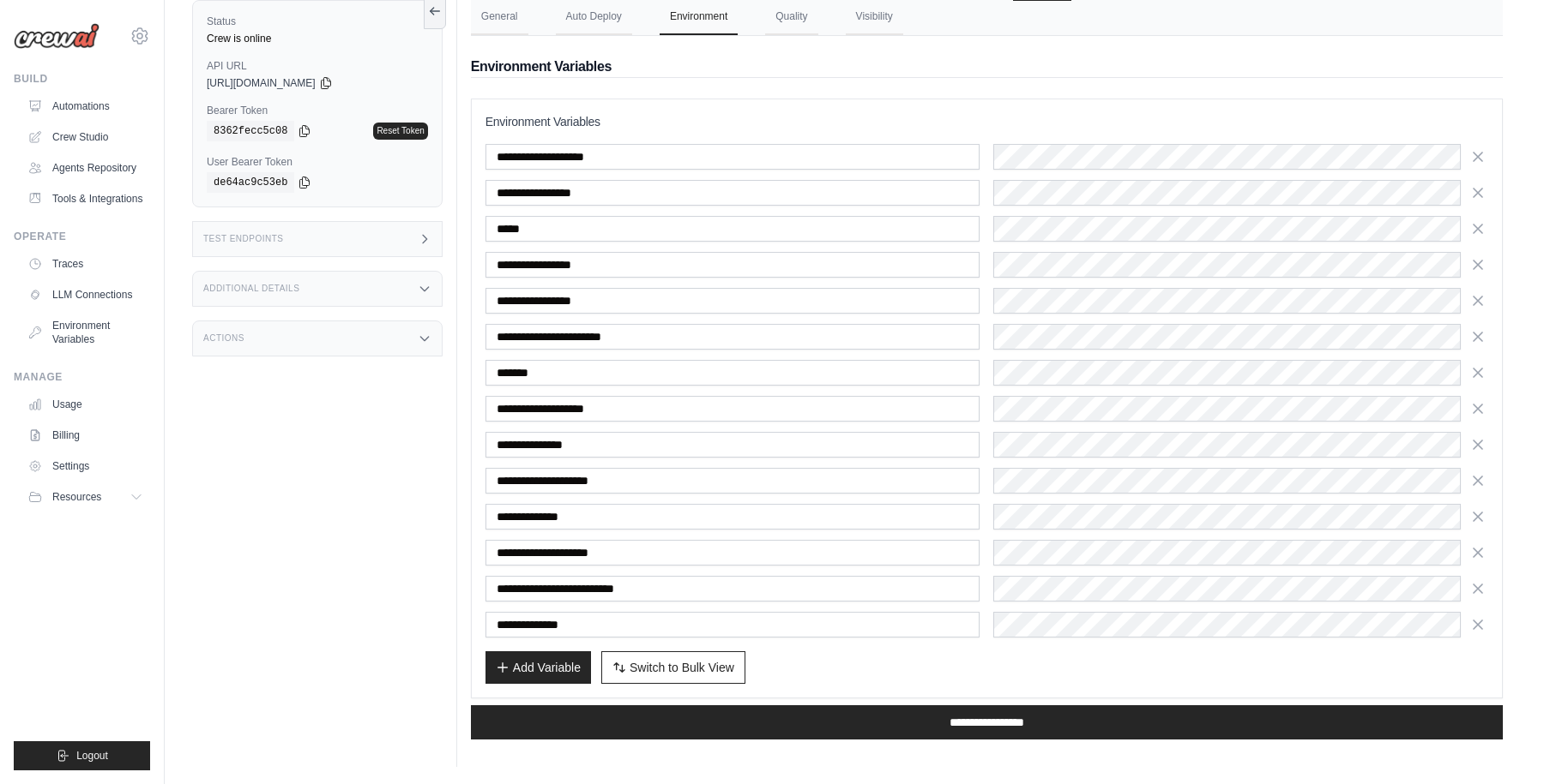
click at [924, 662] on div "Add Variable Switch to Bulk View Switch to Table View" at bounding box center [986, 667] width 1003 height 32
click at [949, 661] on div "Add Variable Switch to Bulk View Switch to Table View" at bounding box center [986, 667] width 1003 height 32
click at [678, 670] on span "Switch to Bulk View" at bounding box center [682, 666] width 104 height 17
type textarea "**********"
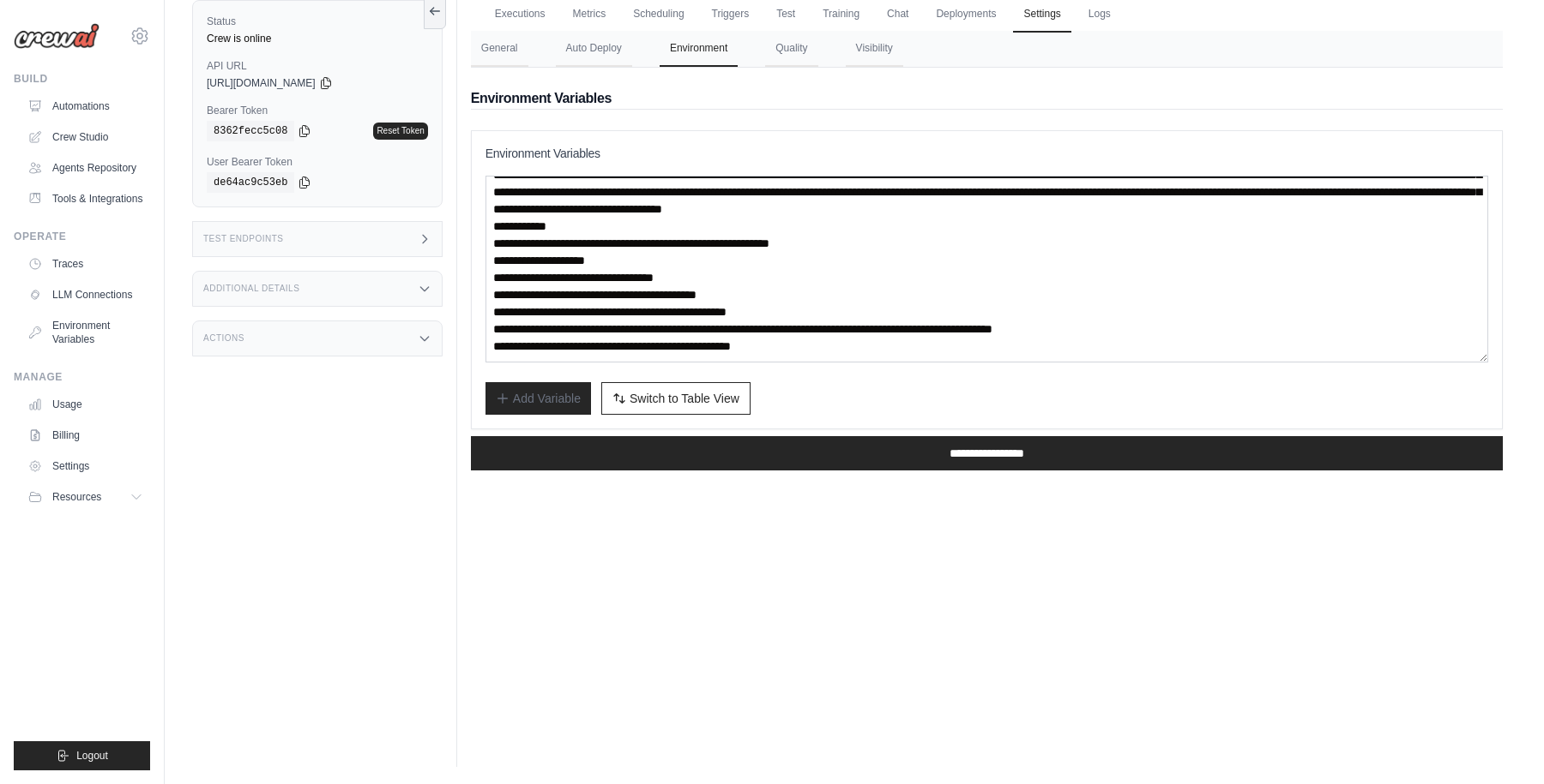
scroll to position [274, 0]
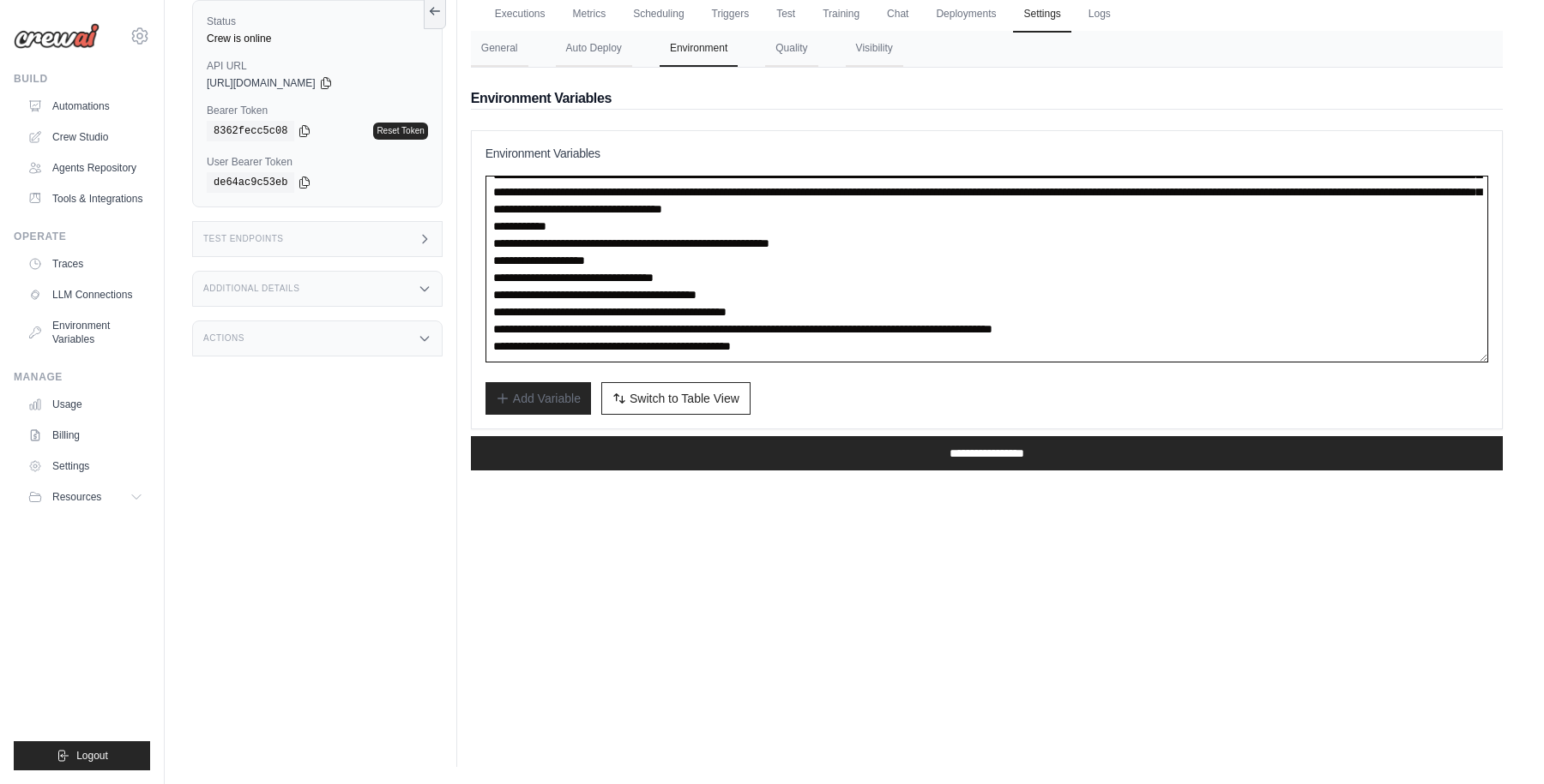
click at [647, 243] on textarea at bounding box center [986, 270] width 1003 height 187
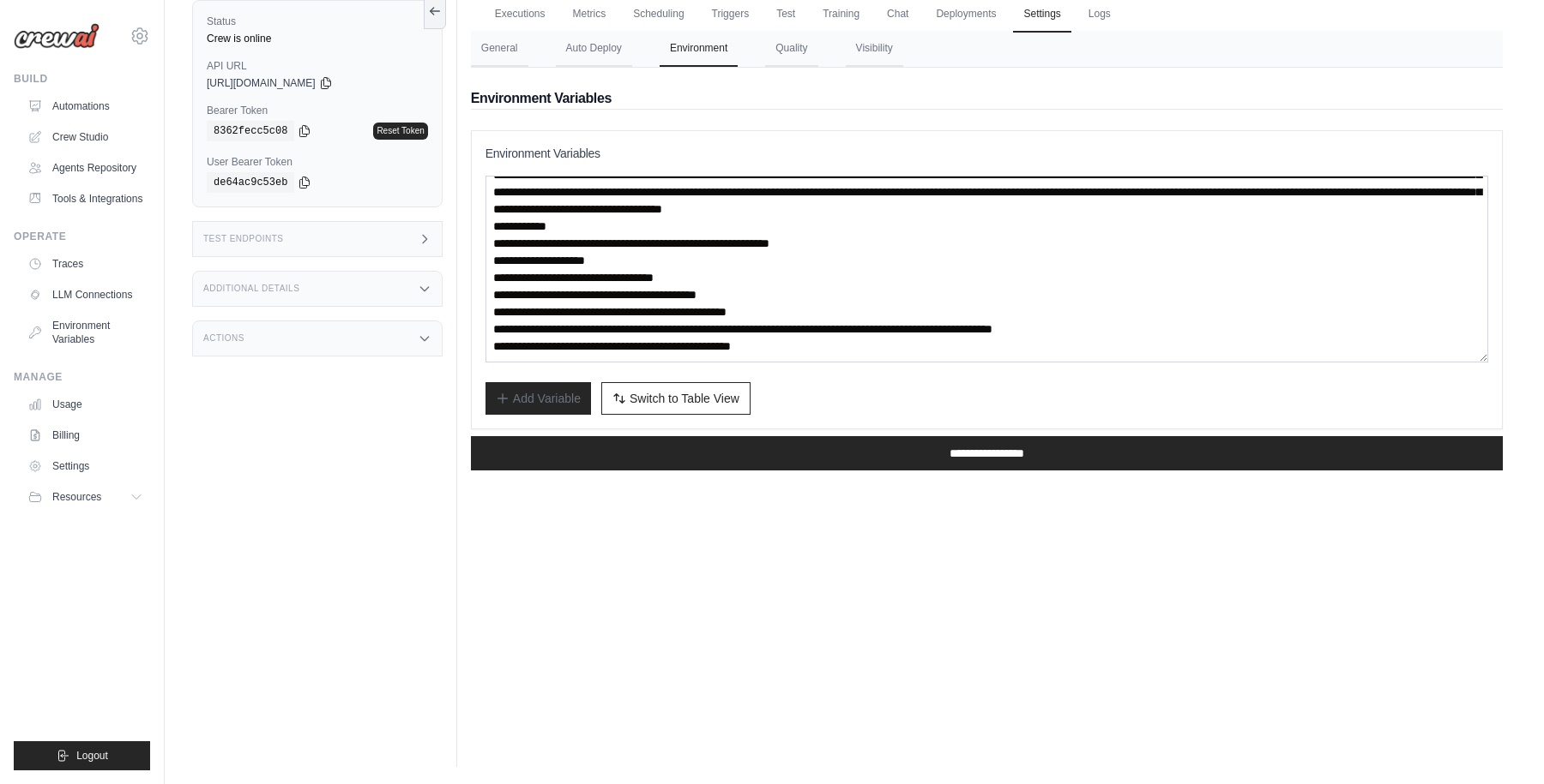
click at [806, 369] on div "**********" at bounding box center [986, 279] width 1003 height 271
click at [966, 451] on input "**********" at bounding box center [986, 453] width 1031 height 34
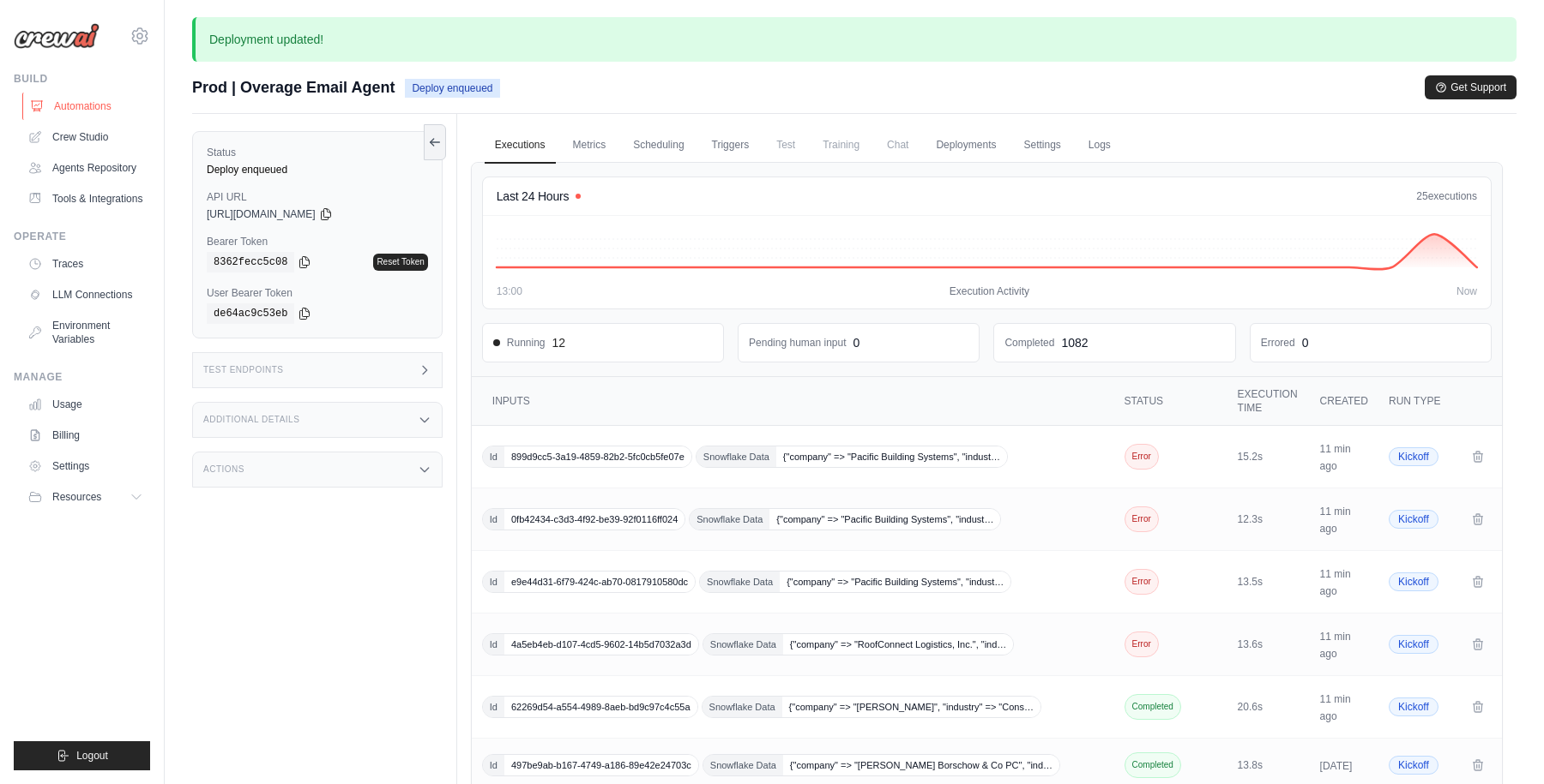
click at [87, 108] on link "Automations" at bounding box center [88, 106] width 130 height 28
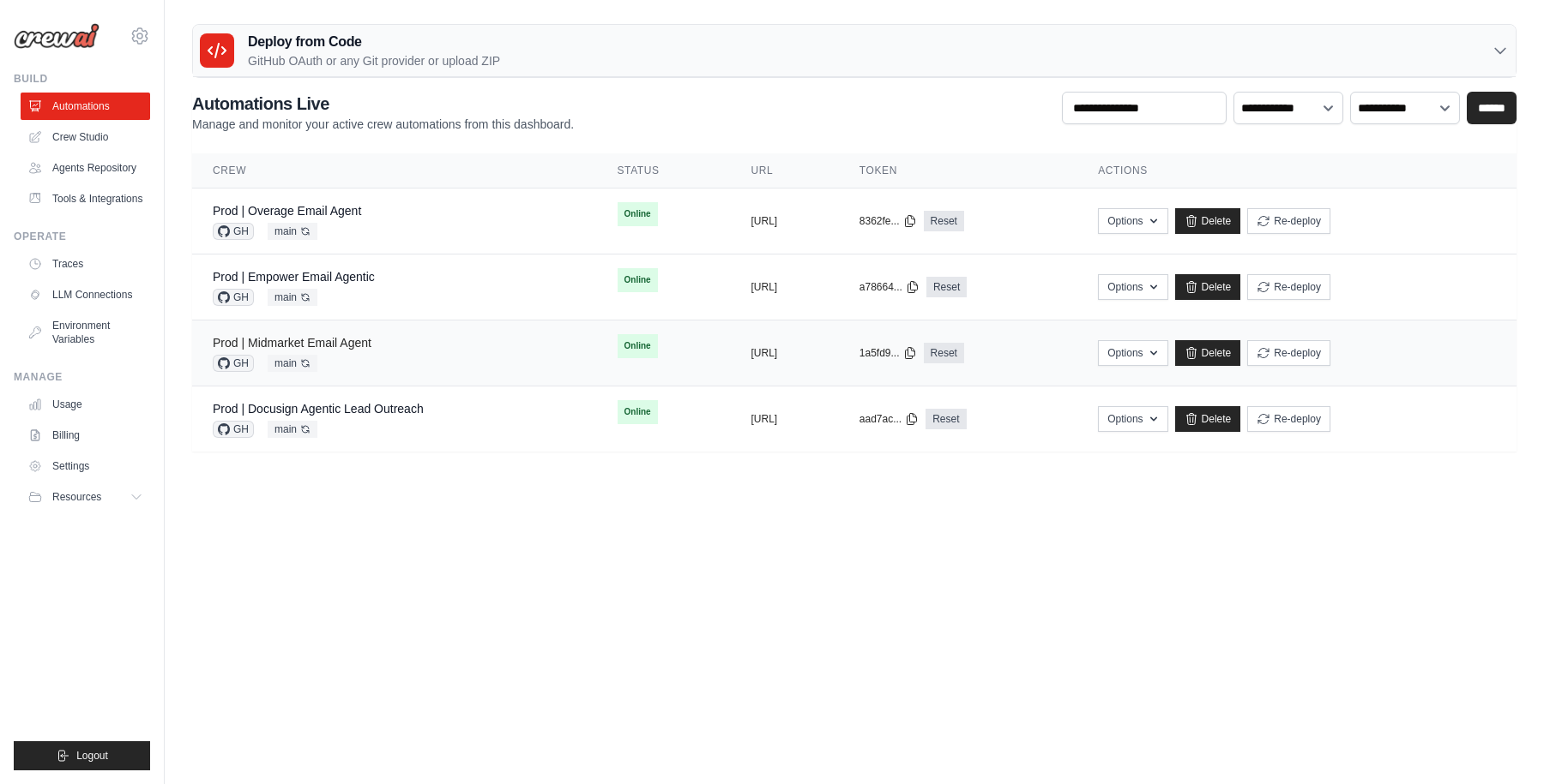
click at [337, 341] on link "Prod | Midmarket Email Agent" at bounding box center [291, 343] width 158 height 14
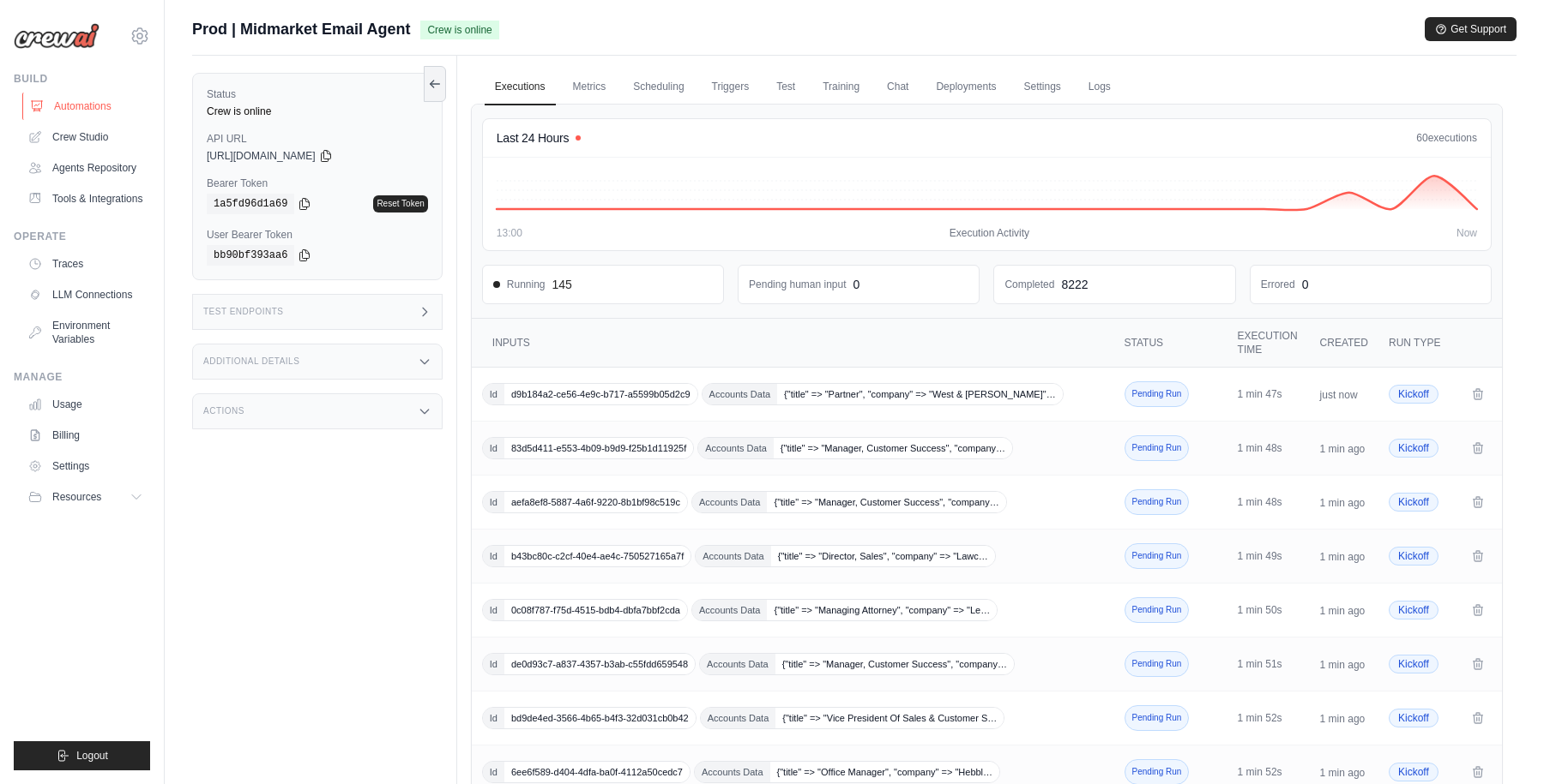
click at [93, 104] on link "Automations" at bounding box center [88, 106] width 130 height 28
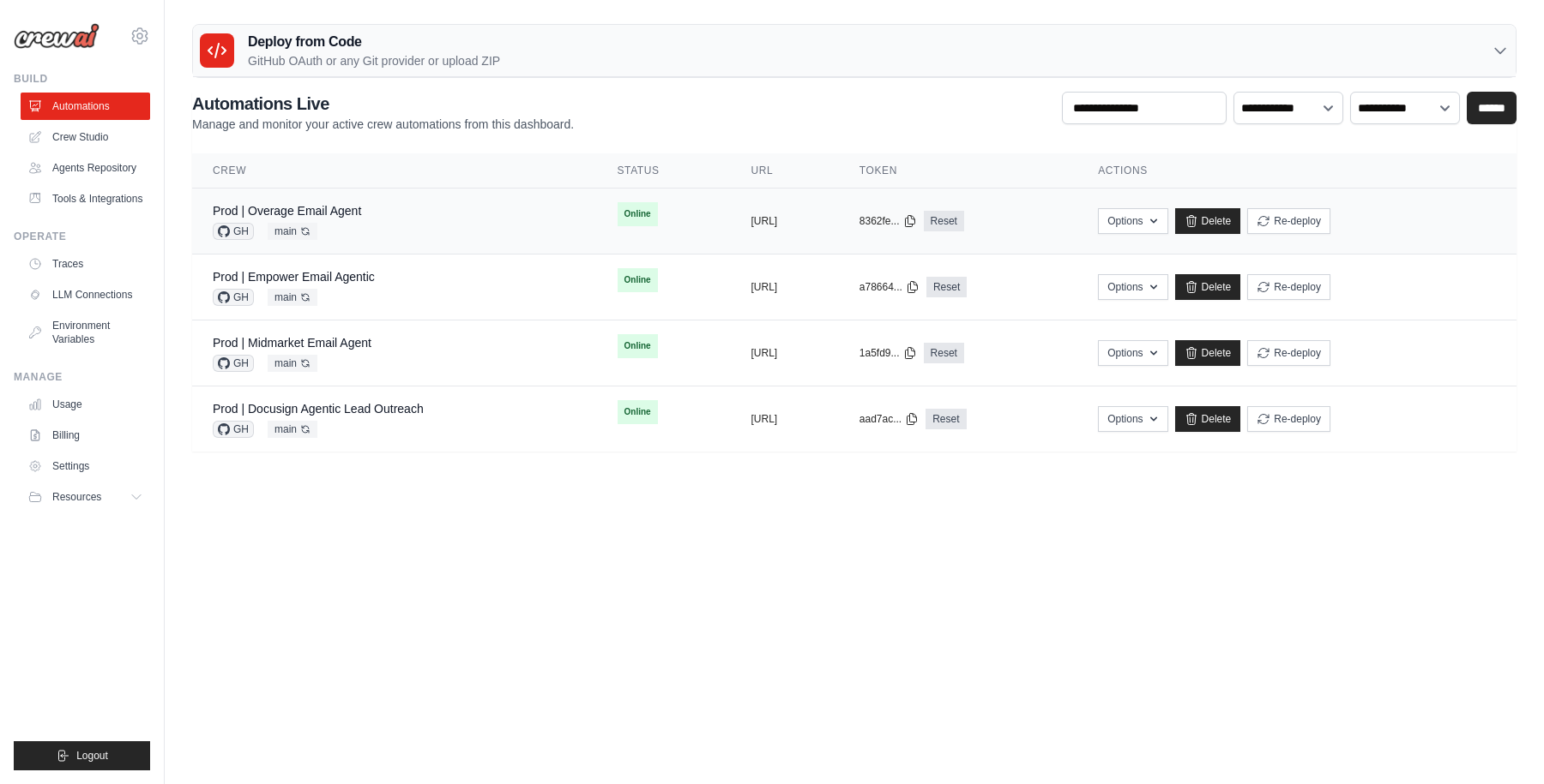
click at [331, 200] on td "Prod | Overage Email Agent GH main Auto-deploy enabled" at bounding box center [394, 221] width 404 height 66
click at [340, 208] on link "Prod | Overage Email Agent" at bounding box center [286, 211] width 149 height 14
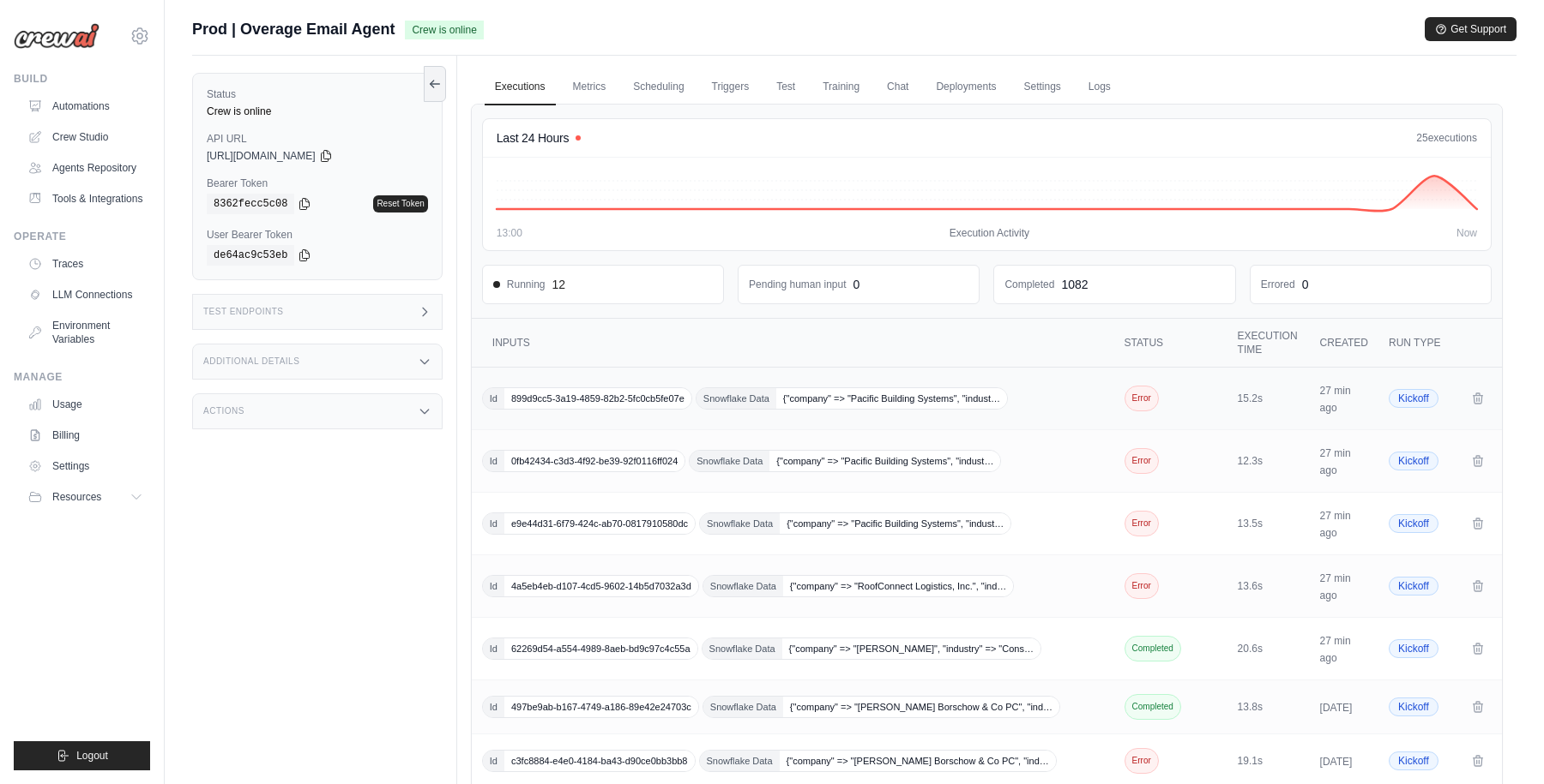
click at [1039, 381] on td "Id 899d9cc5-3a19-4859-82b2-5fc0cb5fe07e Snowflake Data {"company" => "Pacific B…" at bounding box center [794, 399] width 646 height 63
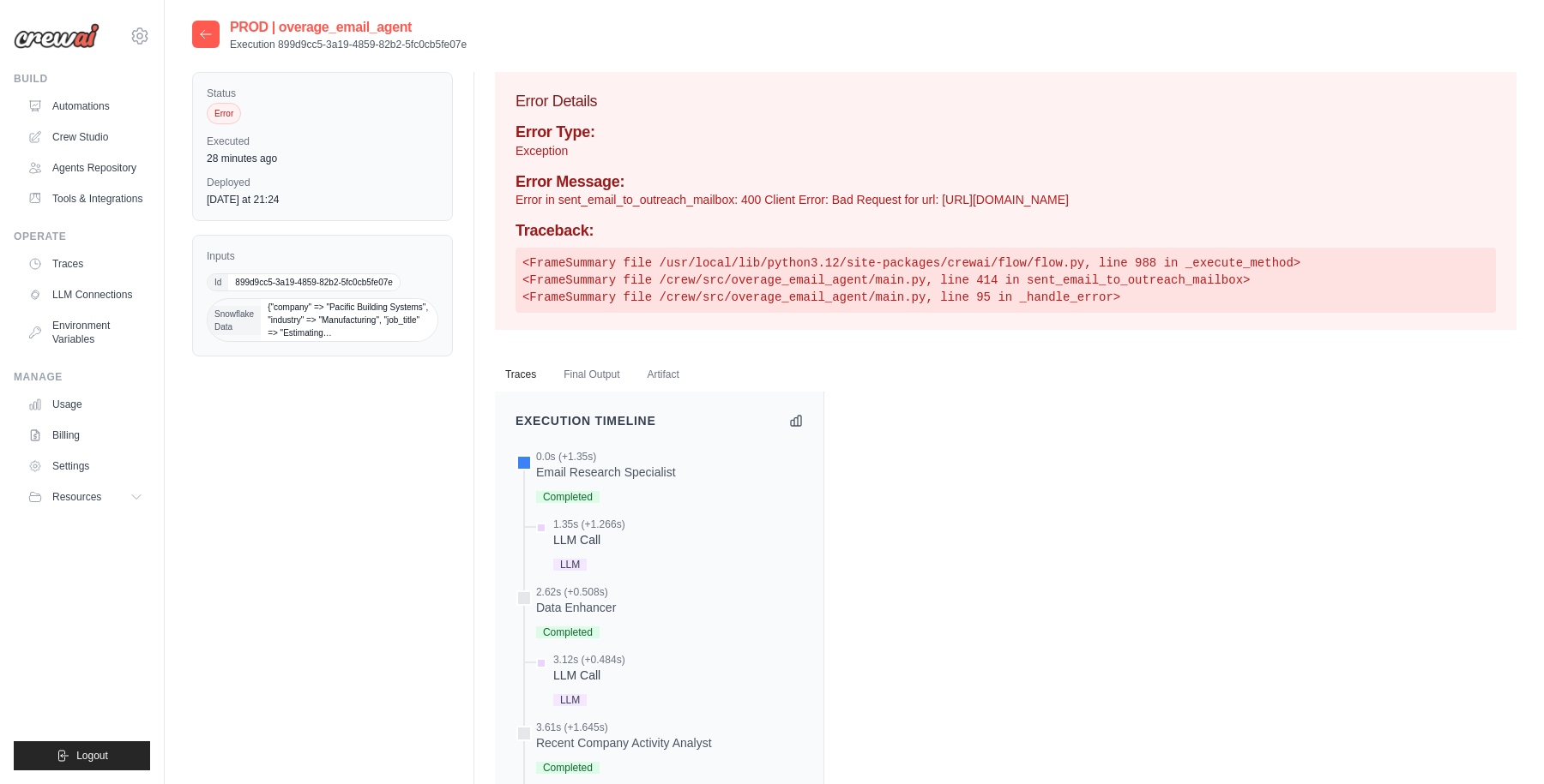
click at [213, 30] on div at bounding box center [206, 34] width 28 height 28
click at [208, 30] on icon at bounding box center [206, 34] width 14 height 14
